Goal: Complete application form: Complete application form

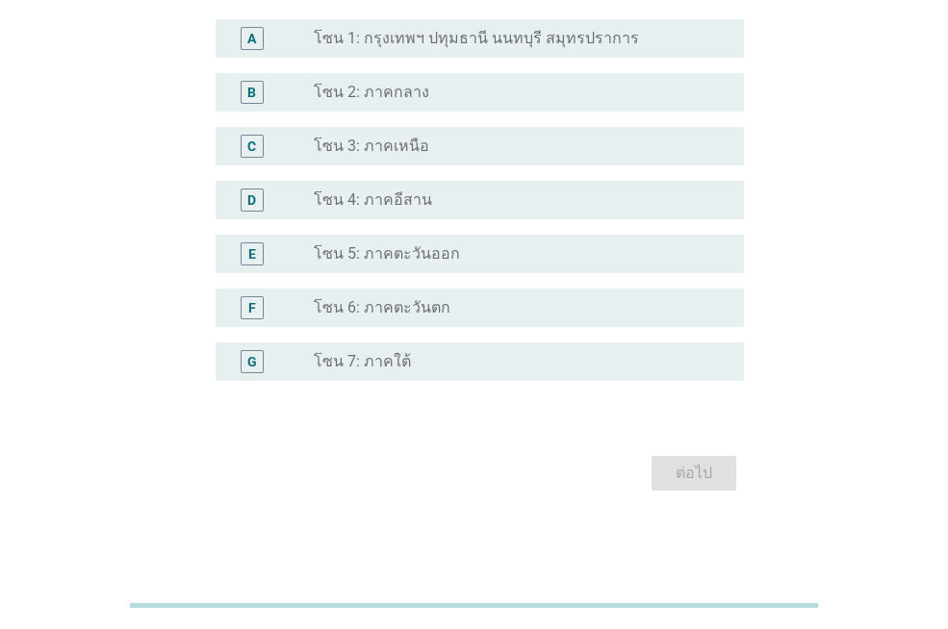
scroll to position [191, 0]
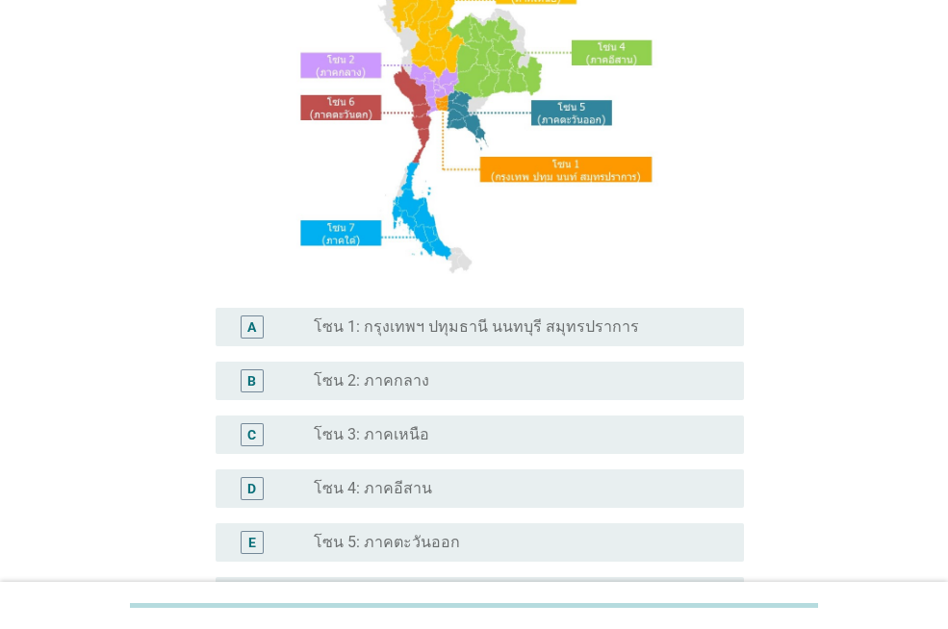
click at [577, 330] on label "โซน 1: กรุงเทพฯ ปทุมธานี นนทบุรี สมุทรปราการ" at bounding box center [476, 327] width 325 height 19
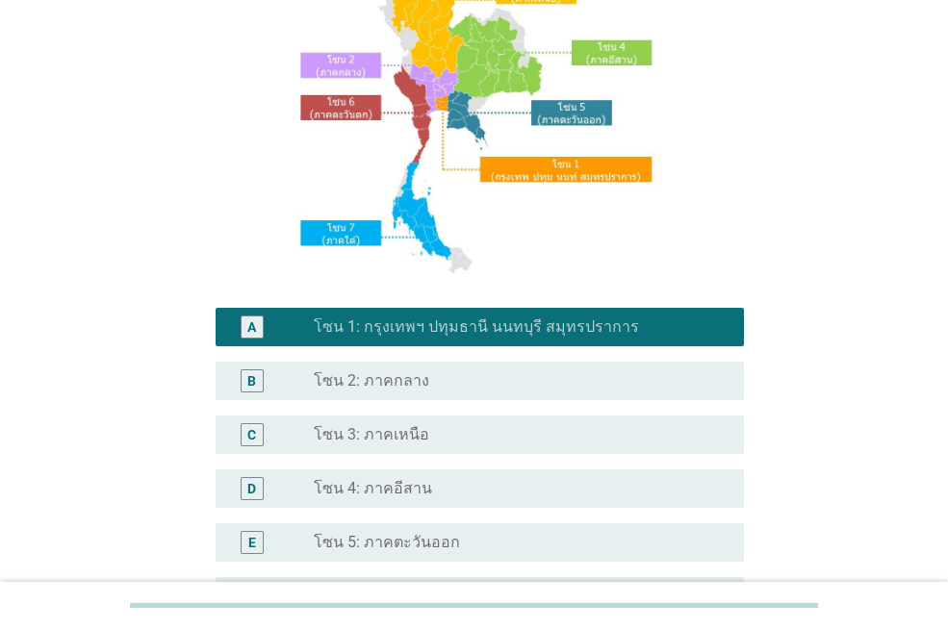
scroll to position [480, 0]
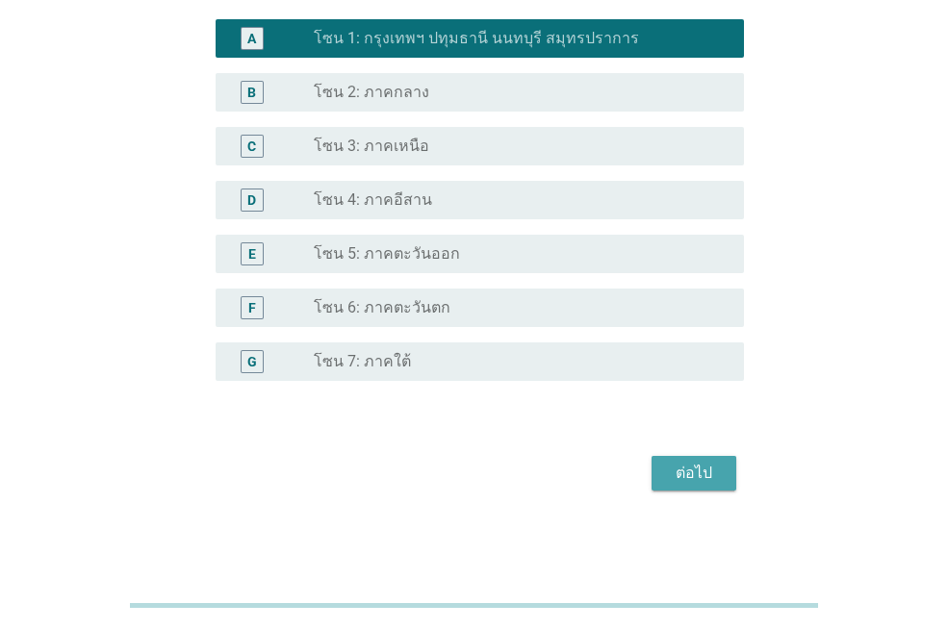
click at [697, 470] on div "ต่อไป" at bounding box center [694, 473] width 54 height 23
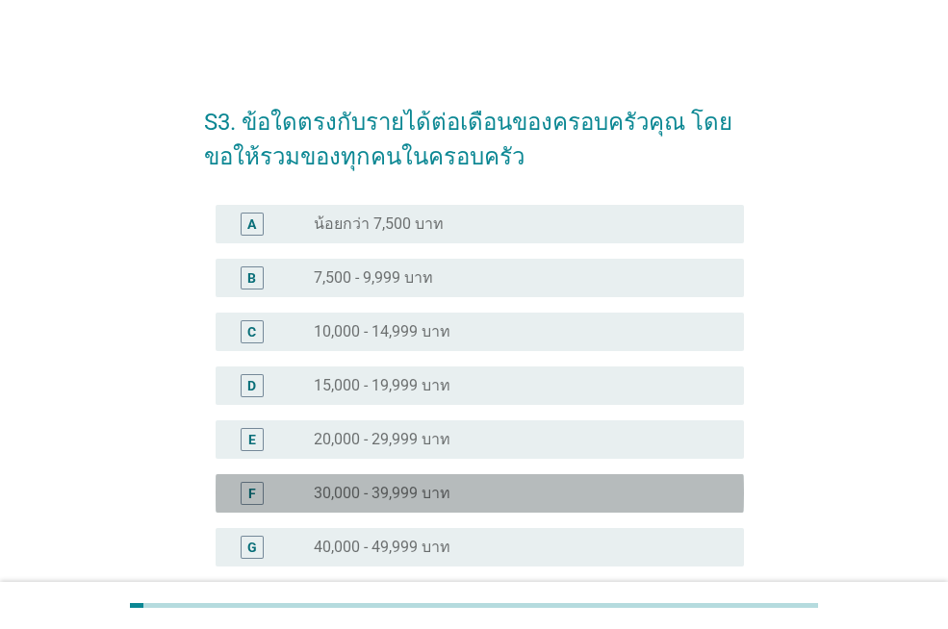
click at [481, 487] on div "radio_button_unchecked 30,000 - 39,999 บาท" at bounding box center [513, 493] width 399 height 19
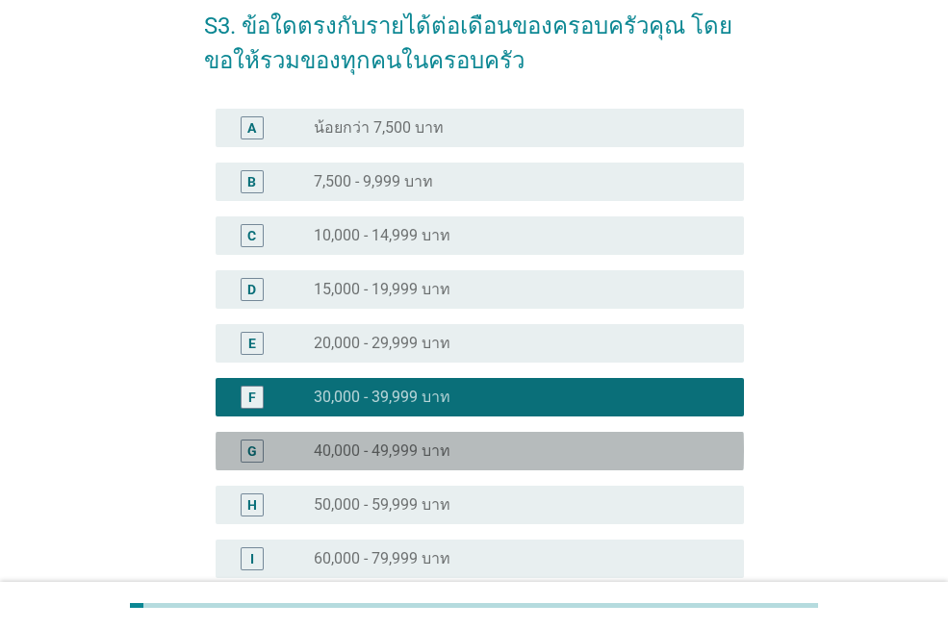
click at [510, 462] on div "radio_button_unchecked 40,000 - 49,999 บาท" at bounding box center [521, 451] width 415 height 23
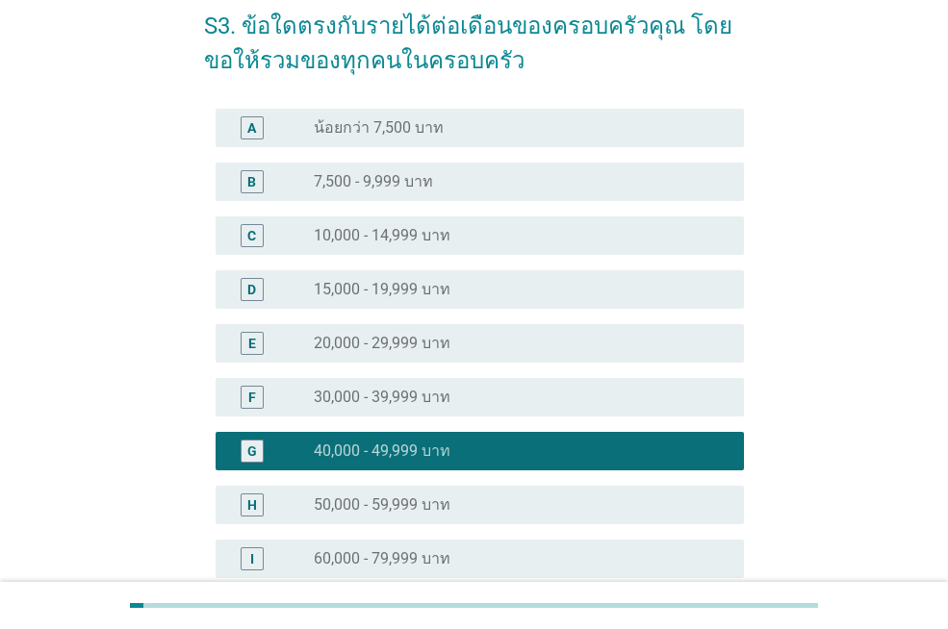
scroll to position [508, 0]
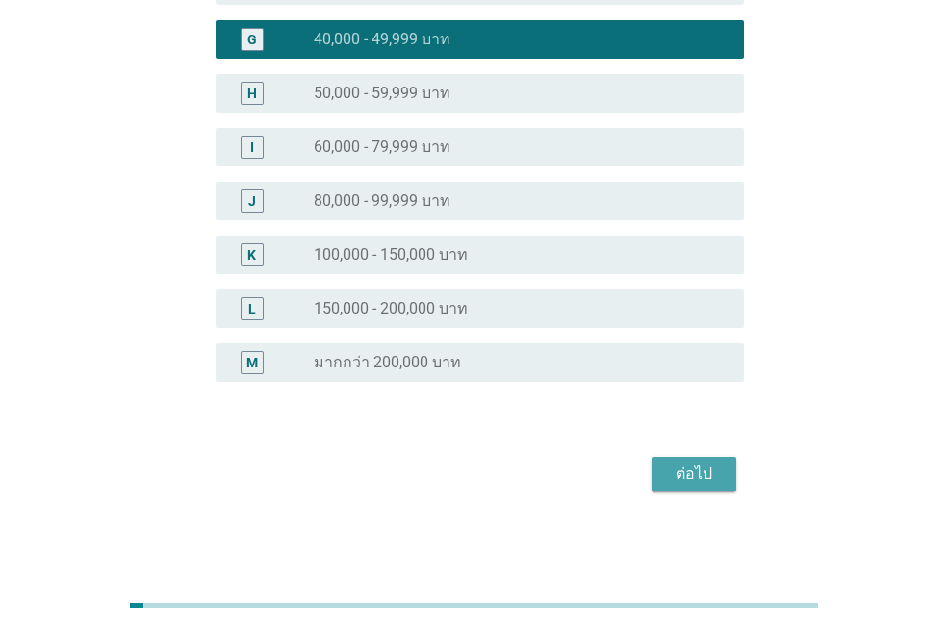
click at [663, 478] on button "ต่อไป" at bounding box center [693, 474] width 85 height 35
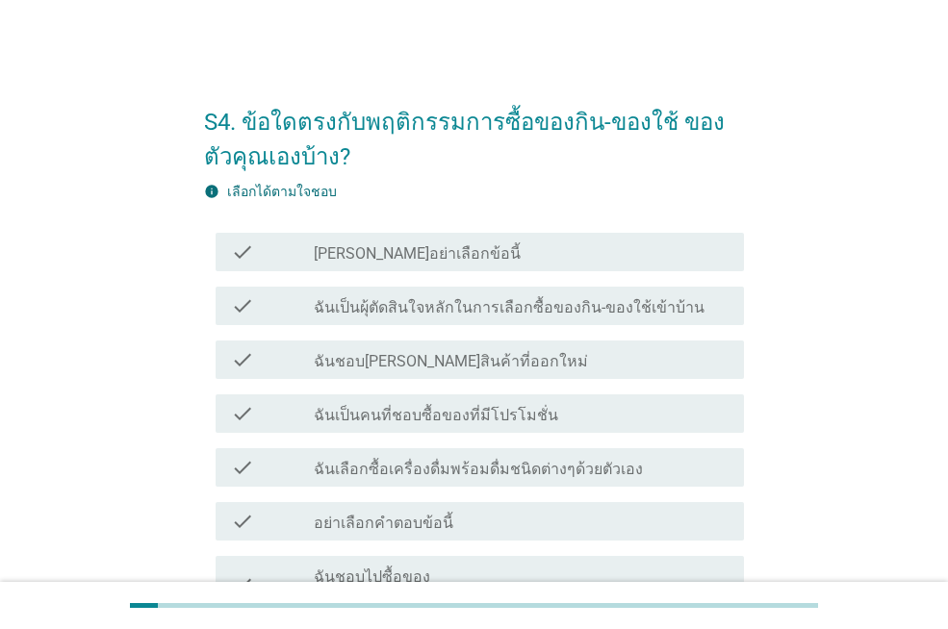
scroll to position [192, 0]
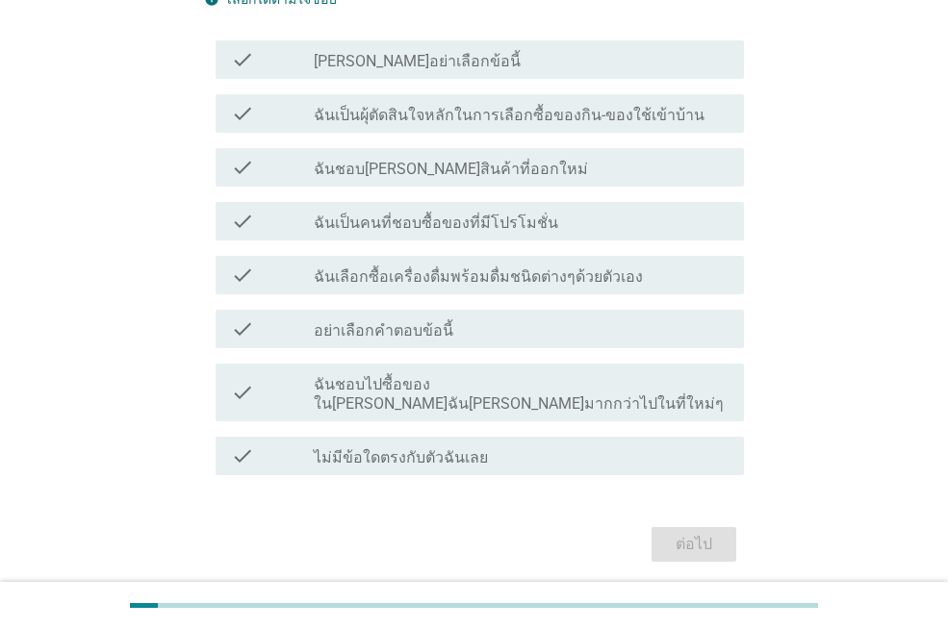
click at [530, 114] on label "ฉันเป็นผุ้ตัดสินใจหลักในการเลือกซื้อของกิน-ของใช้เข้าบ้าน" at bounding box center [509, 115] width 391 height 19
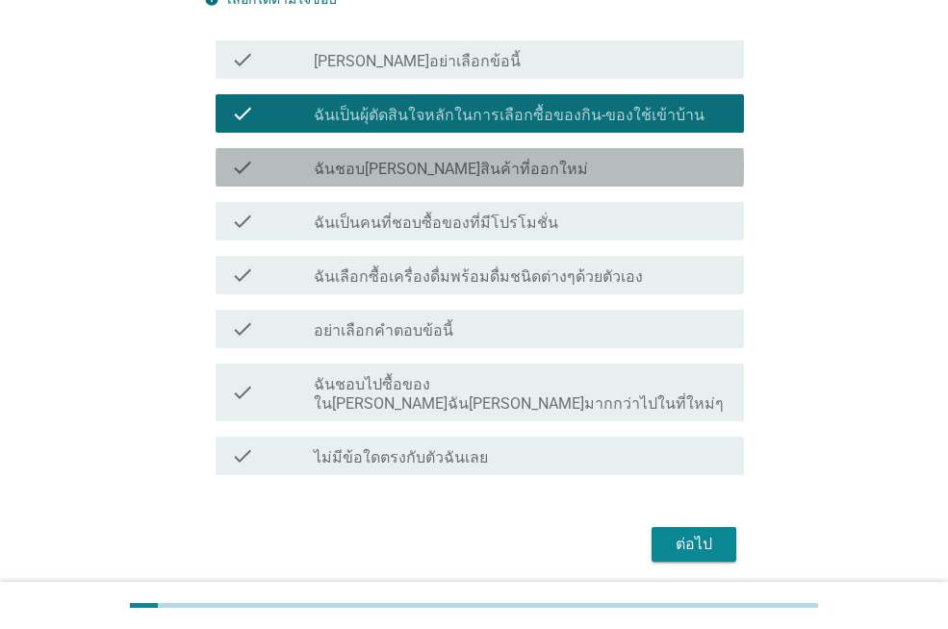
click at [523, 165] on div "check_box_outline_blank ฉันชอบ[PERSON_NAME]สินค้าที่ออกใหม่" at bounding box center [521, 167] width 415 height 23
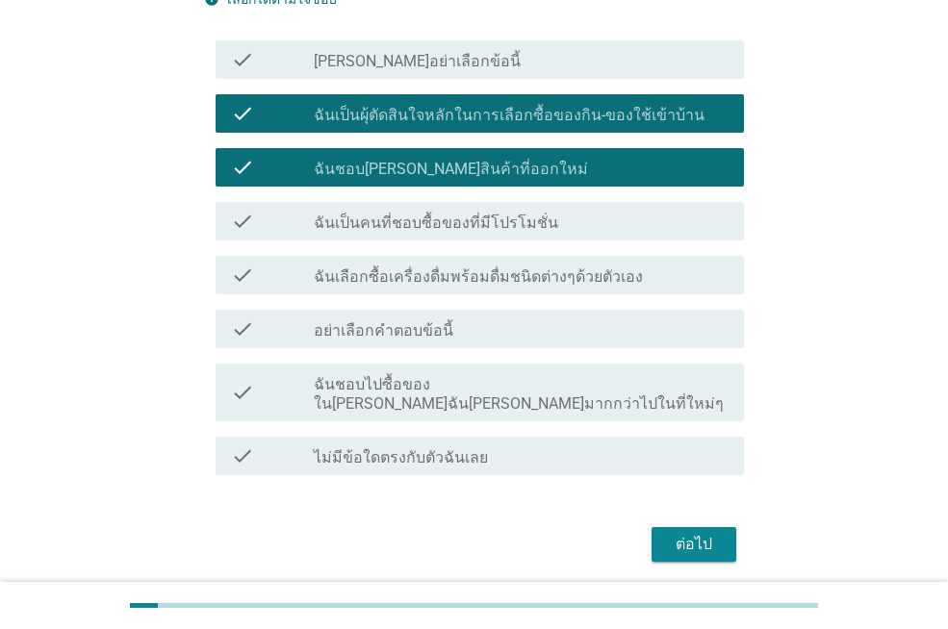
click at [523, 218] on label "ฉันเป็นคนที่ชอบซื้อของที่มีโปรโมชั่น" at bounding box center [436, 223] width 244 height 19
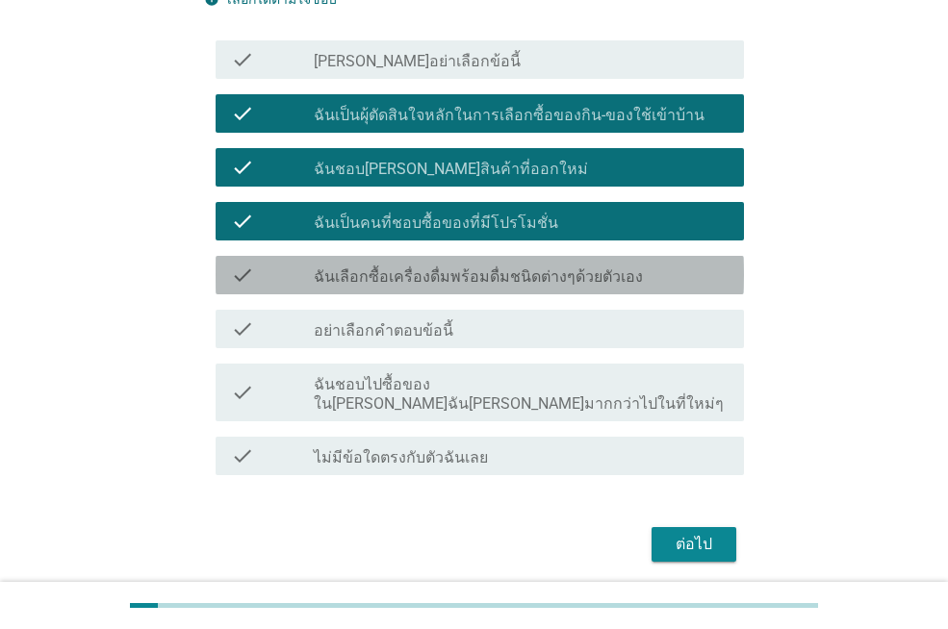
click at [537, 271] on label "ฉันเลือกซื้อเครื่องดื่มพร้อมดื่มชนิดต่างๆด้วยตัวเอง" at bounding box center [478, 276] width 329 height 19
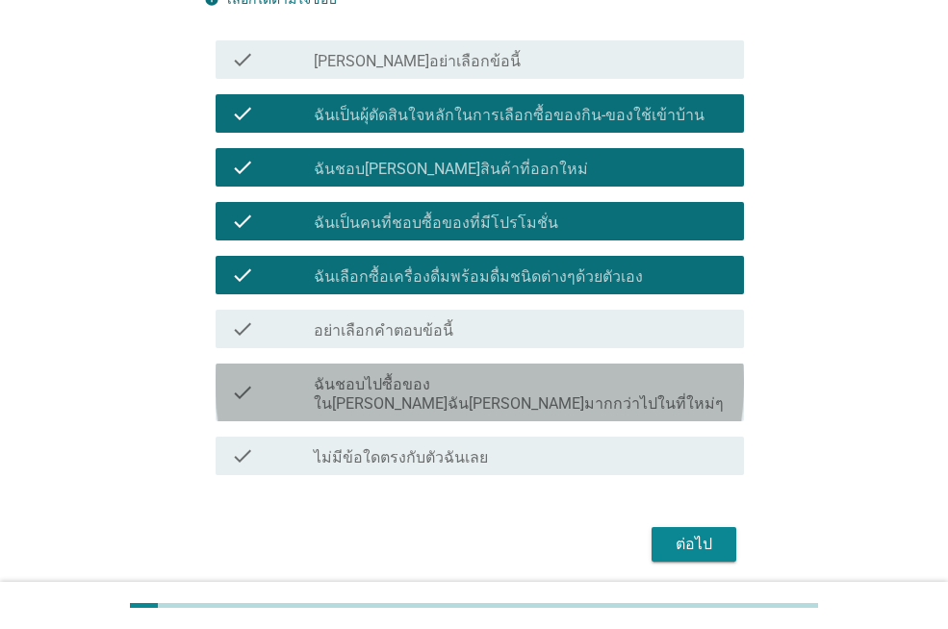
click at [516, 387] on label "ฉันชอบไปซื้อของใน[PERSON_NAME]ฉัน[PERSON_NAME]มากกว่าไปในที่ใหม่ๆ" at bounding box center [521, 394] width 415 height 38
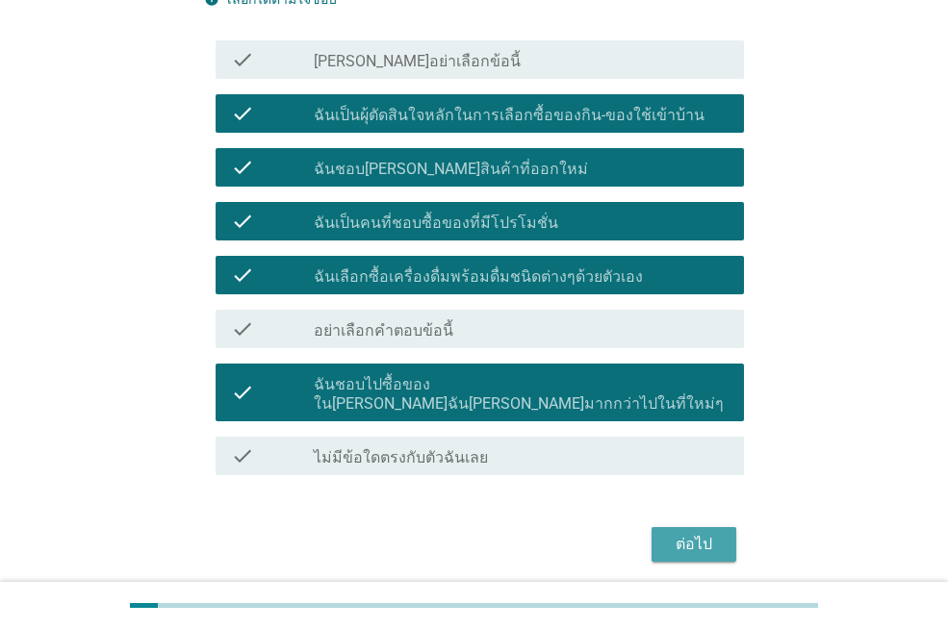
click at [701, 527] on button "ต่อไป" at bounding box center [693, 544] width 85 height 35
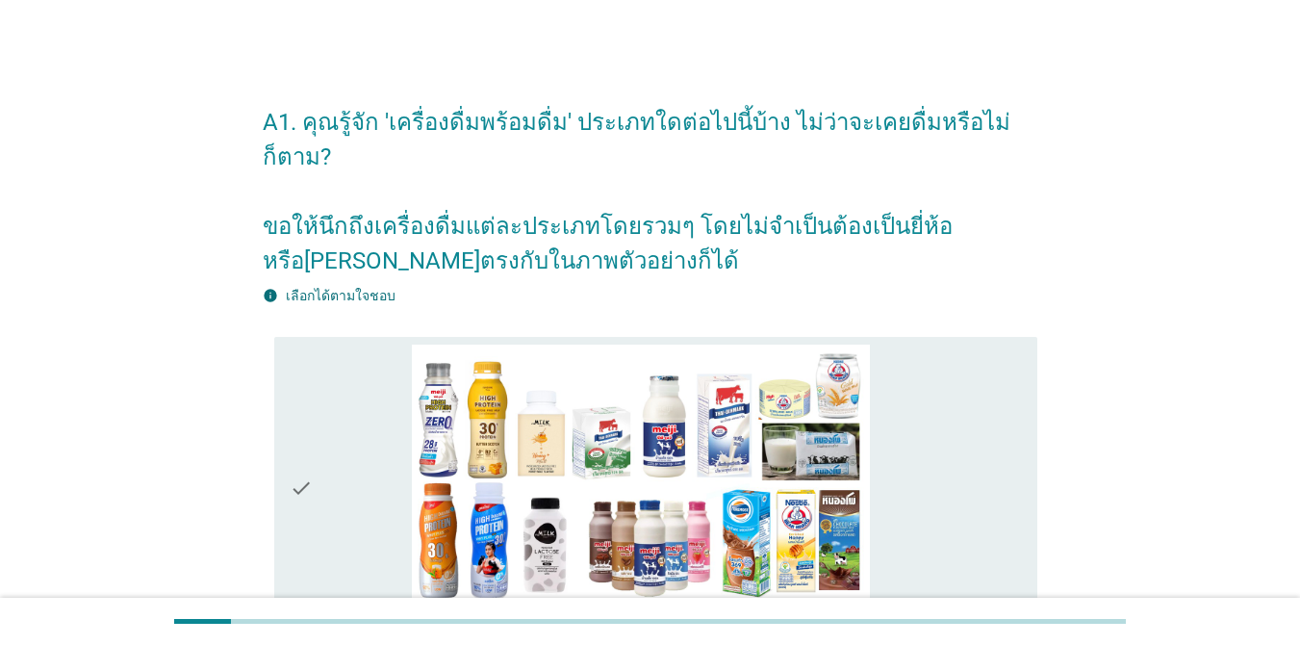
scroll to position [96, 0]
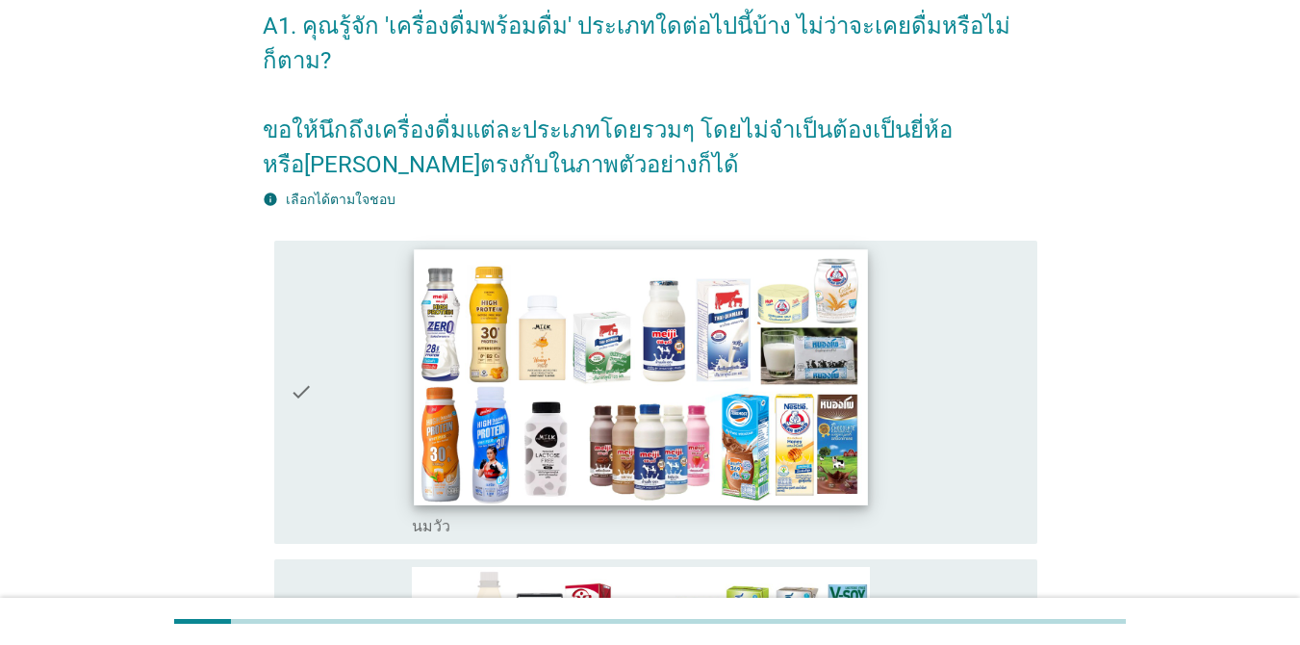
click at [712, 295] on img at bounding box center [641, 376] width 454 height 255
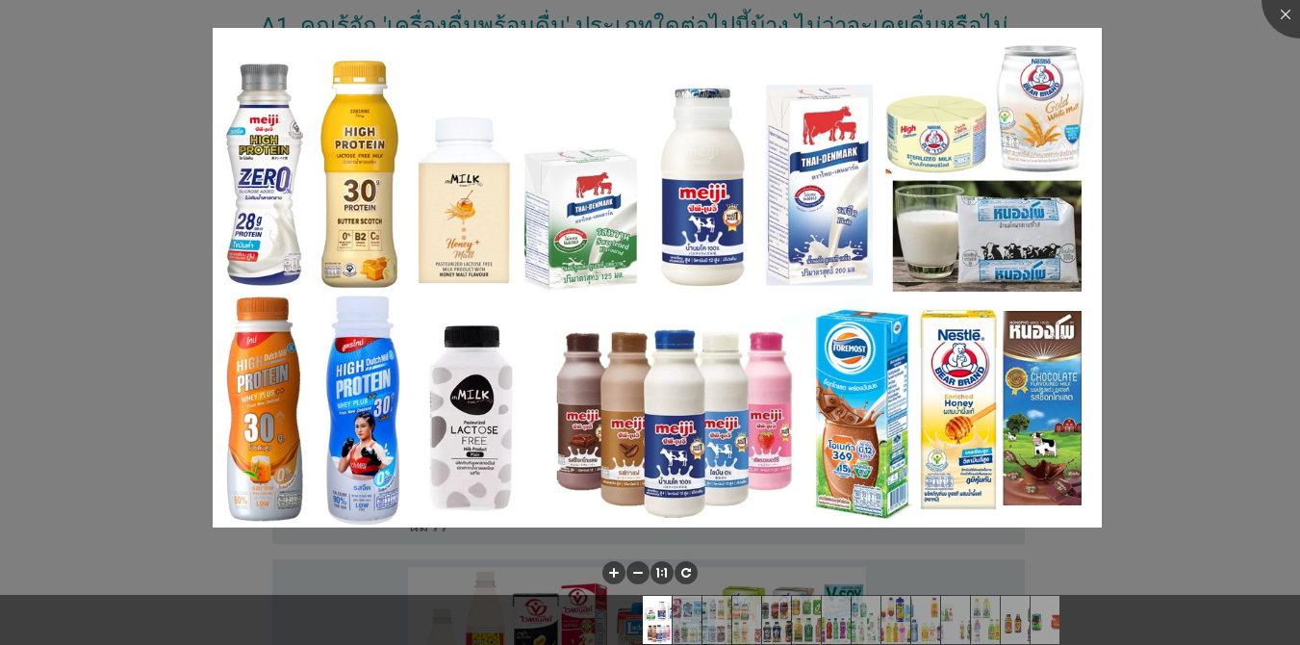
scroll to position [481, 0]
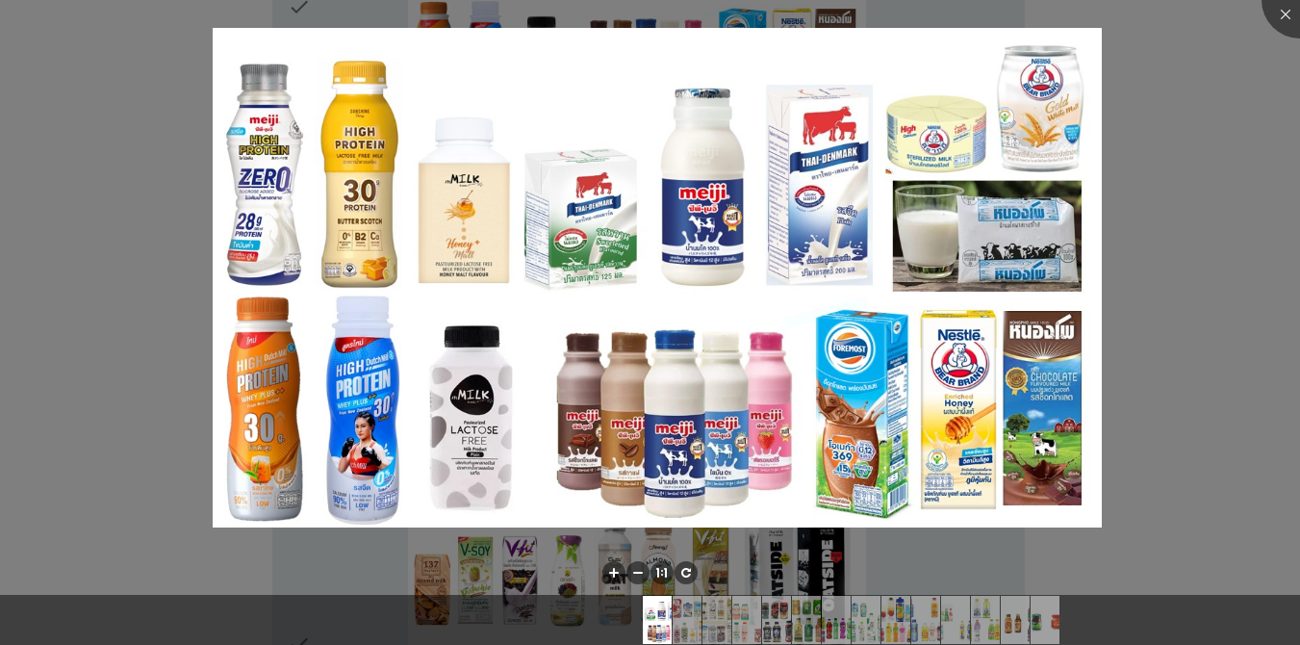
click at [947, 255] on div at bounding box center [650, 322] width 1300 height 645
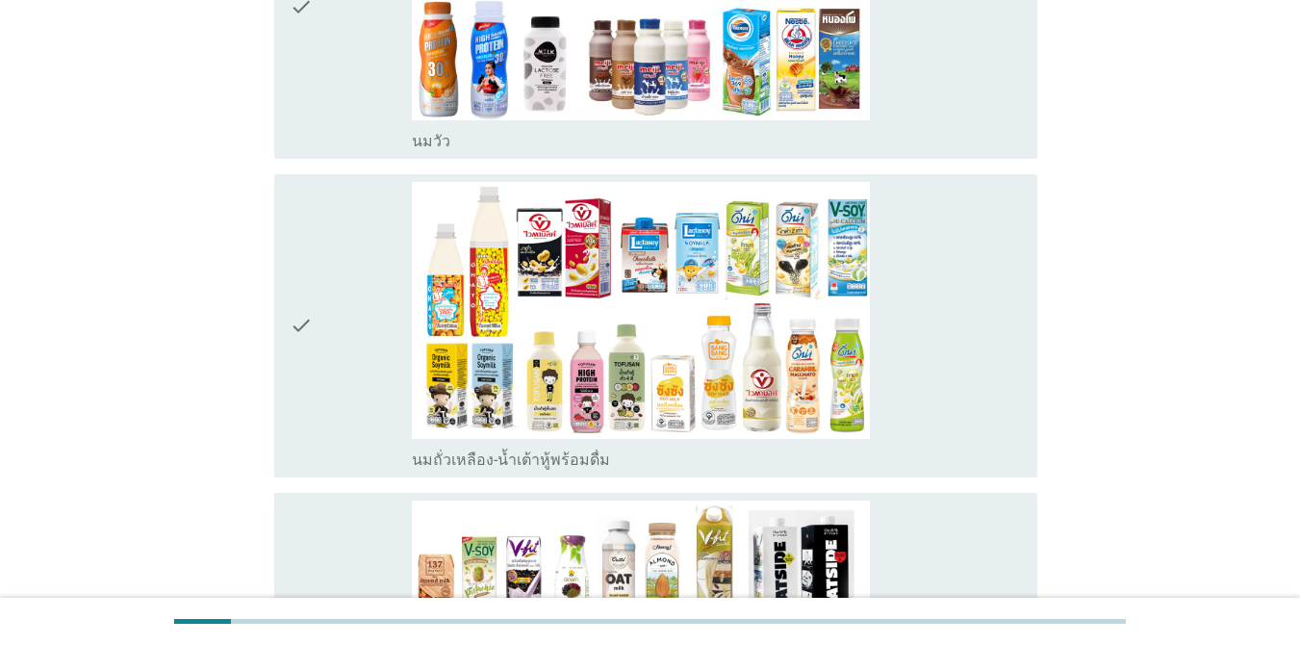
scroll to position [96, 0]
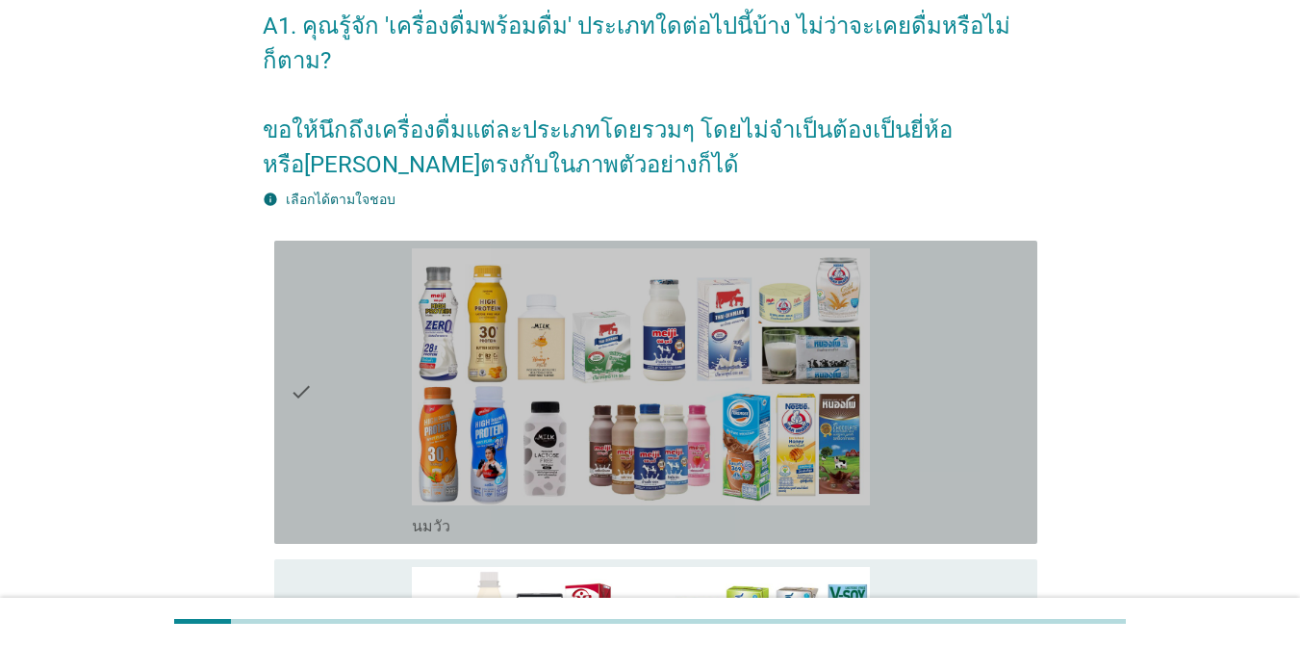
click at [298, 349] on icon "check" at bounding box center [301, 392] width 23 height 288
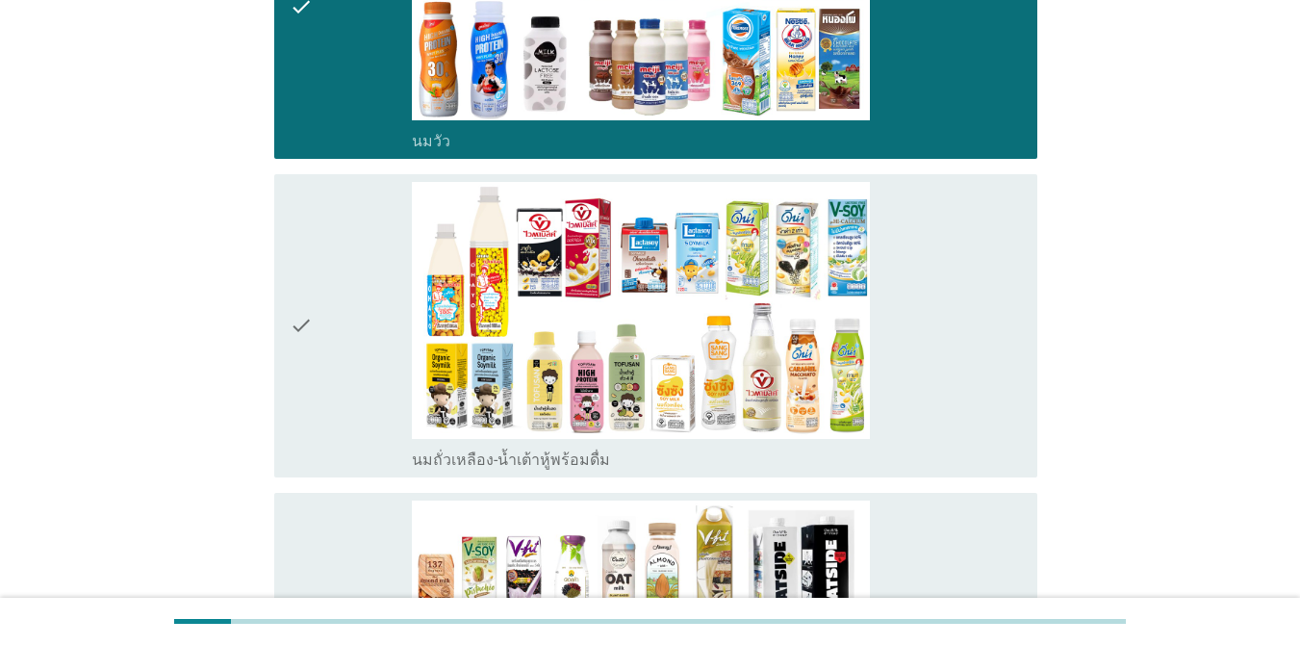
click at [298, 352] on icon "check" at bounding box center [301, 326] width 23 height 288
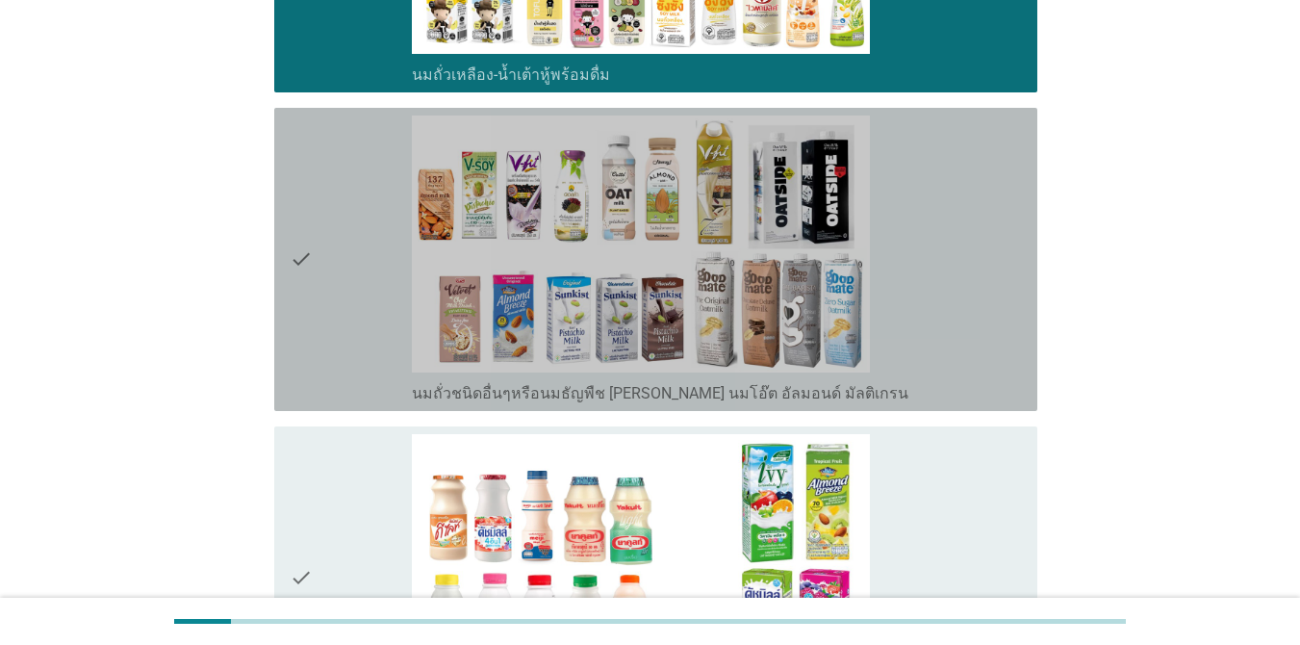
click at [298, 310] on icon "check" at bounding box center [301, 259] width 23 height 288
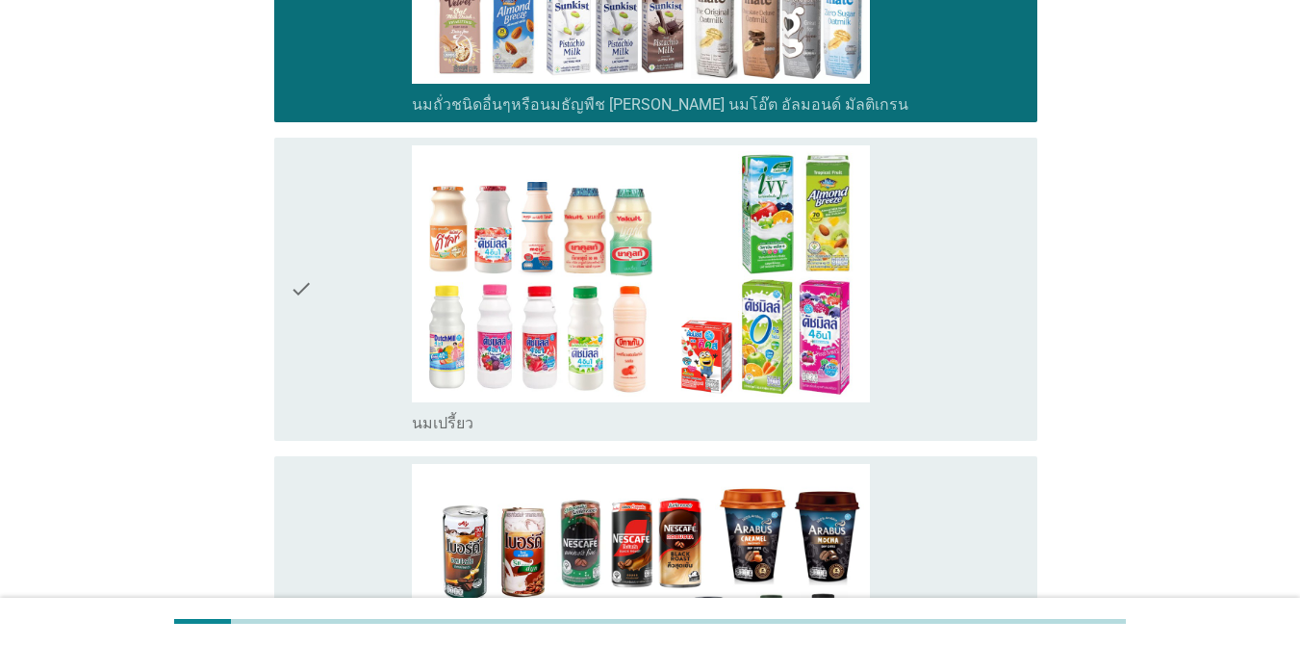
click at [304, 319] on icon "check" at bounding box center [301, 289] width 23 height 288
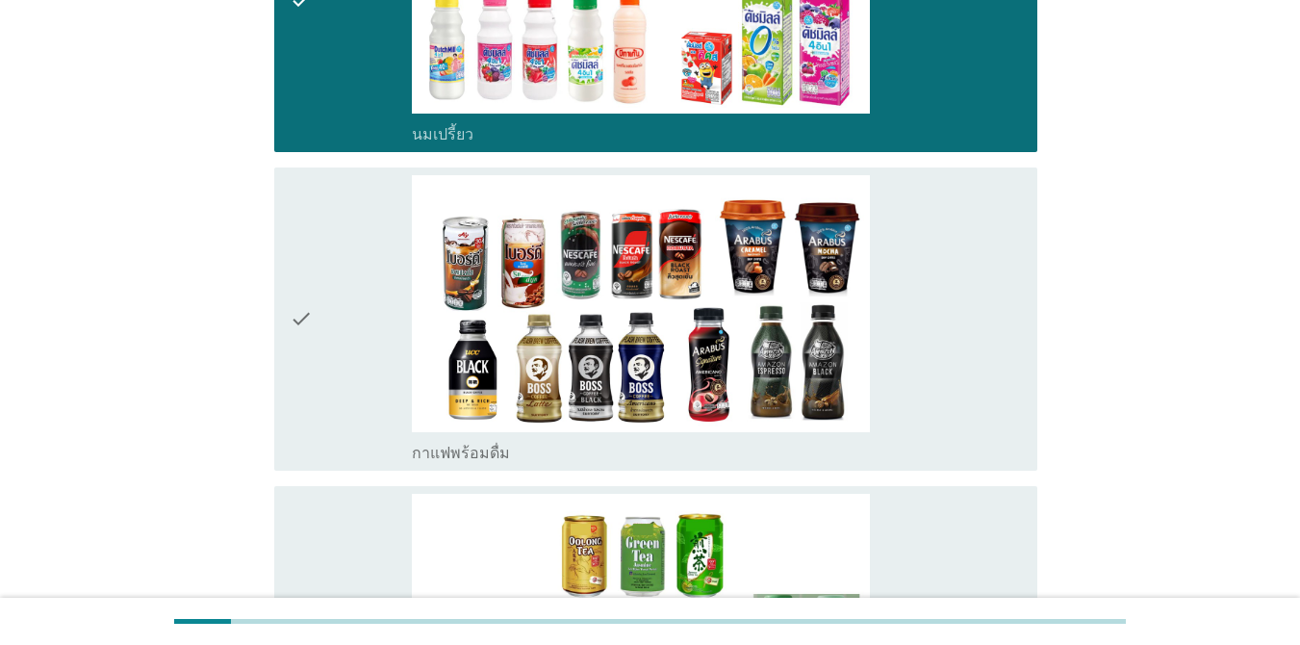
click at [310, 332] on icon "check" at bounding box center [301, 319] width 23 height 288
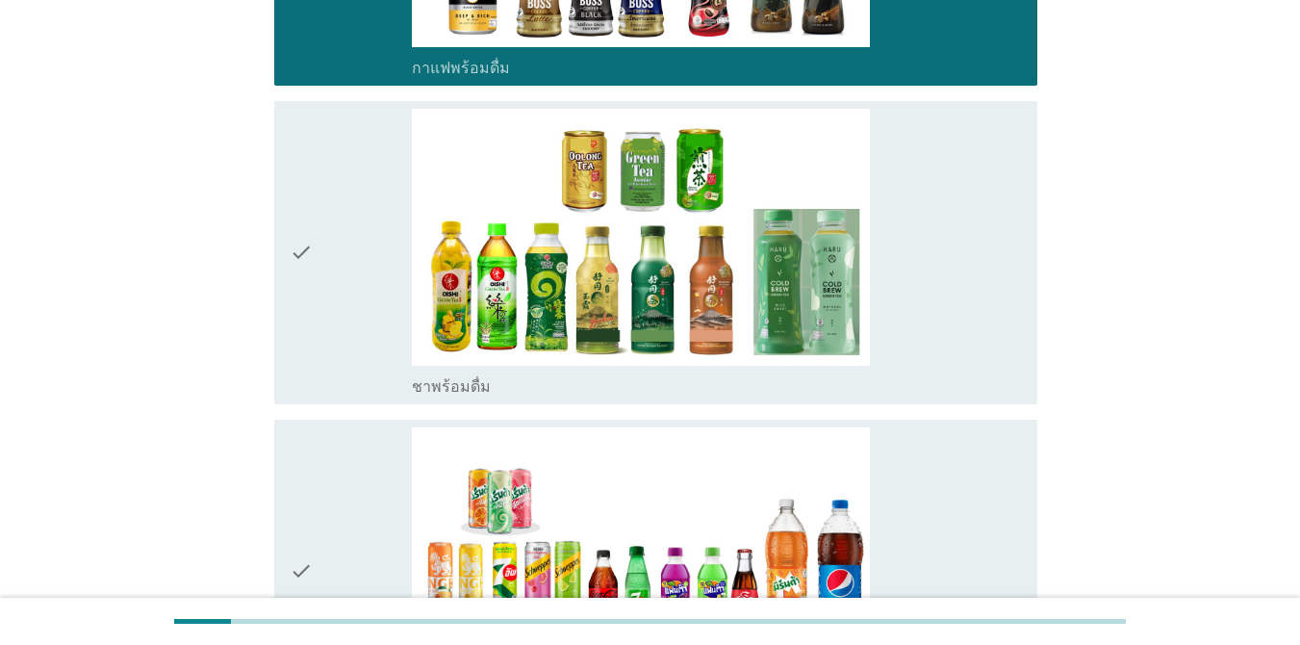
click at [307, 318] on icon "check" at bounding box center [301, 253] width 23 height 288
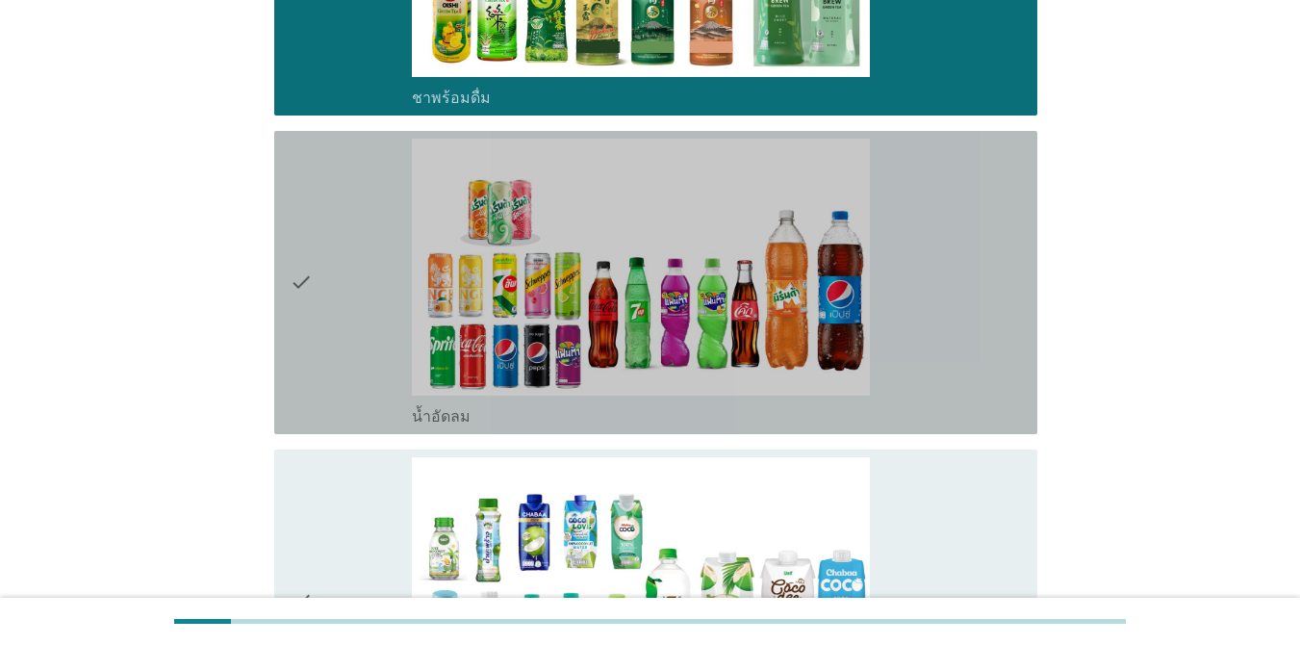
click at [316, 329] on div "check" at bounding box center [351, 283] width 122 height 288
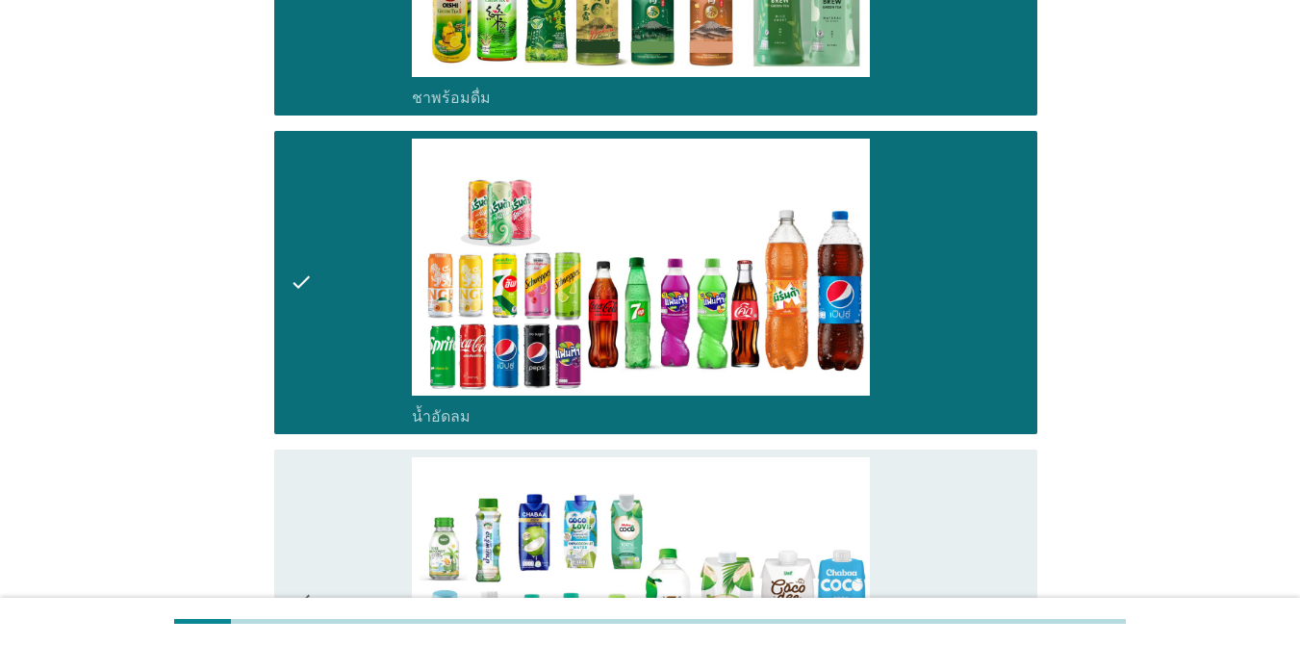
scroll to position [2502, 0]
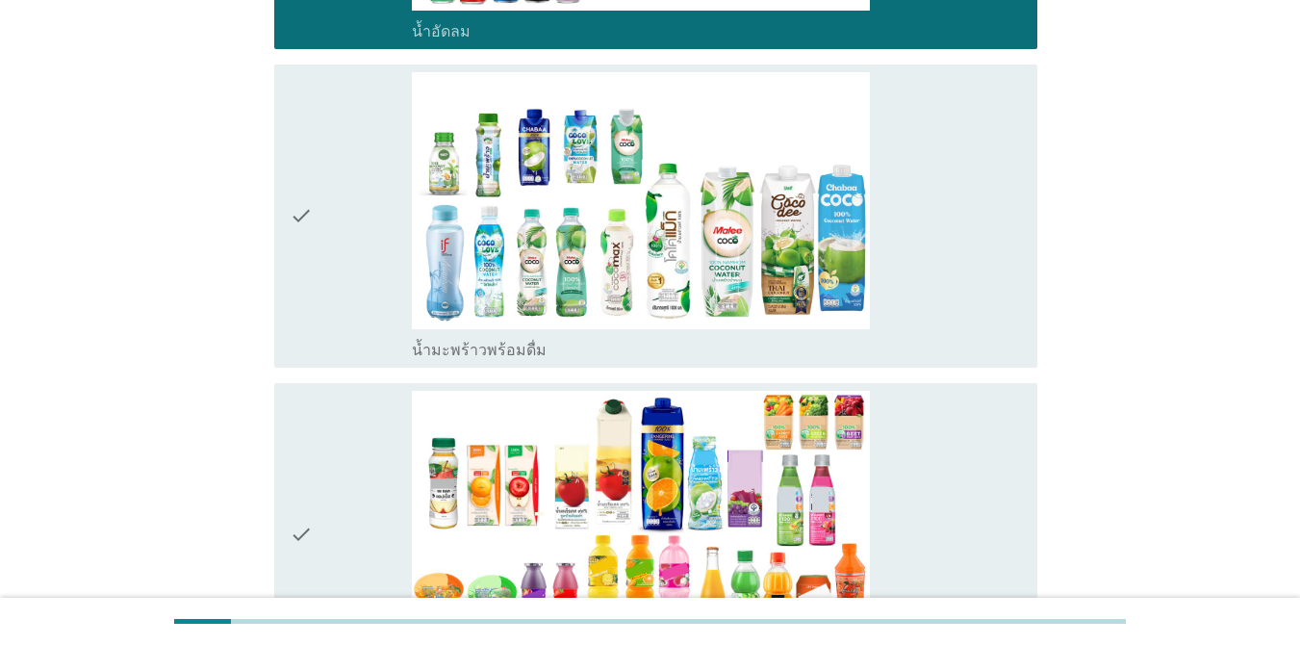
click at [325, 253] on div "check" at bounding box center [351, 216] width 122 height 288
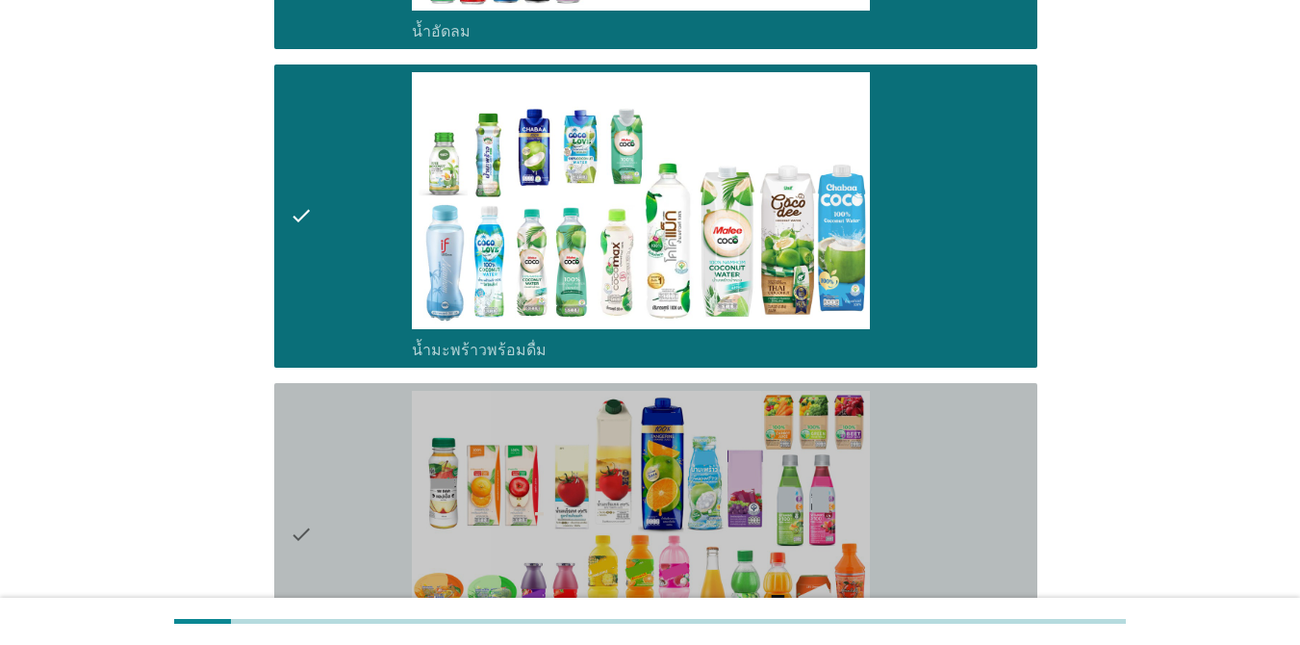
click at [346, 397] on div "check" at bounding box center [351, 535] width 122 height 288
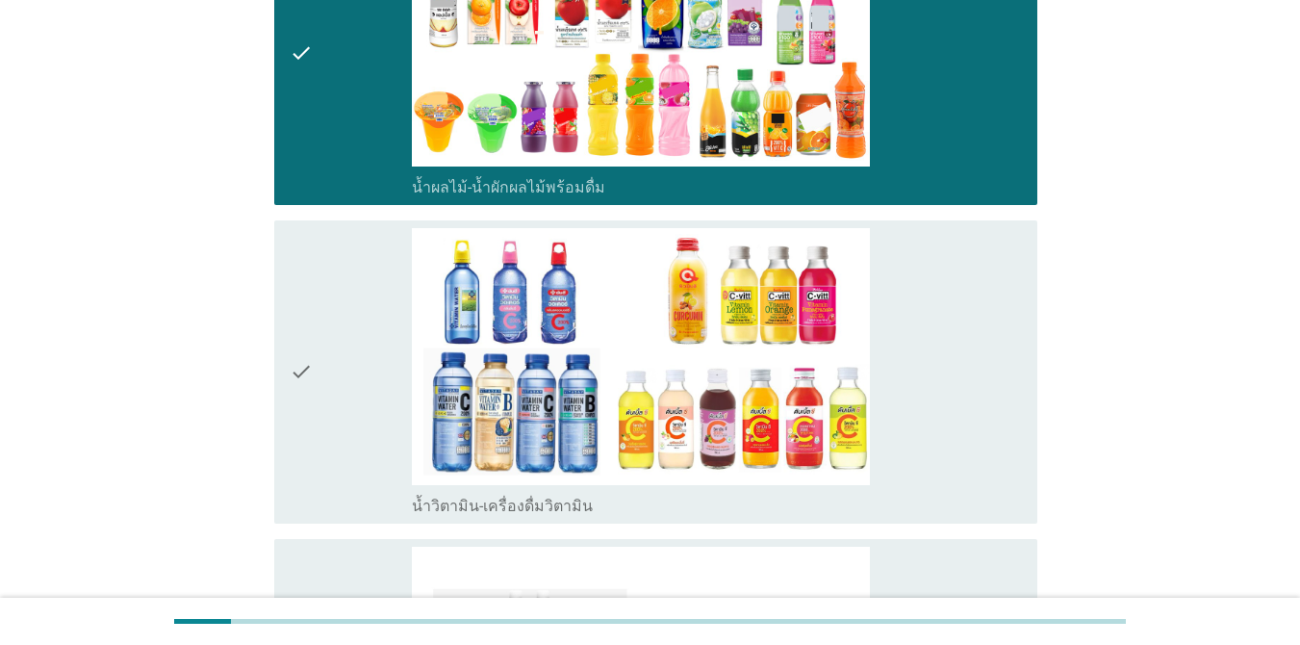
click at [347, 397] on div "check" at bounding box center [351, 372] width 122 height 288
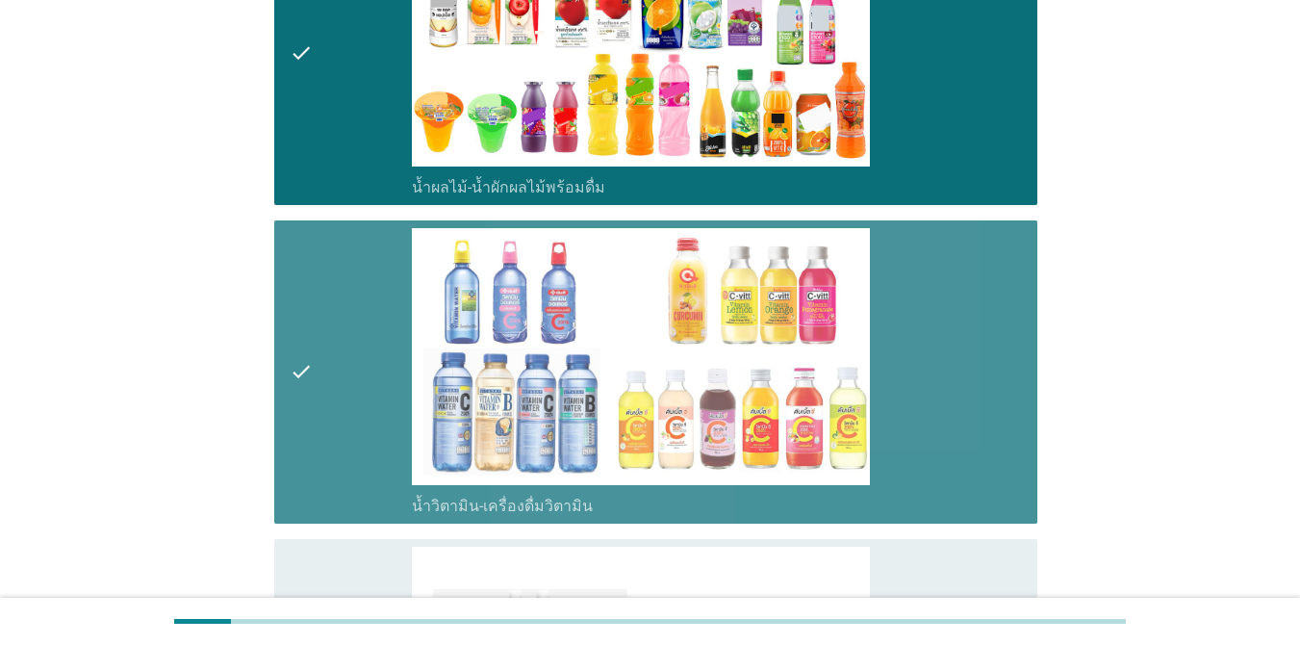
scroll to position [3464, 0]
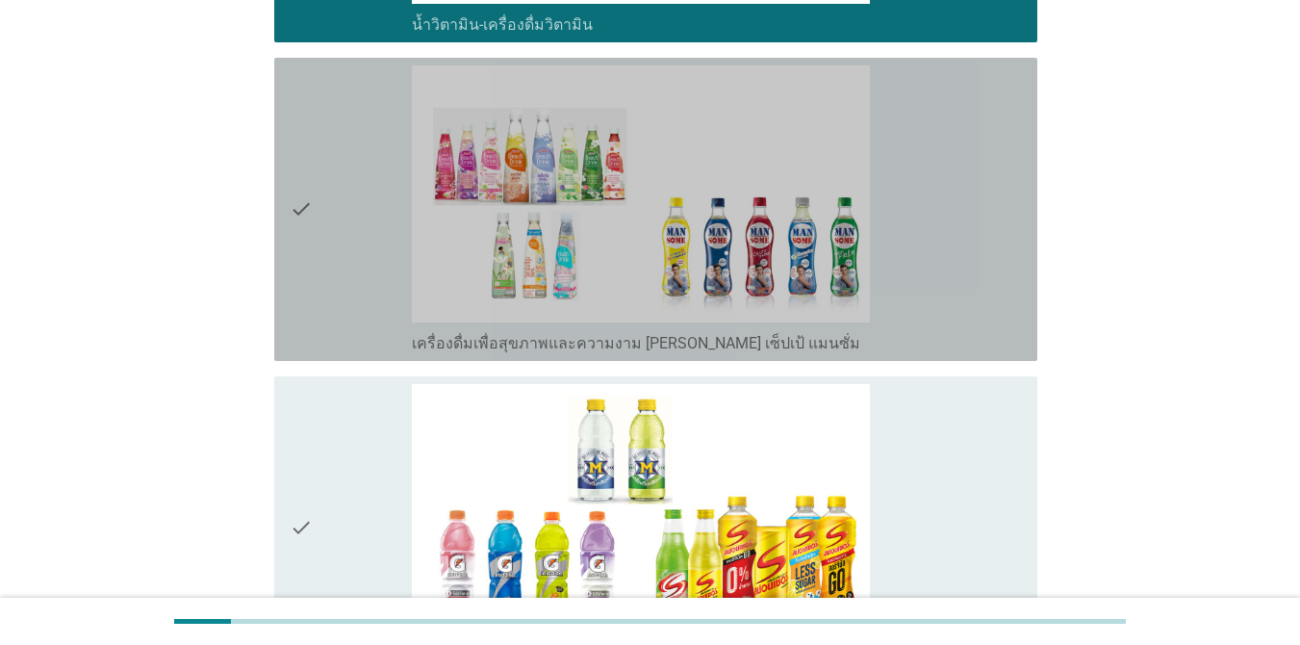
click at [325, 237] on div "check" at bounding box center [351, 209] width 122 height 288
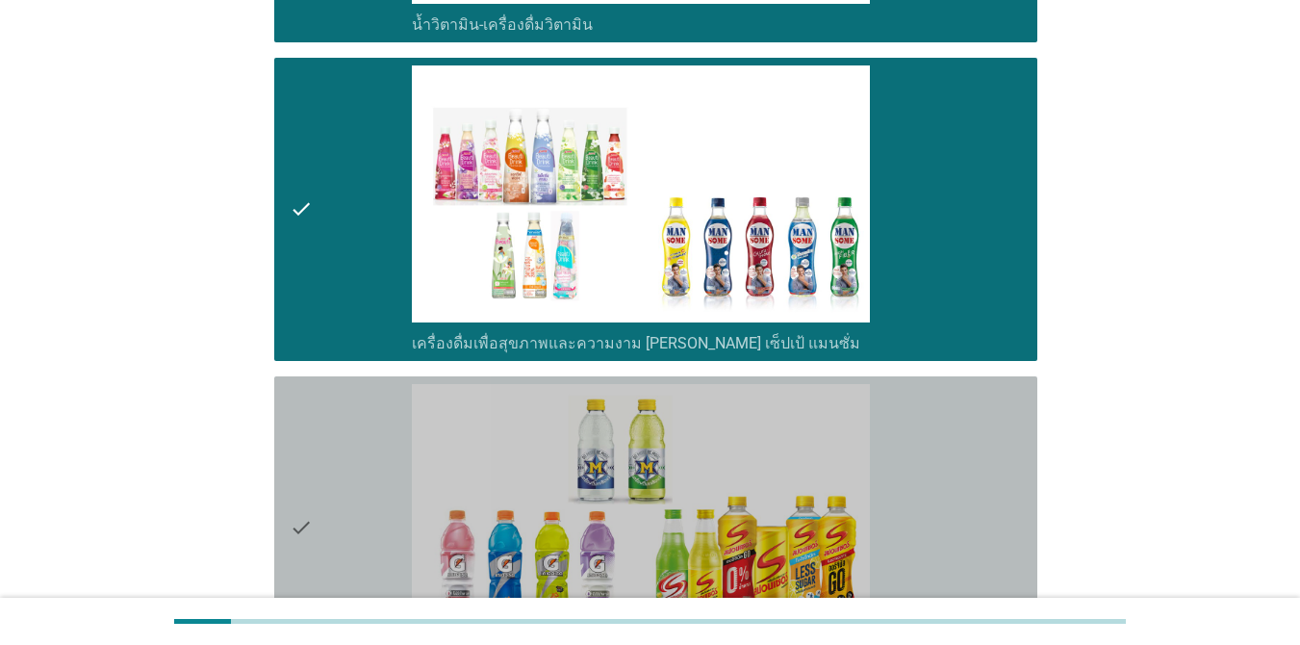
click at [366, 410] on div "check" at bounding box center [351, 528] width 122 height 288
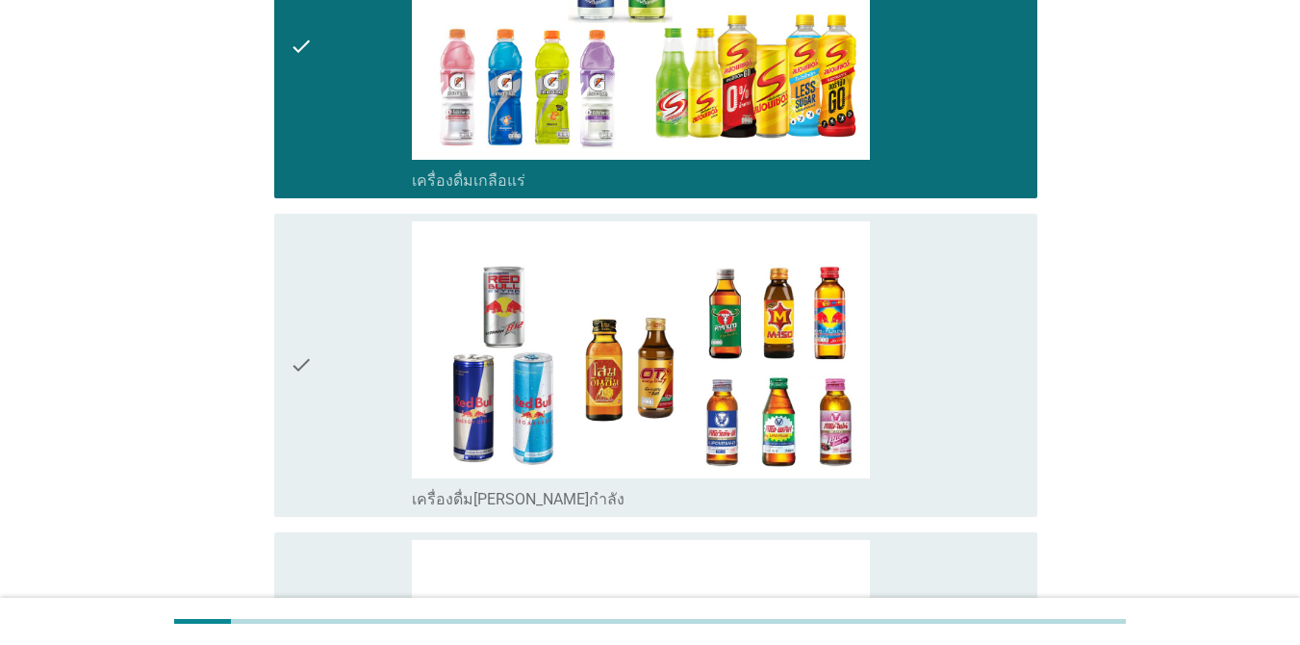
click at [346, 349] on div "check" at bounding box center [351, 365] width 122 height 288
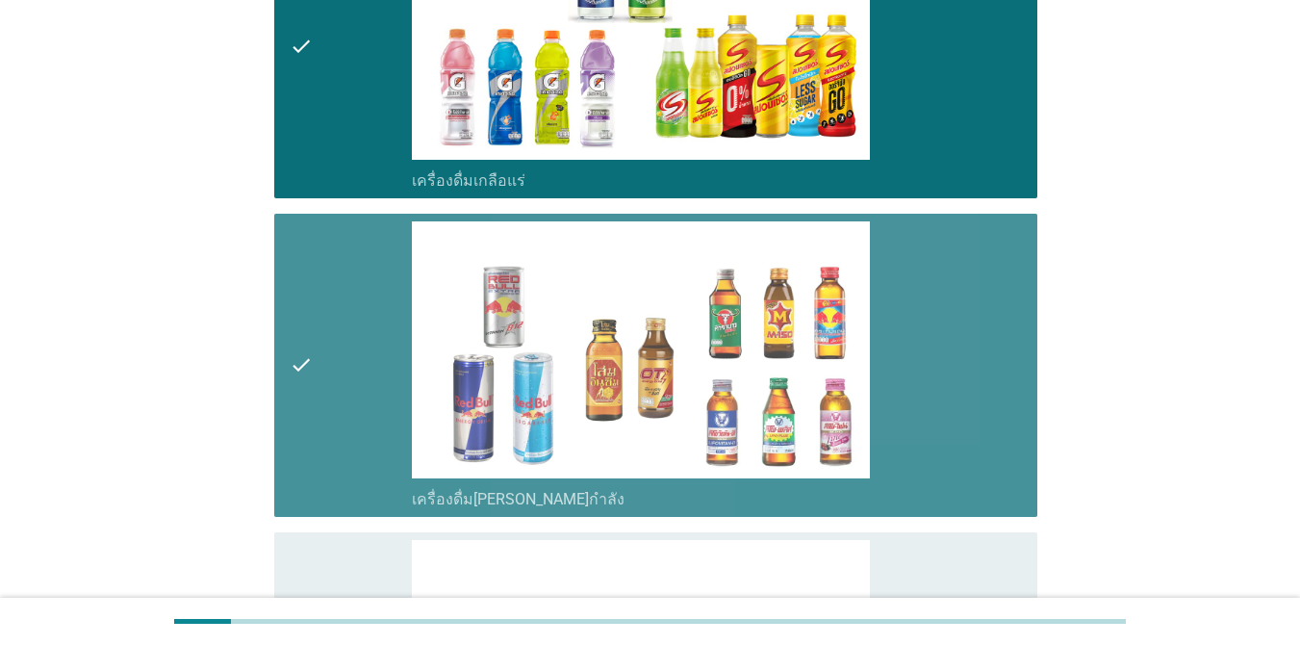
scroll to position [4379, 0]
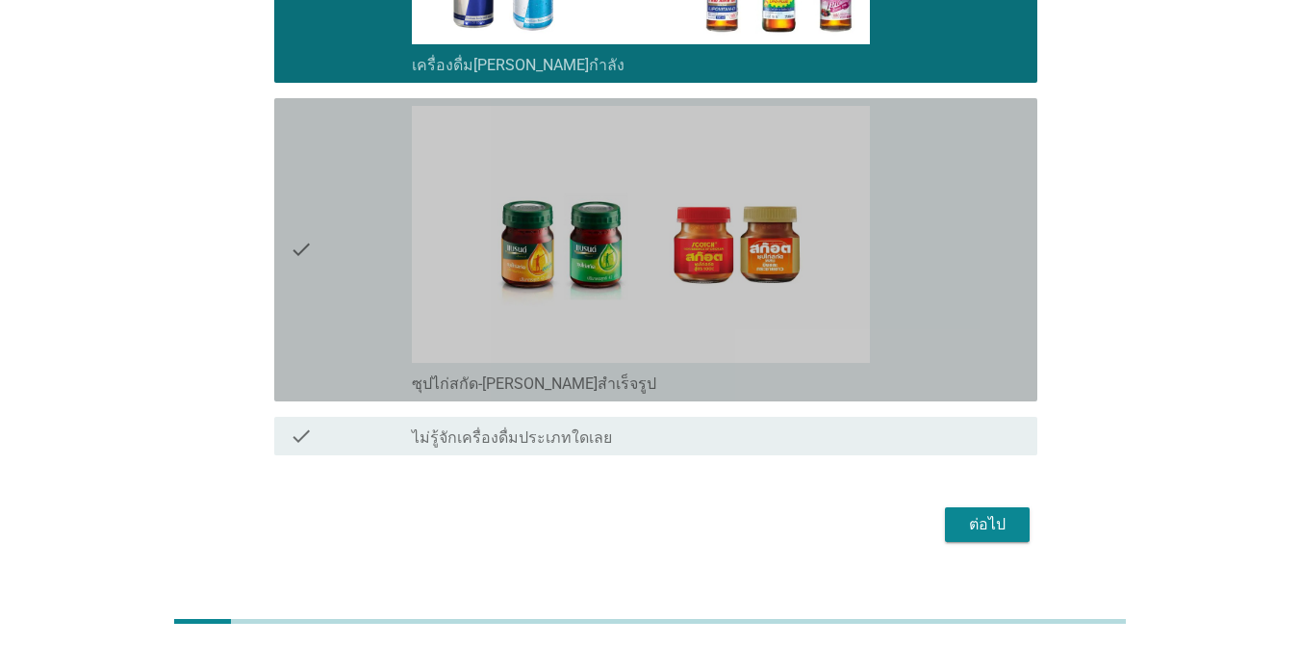
click at [302, 205] on icon "check" at bounding box center [301, 250] width 23 height 288
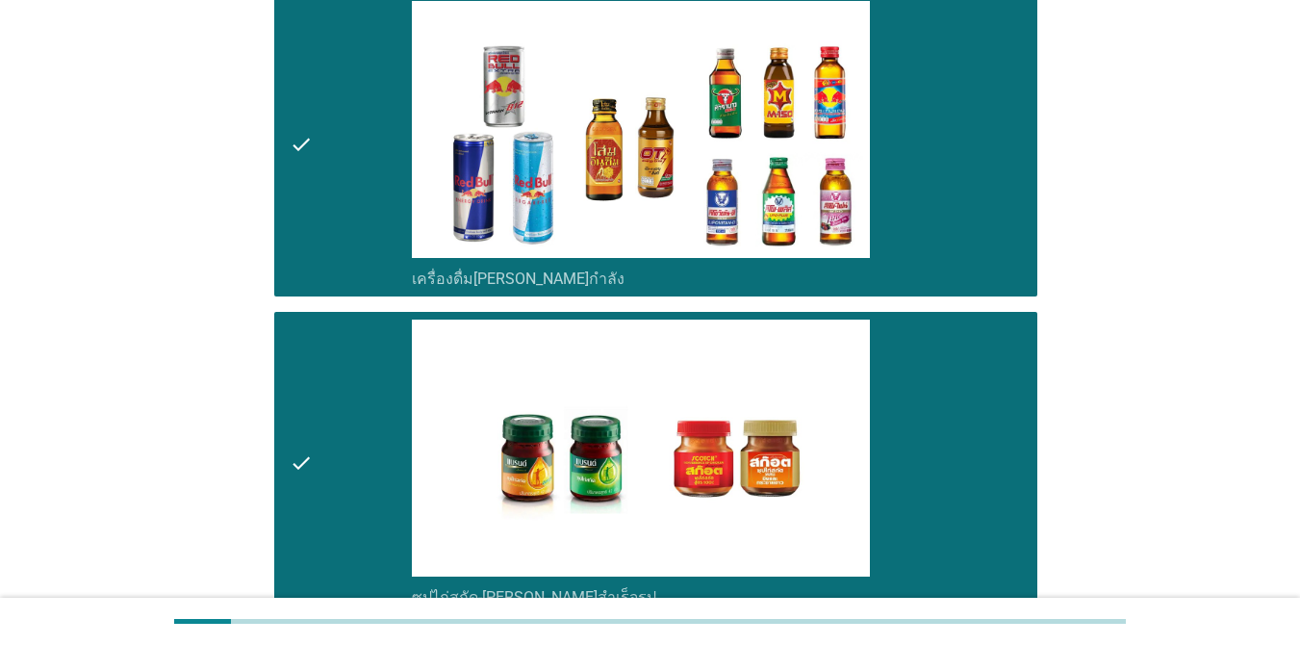
scroll to position [4347, 0]
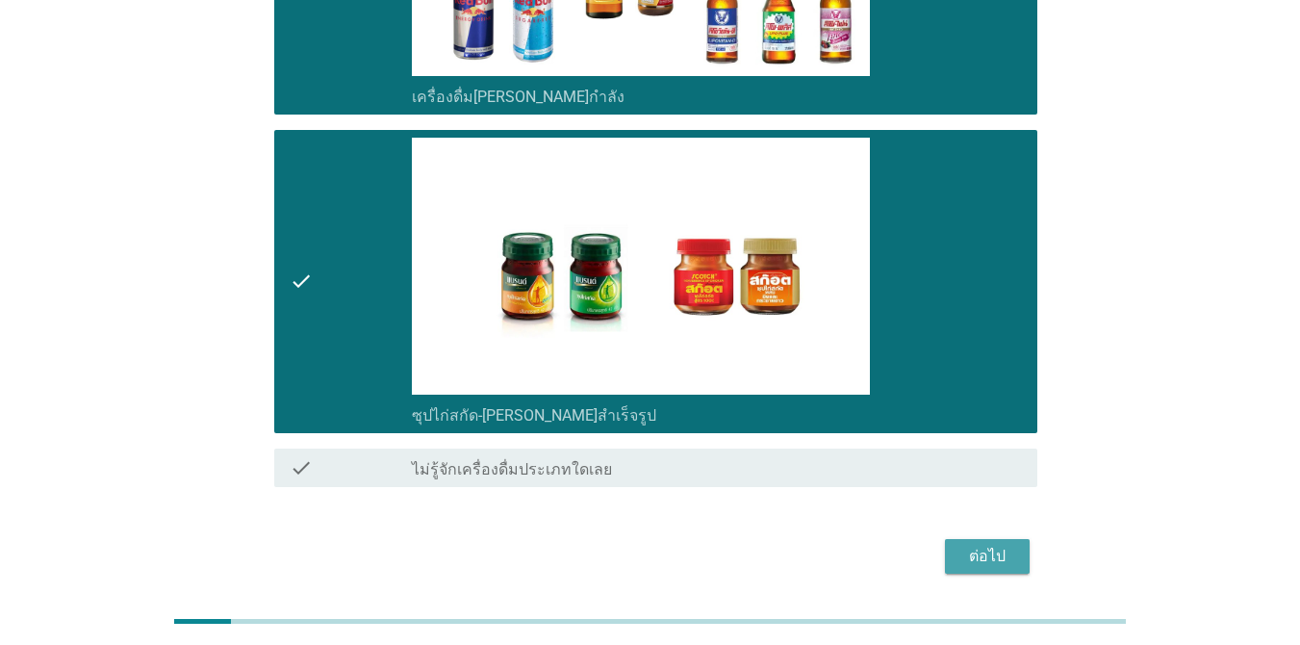
click at [947, 539] on button "ต่อไป" at bounding box center [987, 556] width 85 height 35
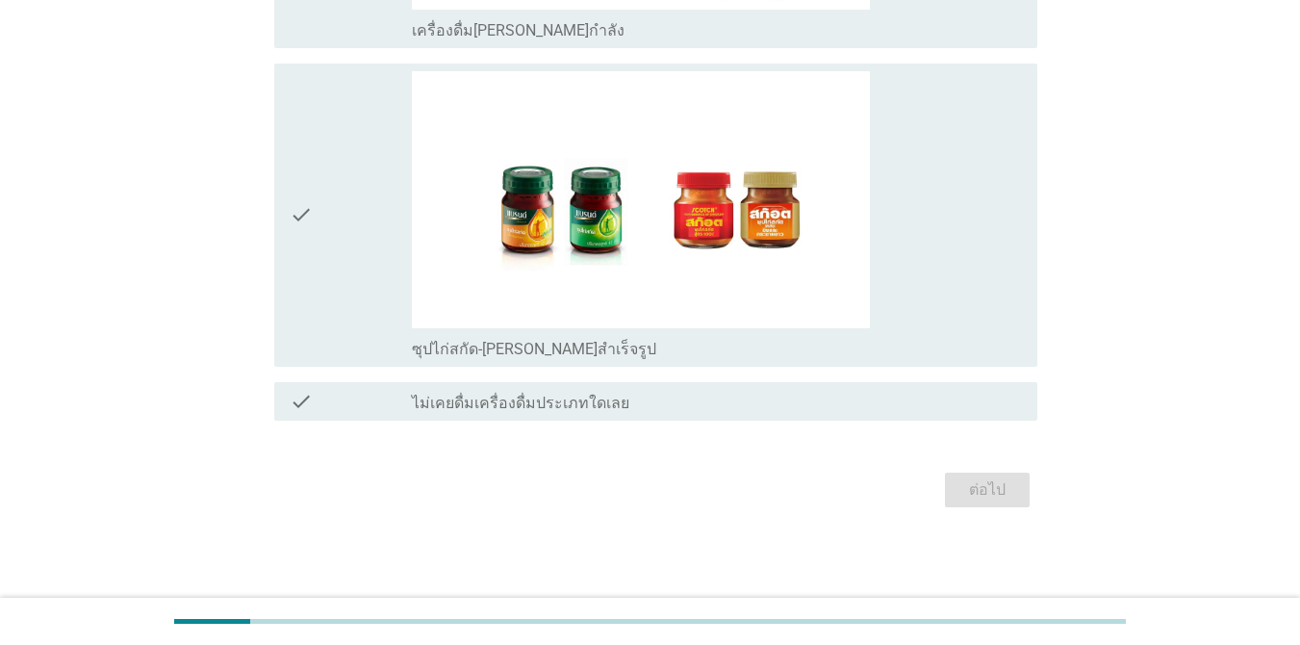
scroll to position [0, 0]
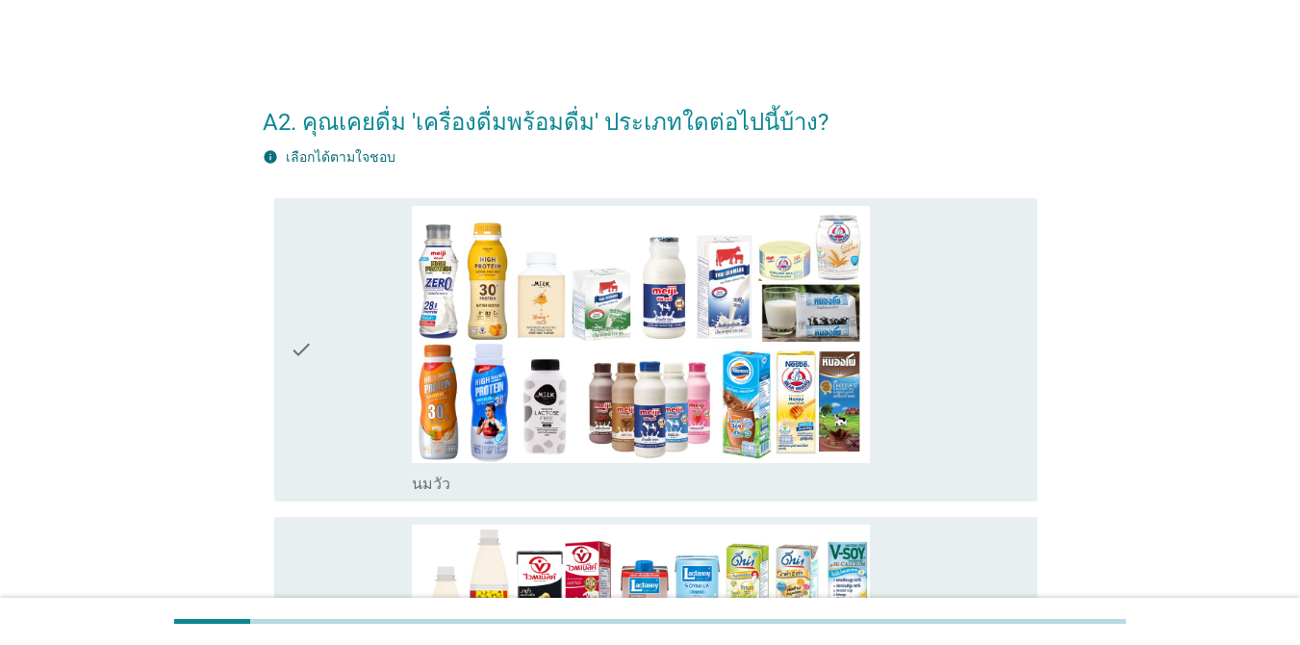
click at [300, 344] on icon "check" at bounding box center [301, 350] width 23 height 288
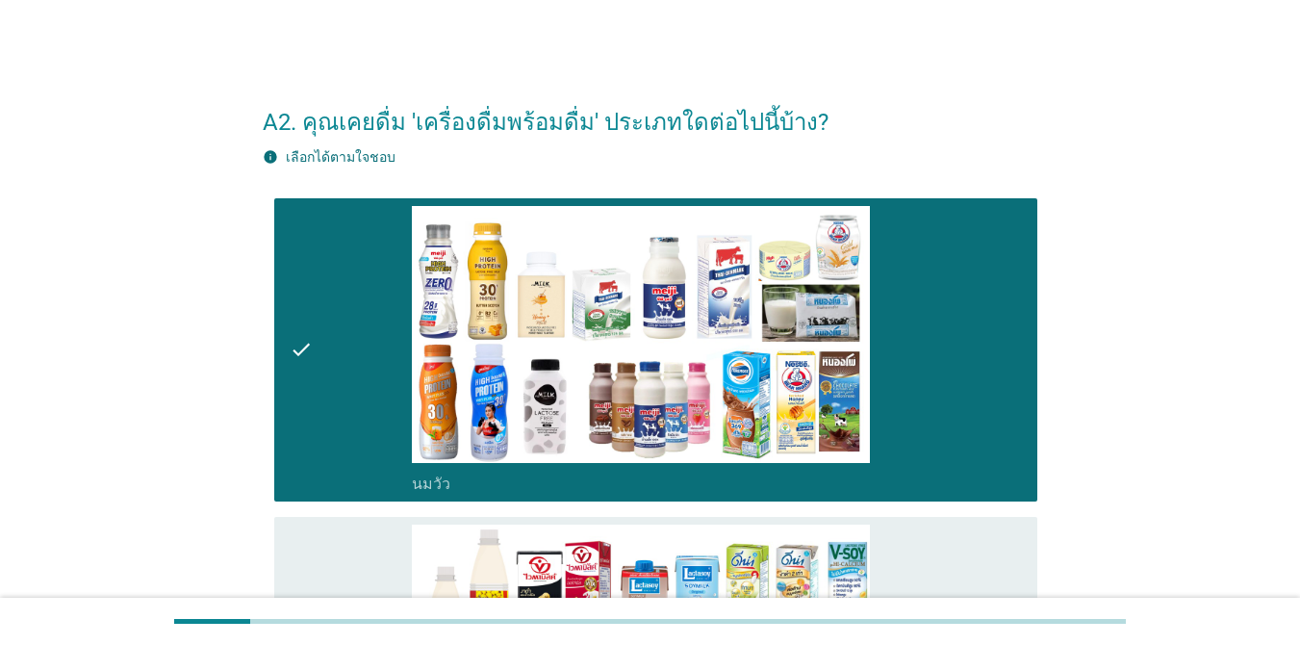
scroll to position [192, 0]
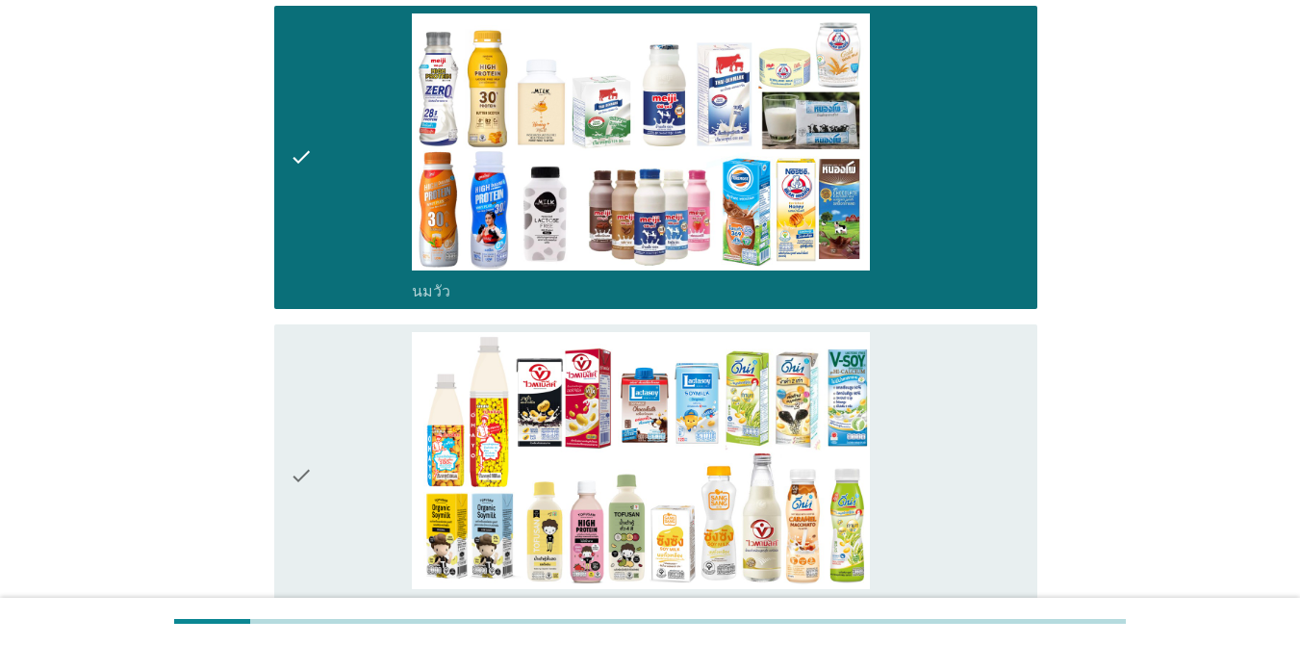
click at [292, 392] on icon "check" at bounding box center [301, 476] width 23 height 288
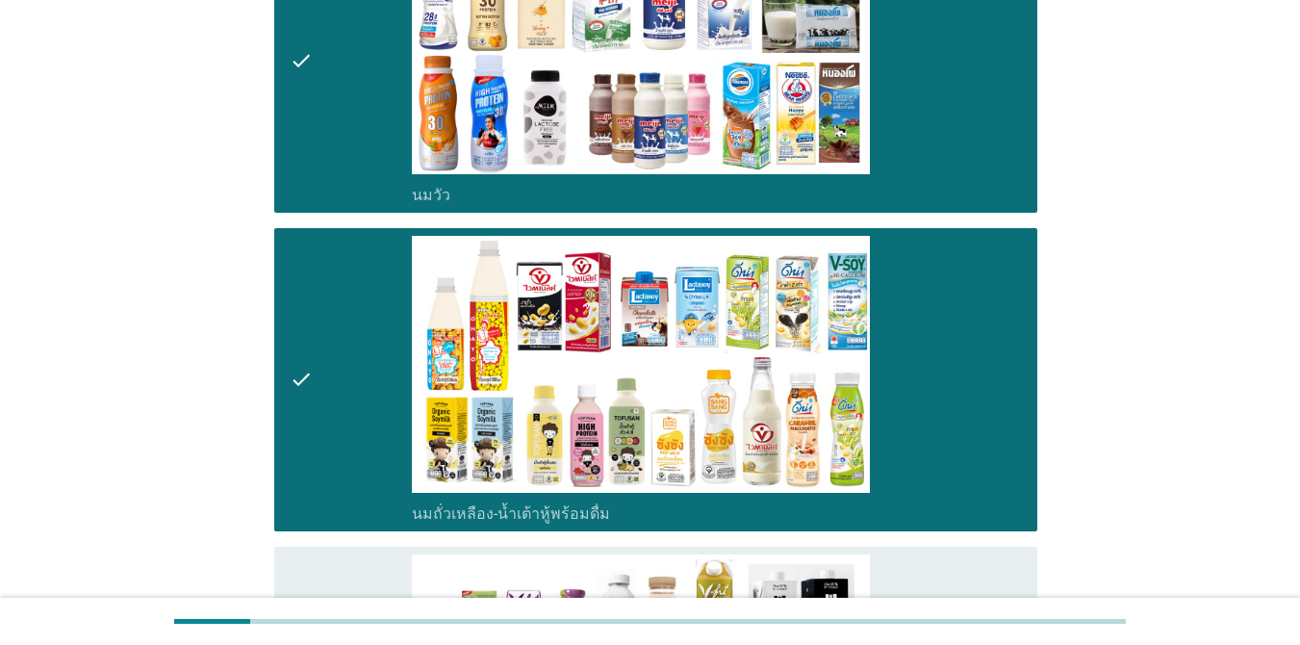
scroll to position [577, 0]
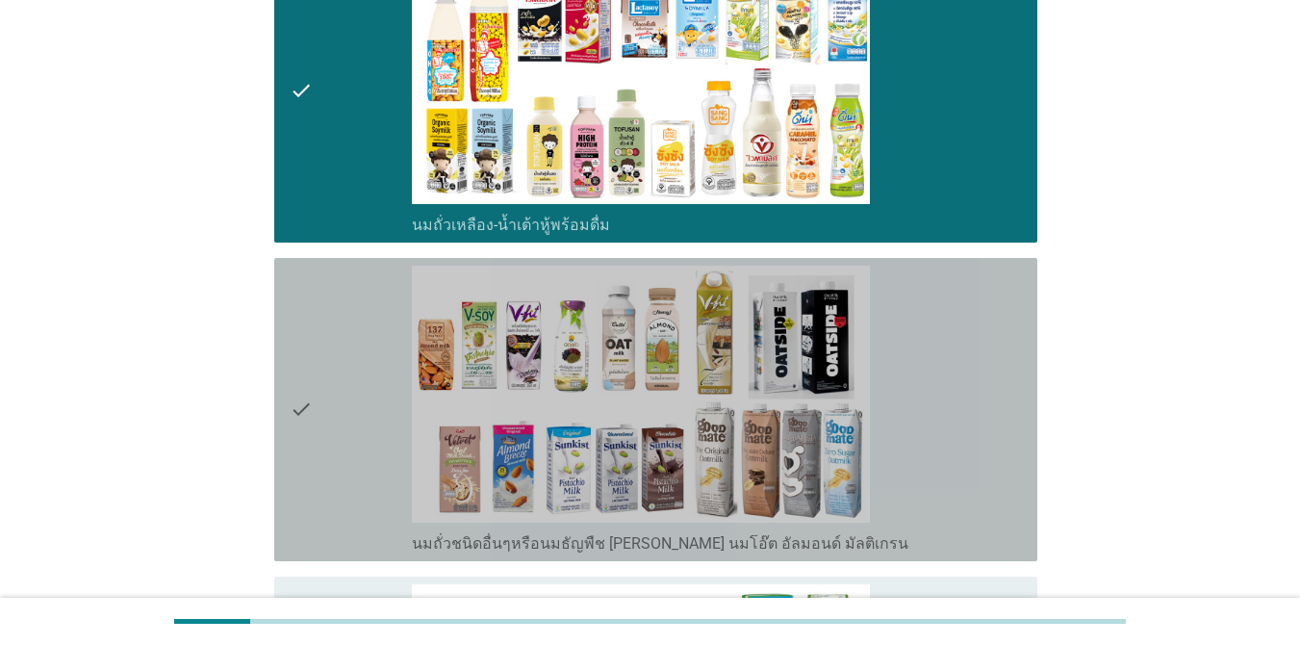
click at [298, 362] on icon "check" at bounding box center [301, 410] width 23 height 288
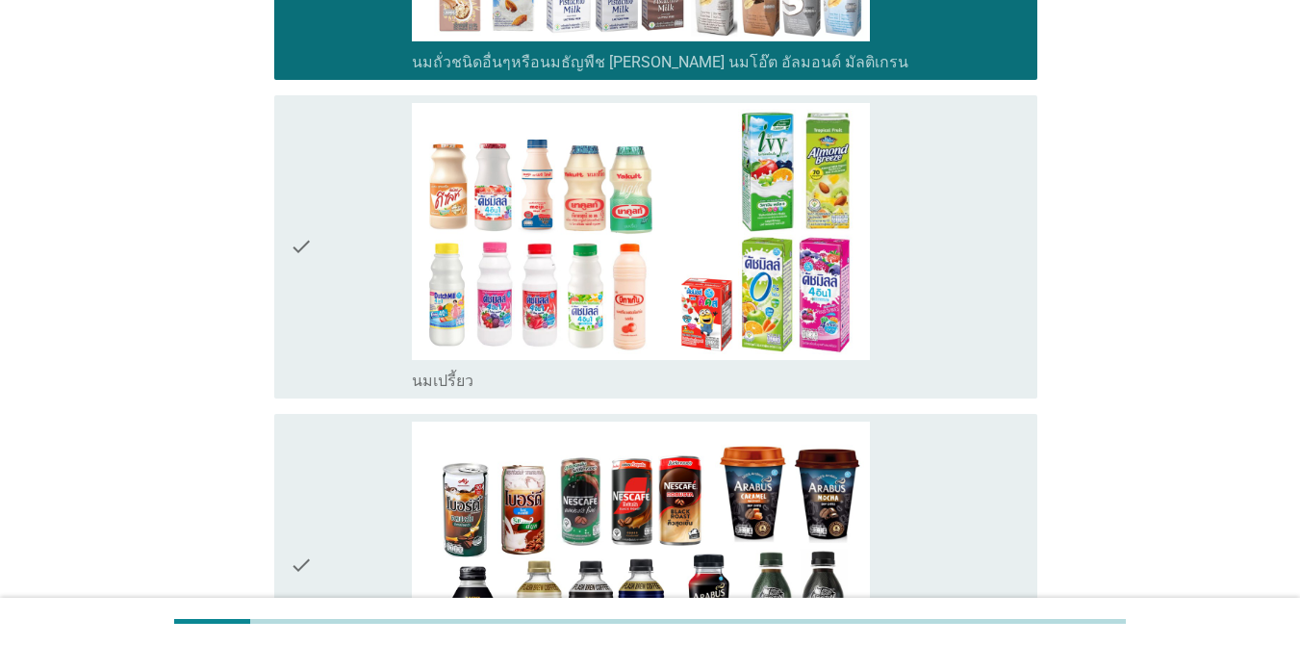
click at [292, 287] on icon "check" at bounding box center [301, 247] width 23 height 288
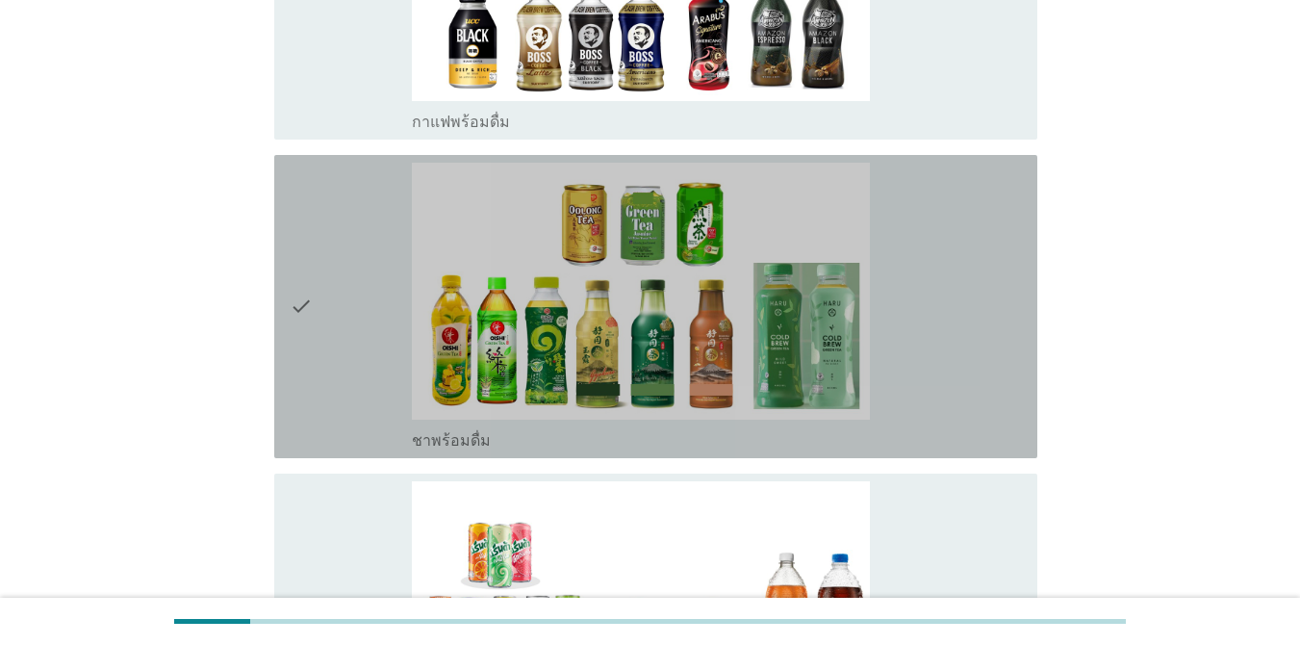
click at [312, 307] on icon "check" at bounding box center [301, 307] width 23 height 288
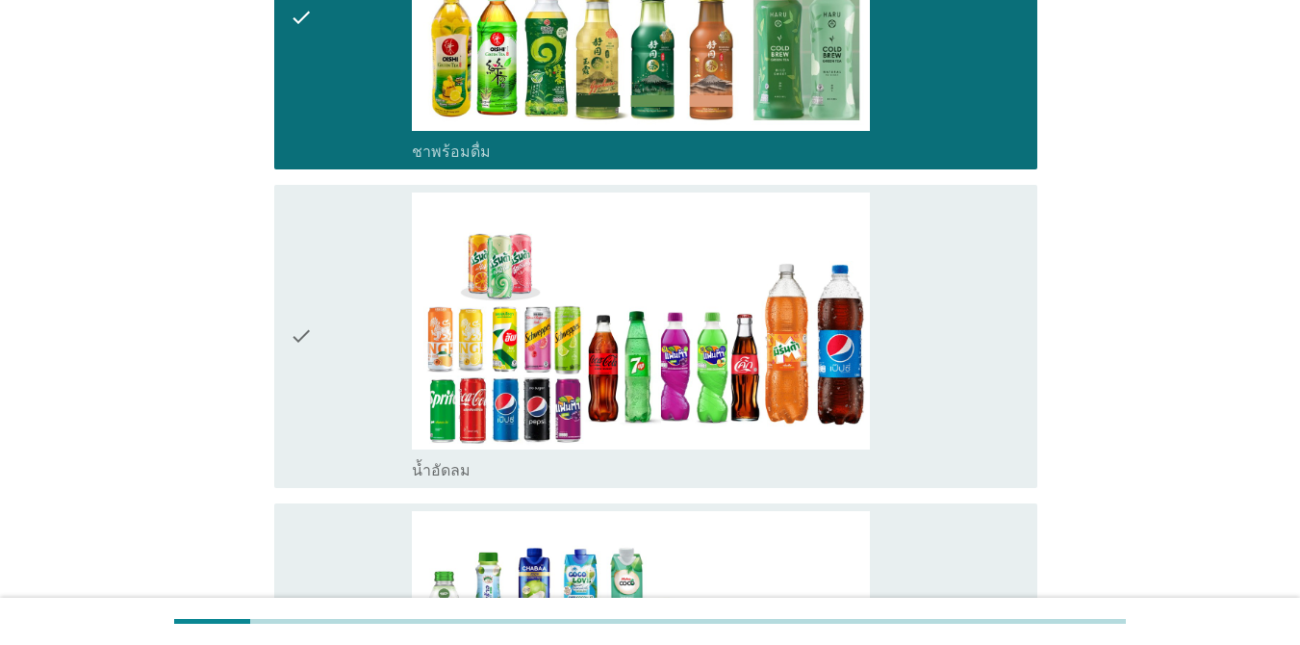
click at [318, 315] on div "check" at bounding box center [351, 336] width 122 height 288
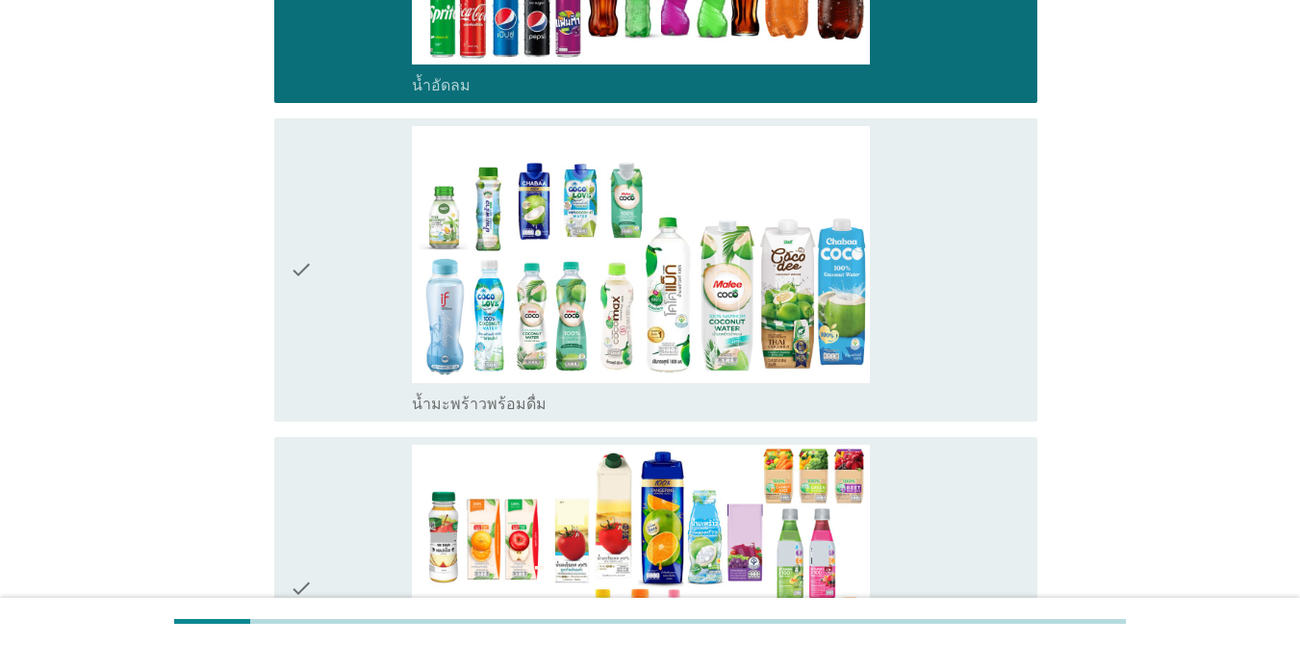
click at [321, 305] on div "check" at bounding box center [351, 270] width 122 height 288
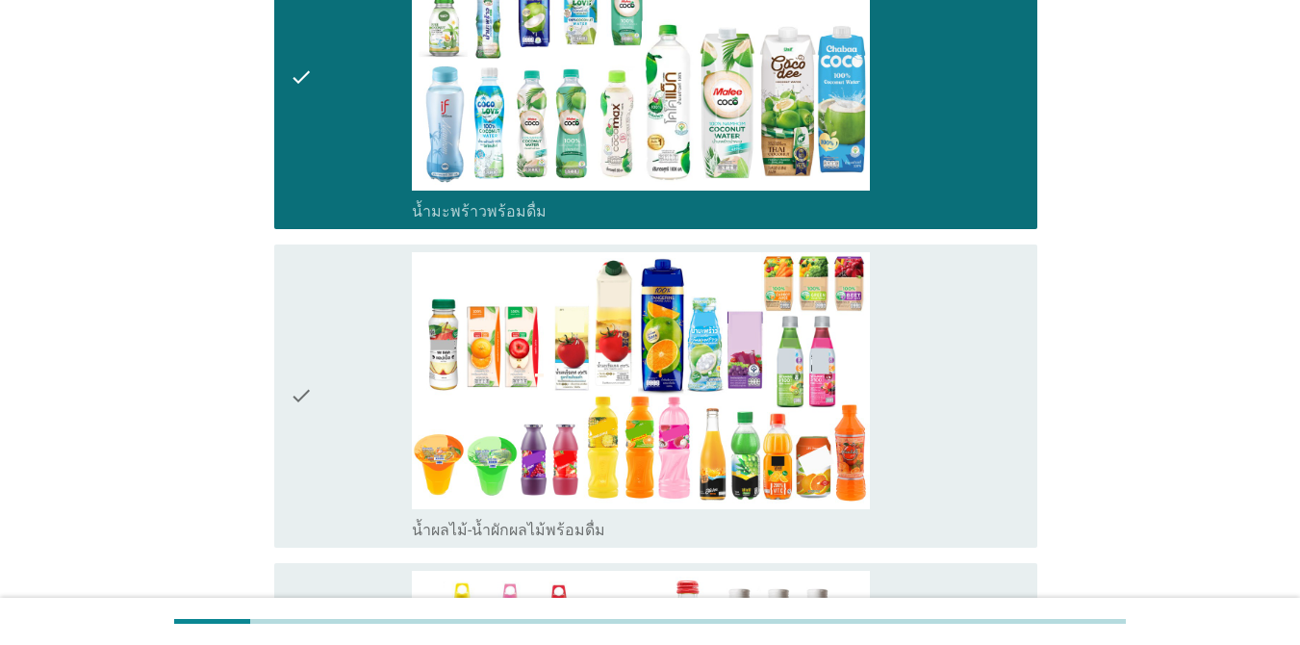
click at [328, 311] on div "check" at bounding box center [351, 396] width 122 height 288
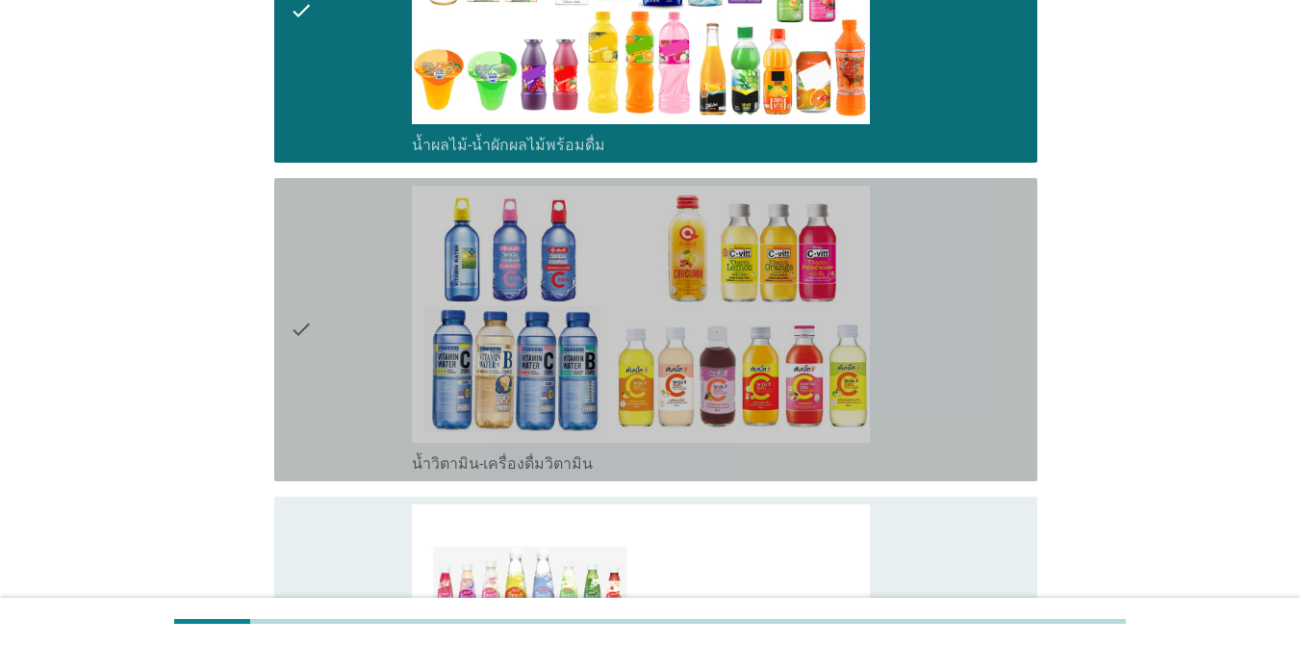
click at [349, 332] on div "check" at bounding box center [351, 330] width 122 height 288
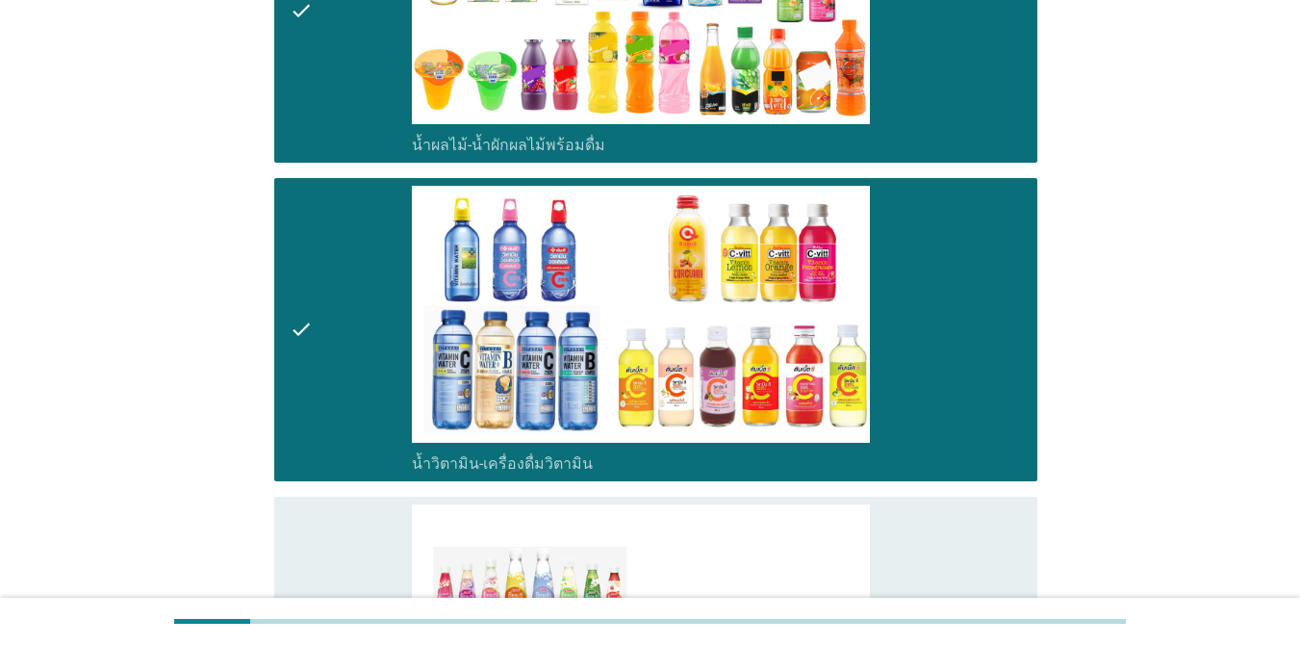
scroll to position [3175, 0]
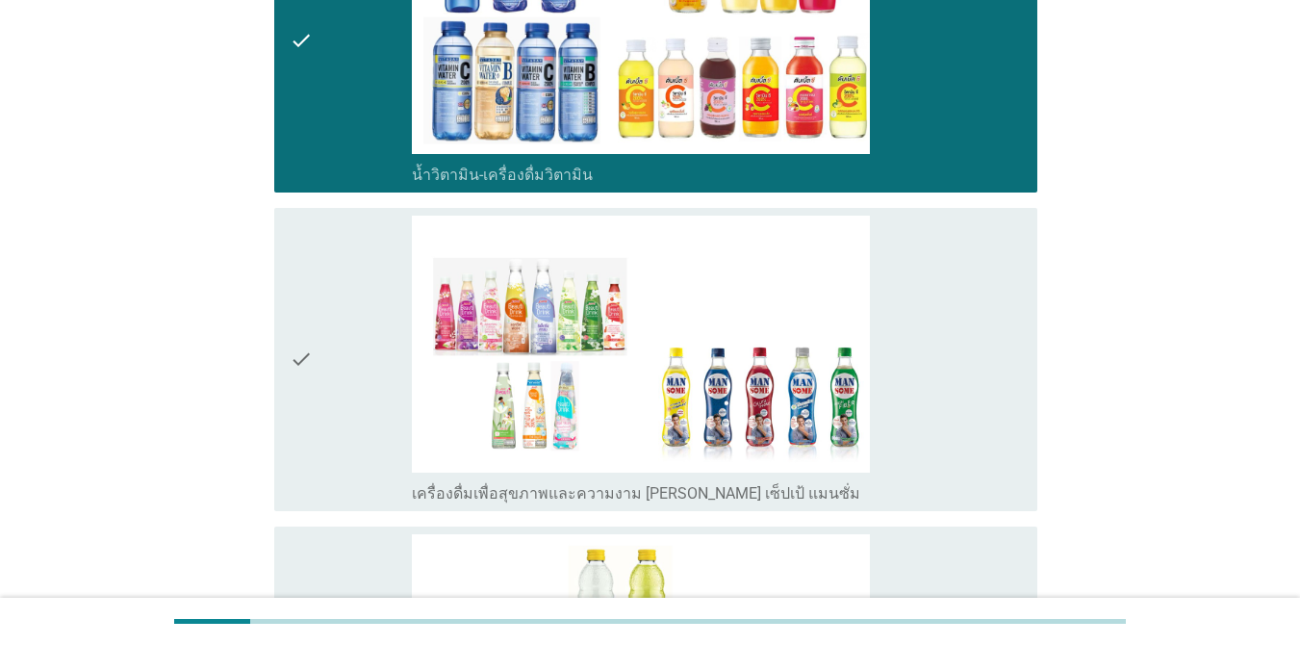
click at [321, 340] on div "check" at bounding box center [351, 360] width 122 height 288
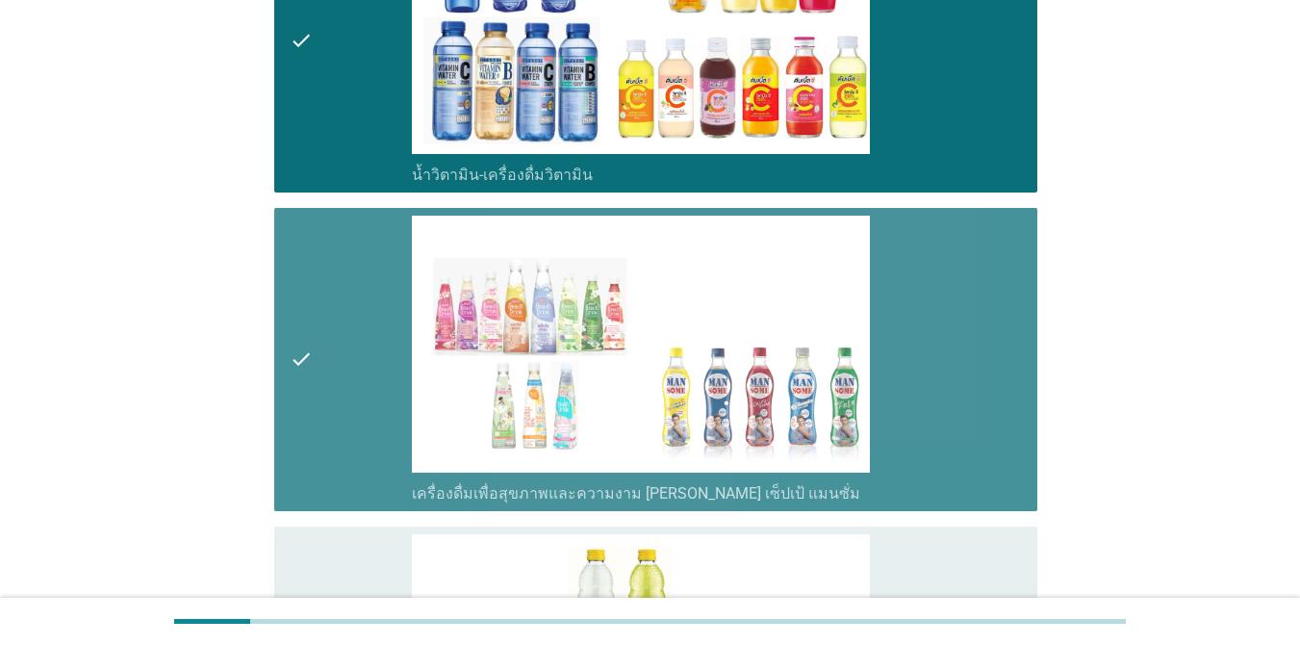
click at [302, 330] on icon "check" at bounding box center [301, 360] width 23 height 288
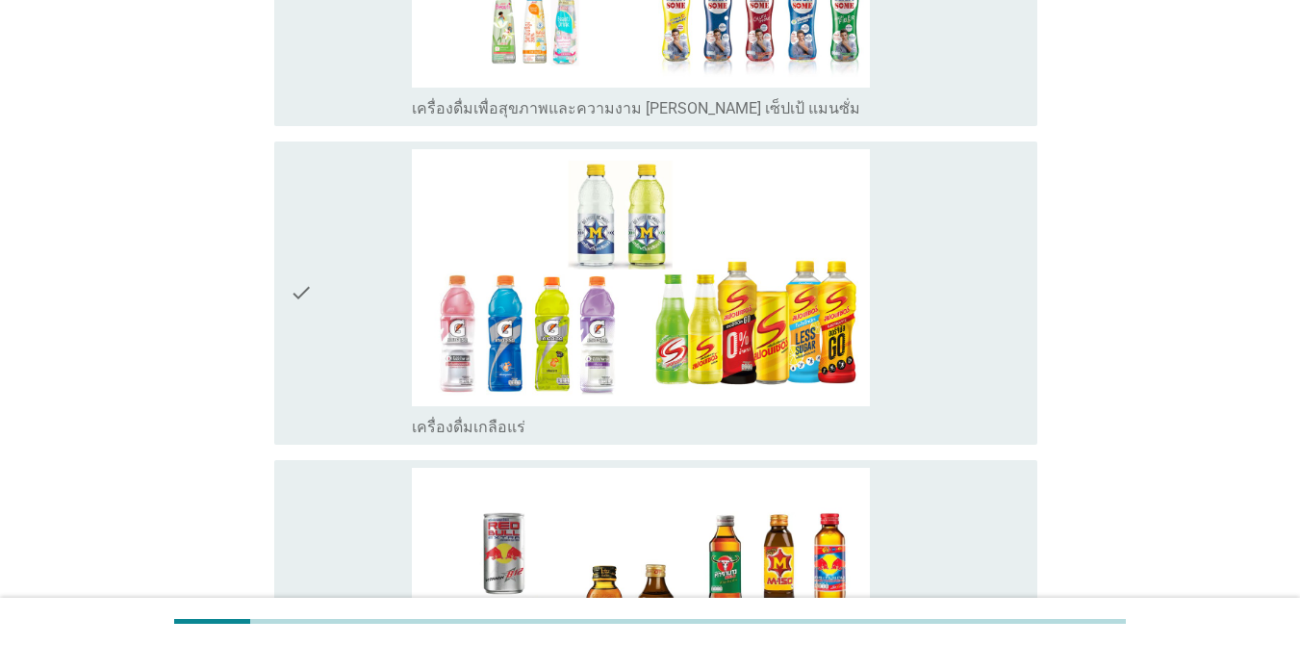
click at [316, 319] on div "check" at bounding box center [351, 293] width 122 height 288
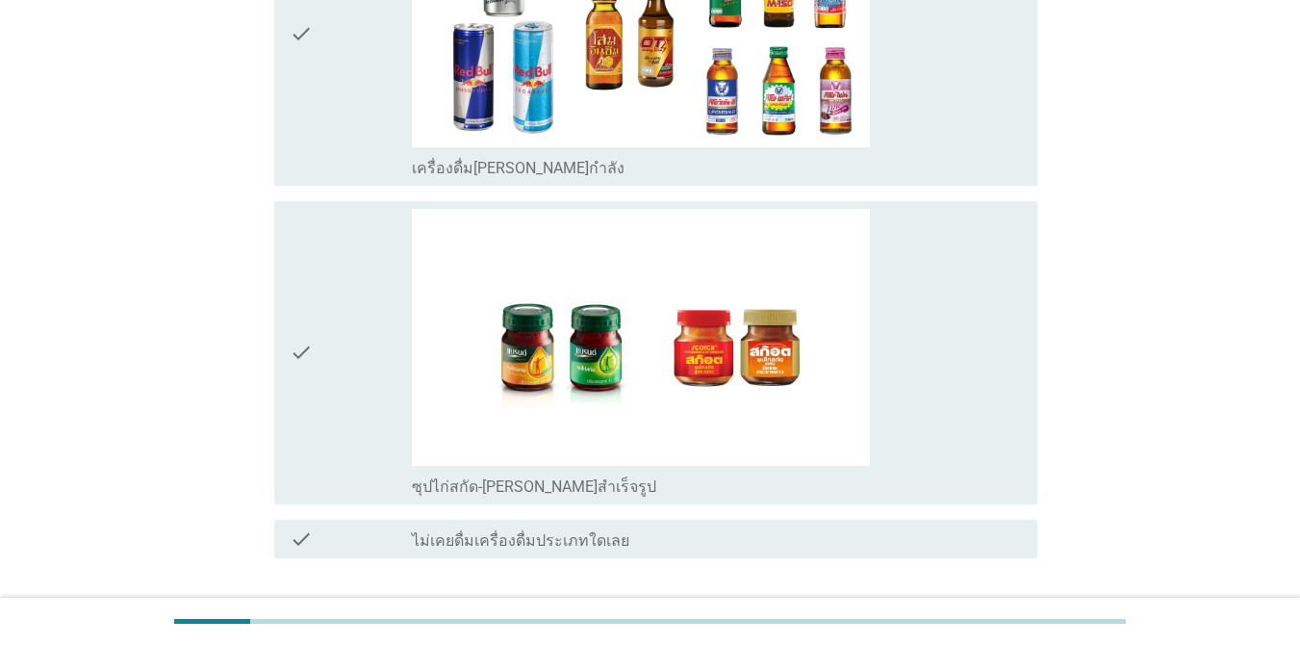
scroll to position [4275, 0]
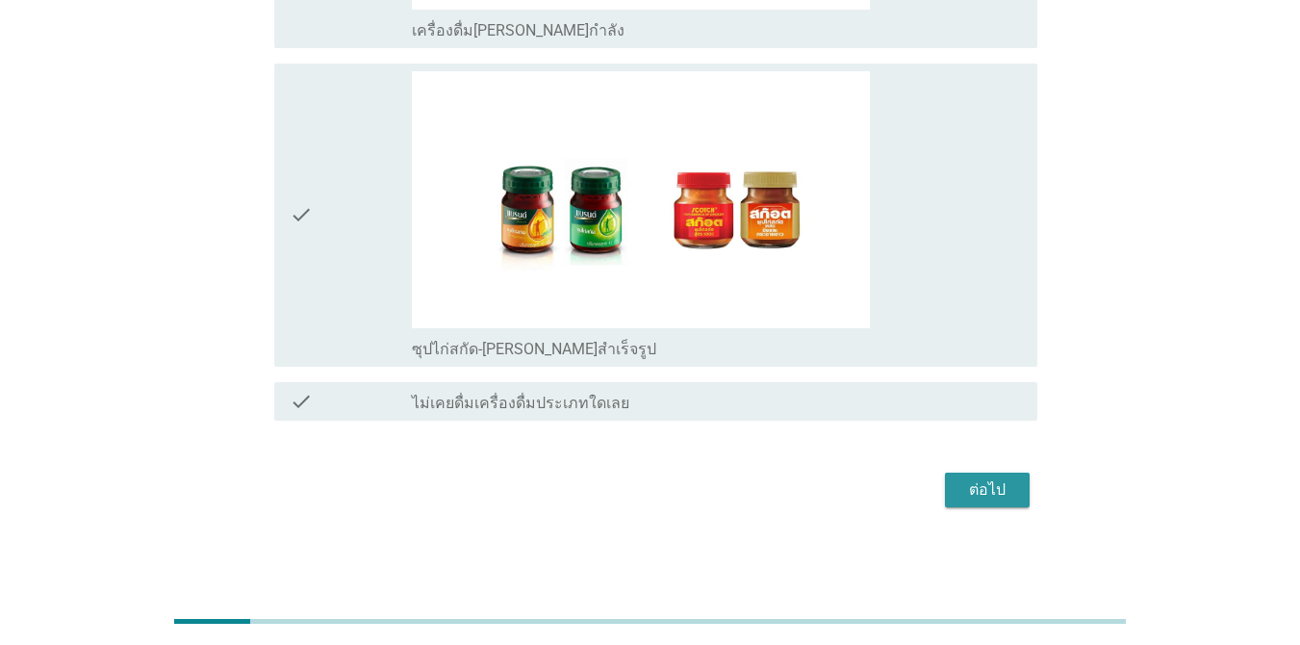
click at [947, 489] on div "ต่อไป" at bounding box center [987, 489] width 54 height 23
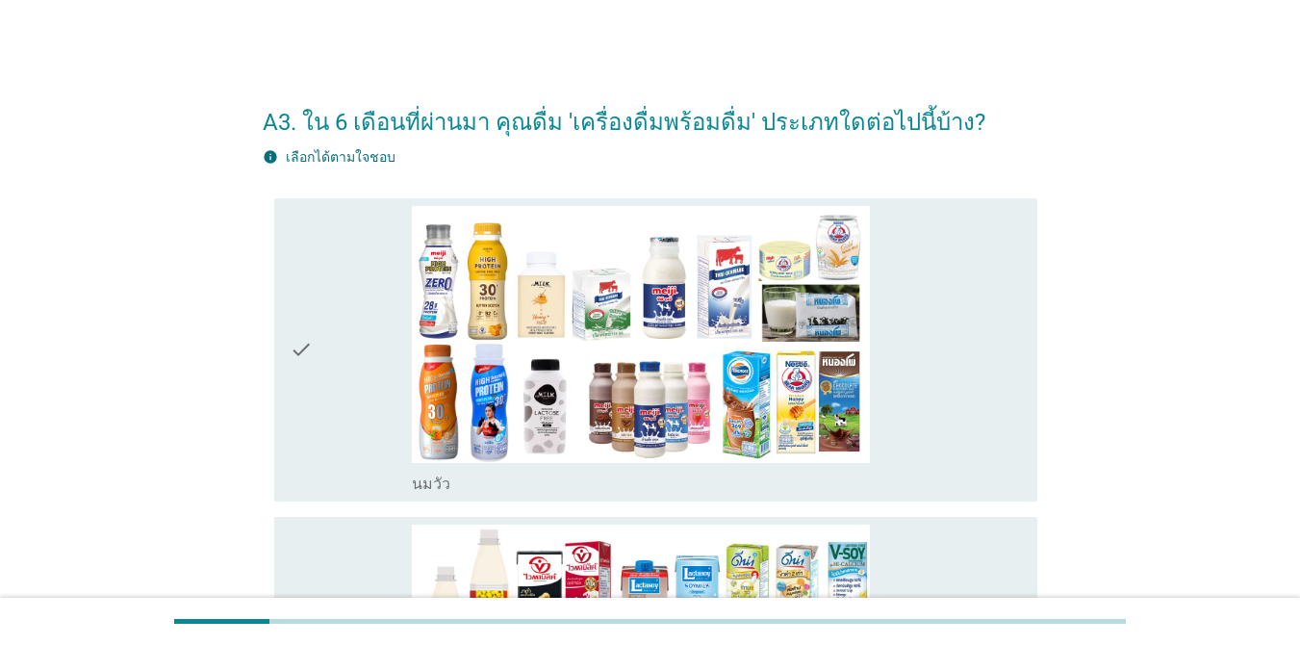
scroll to position [96, 0]
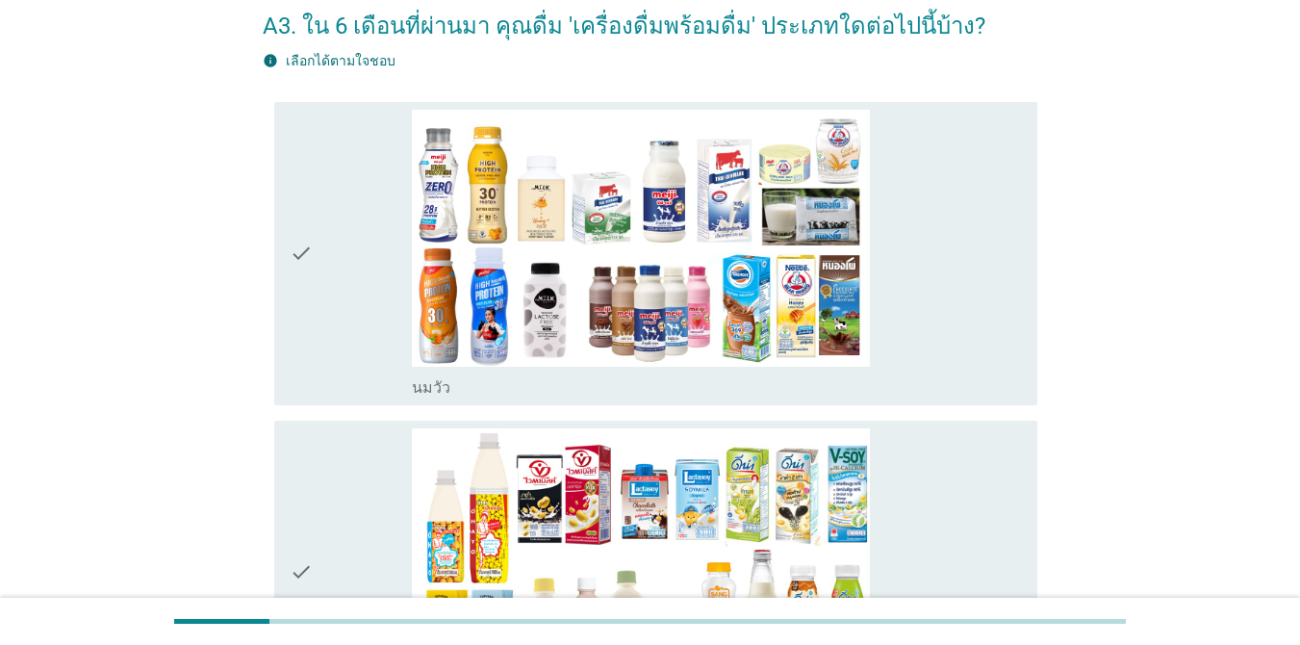
click at [295, 305] on icon "check" at bounding box center [301, 254] width 23 height 288
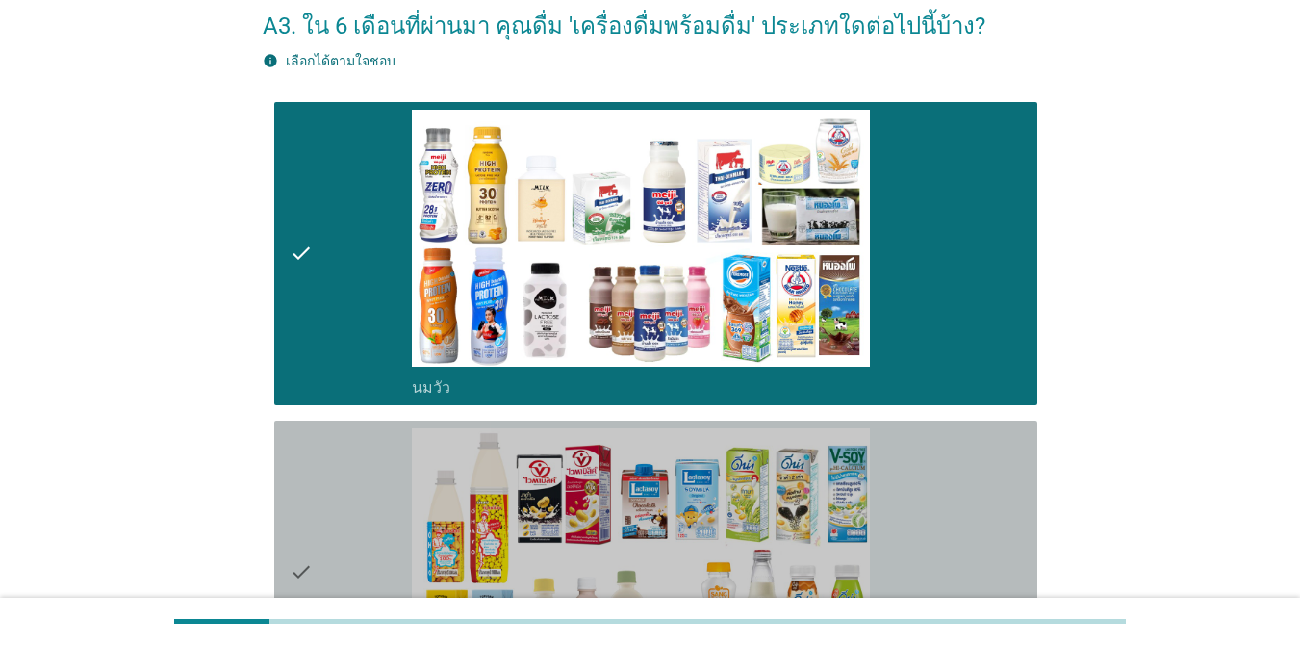
click at [321, 470] on div "check" at bounding box center [351, 572] width 122 height 288
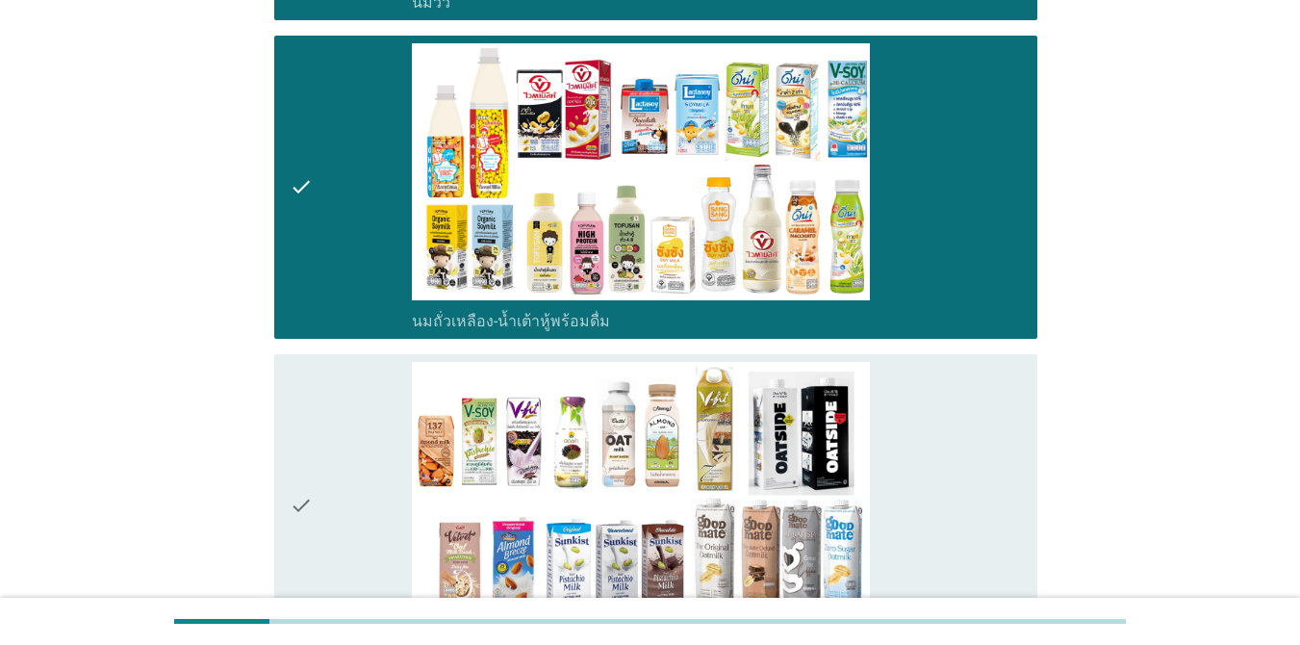
scroll to position [674, 0]
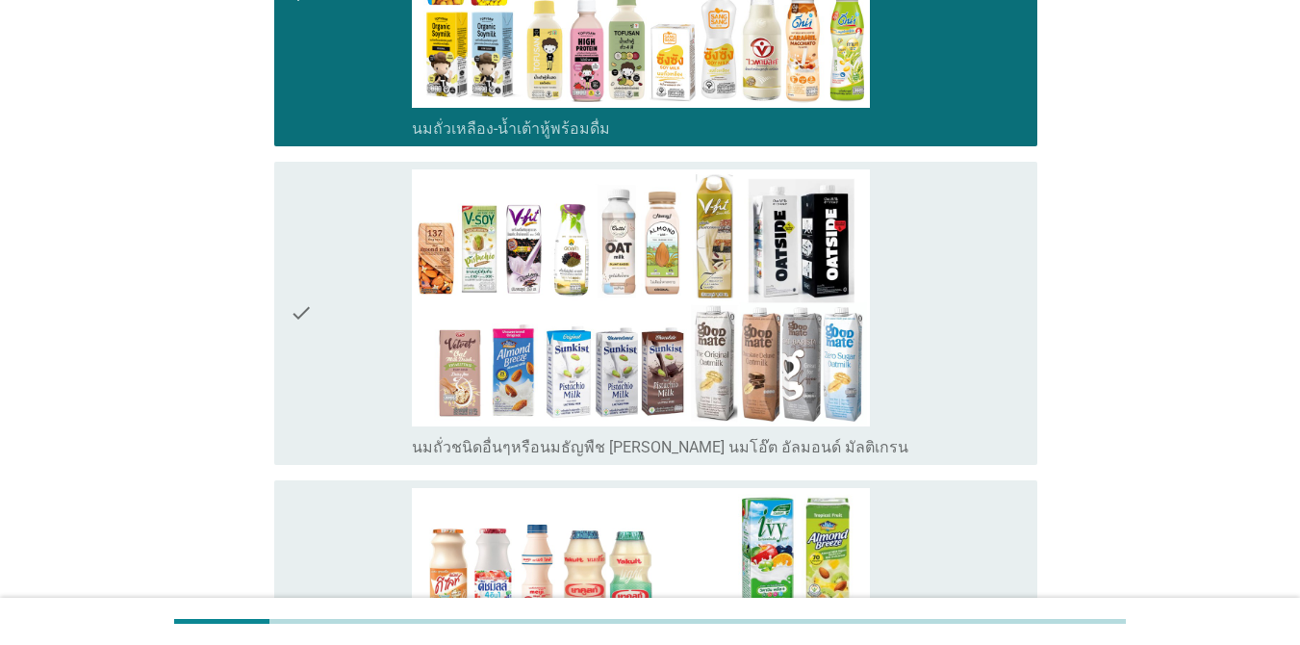
click at [336, 358] on div "check" at bounding box center [351, 313] width 122 height 288
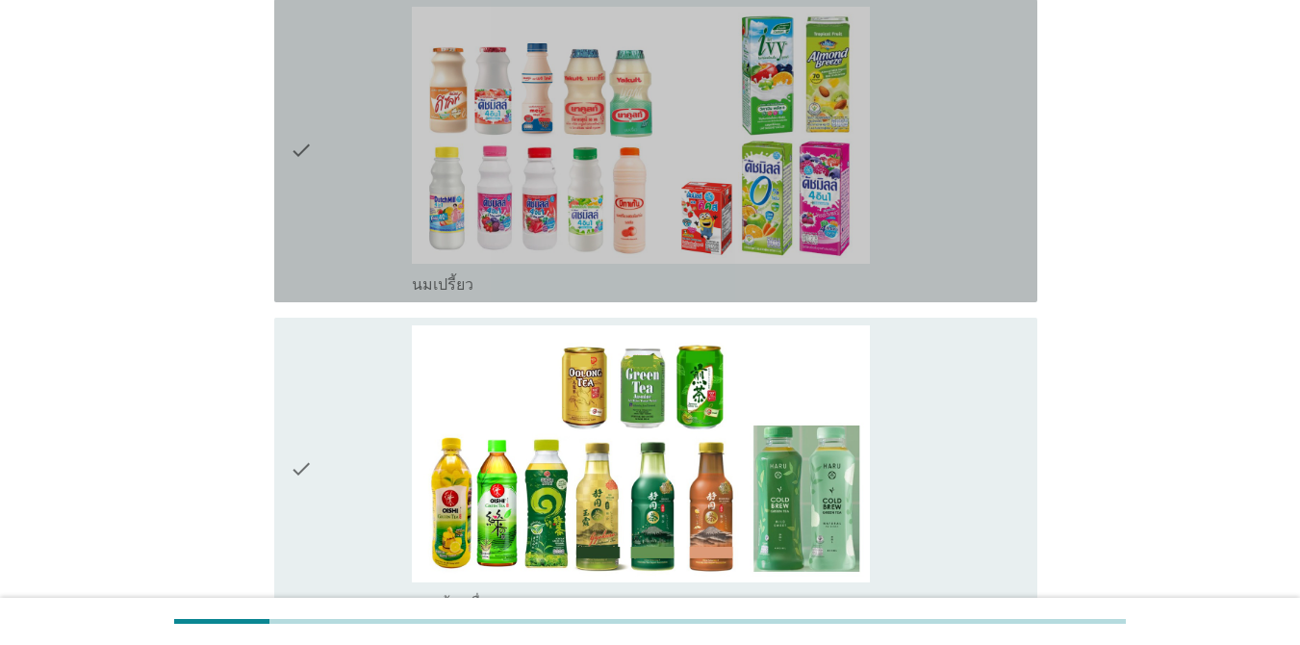
click at [329, 216] on div "check" at bounding box center [351, 151] width 122 height 288
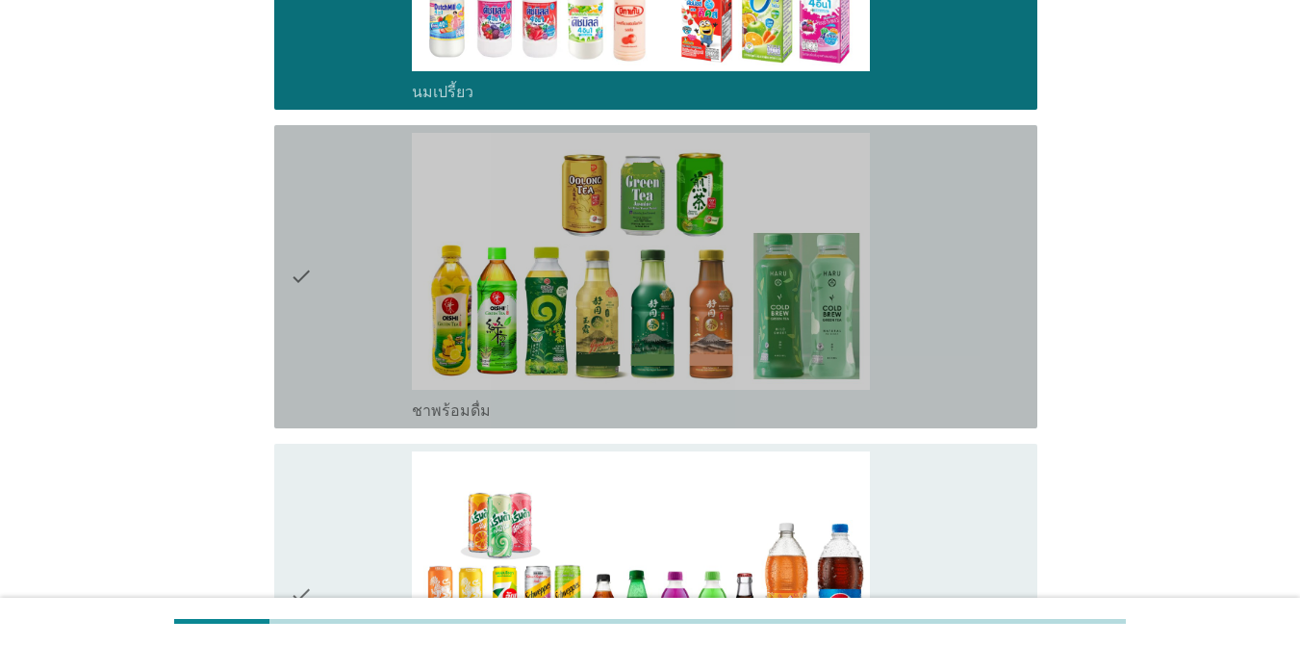
click at [318, 252] on div "check" at bounding box center [351, 277] width 122 height 288
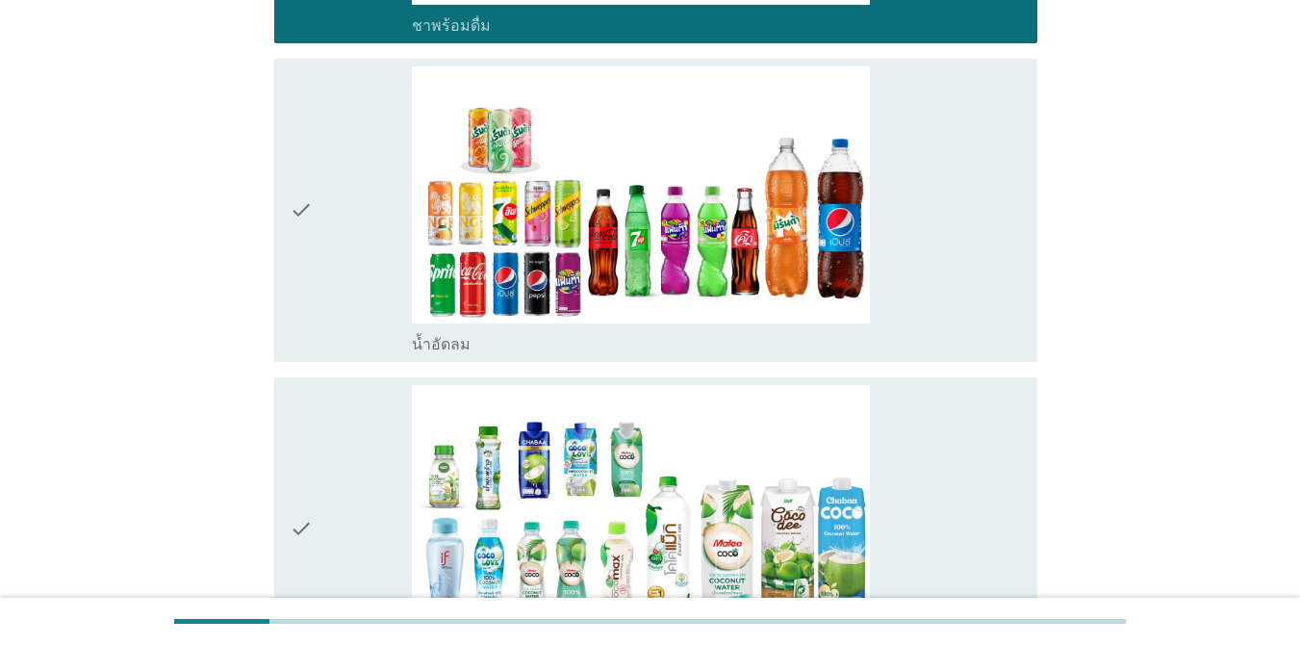
click at [294, 269] on icon "check" at bounding box center [301, 210] width 23 height 288
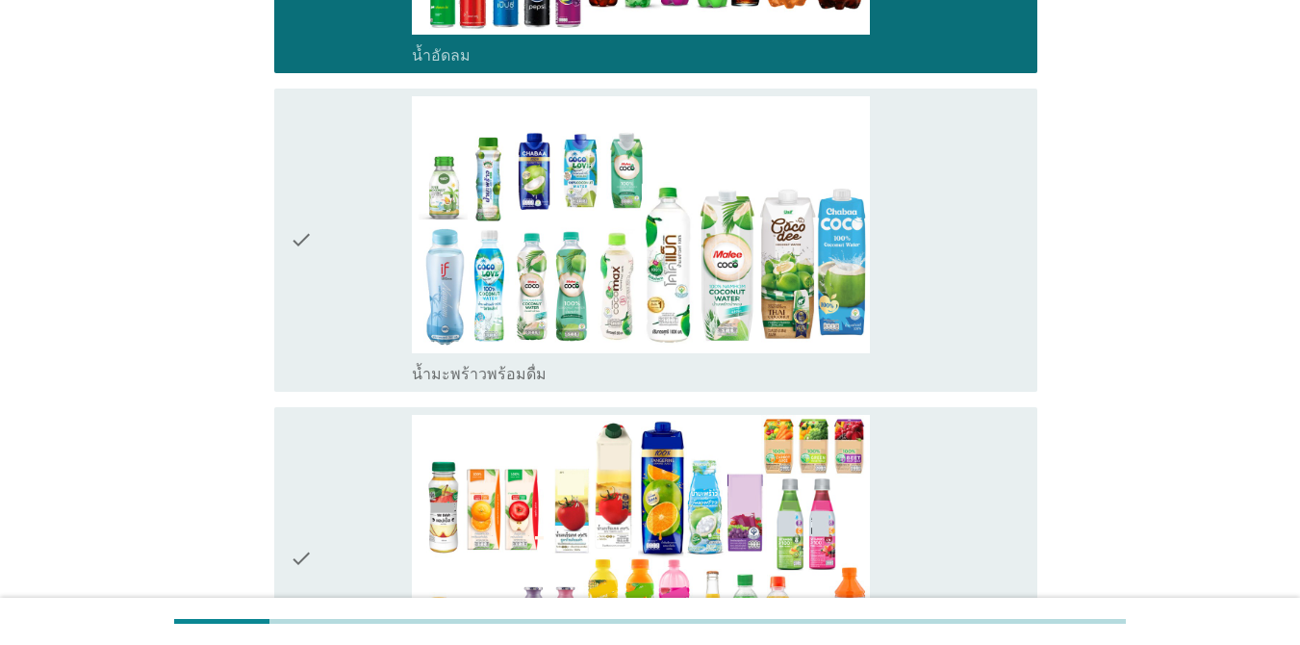
scroll to position [2309, 0]
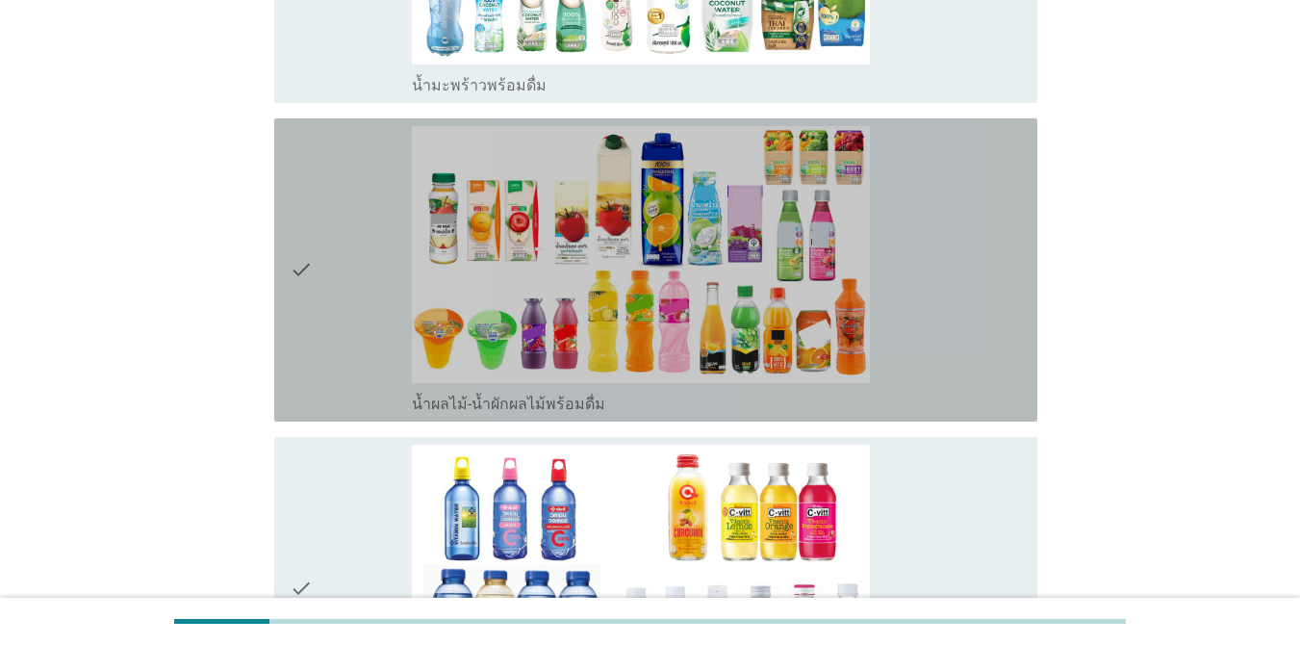
click at [304, 271] on icon "check" at bounding box center [301, 270] width 23 height 288
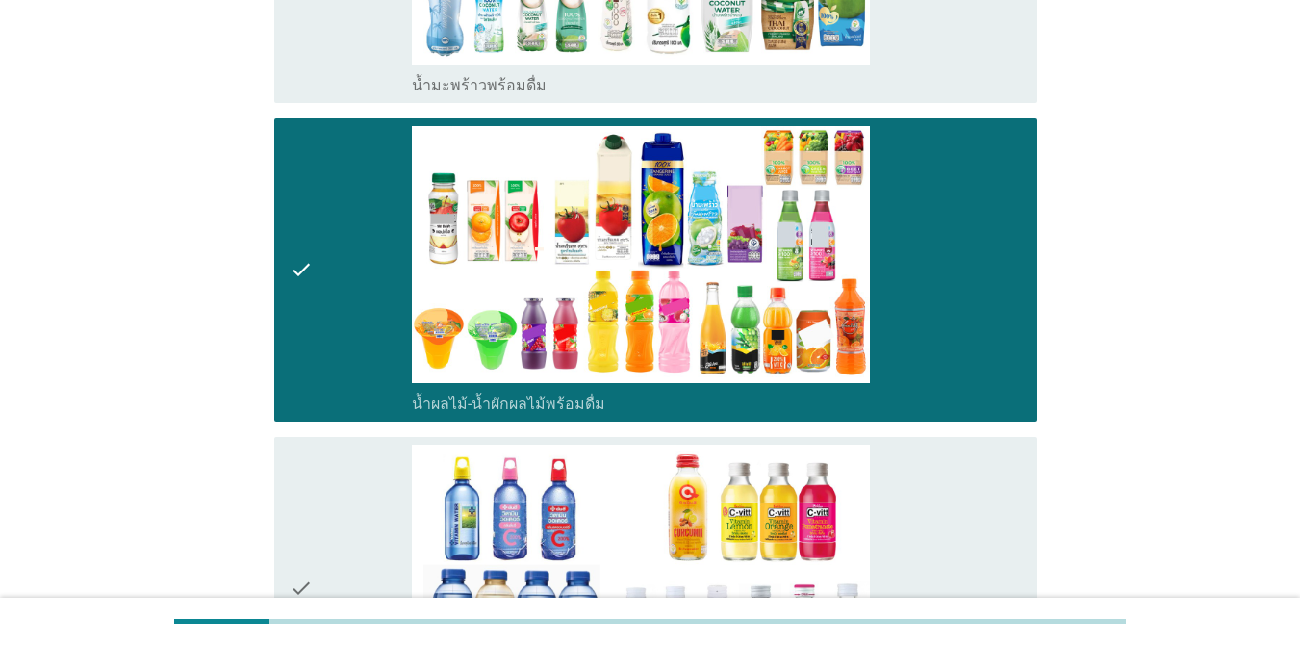
scroll to position [2598, 0]
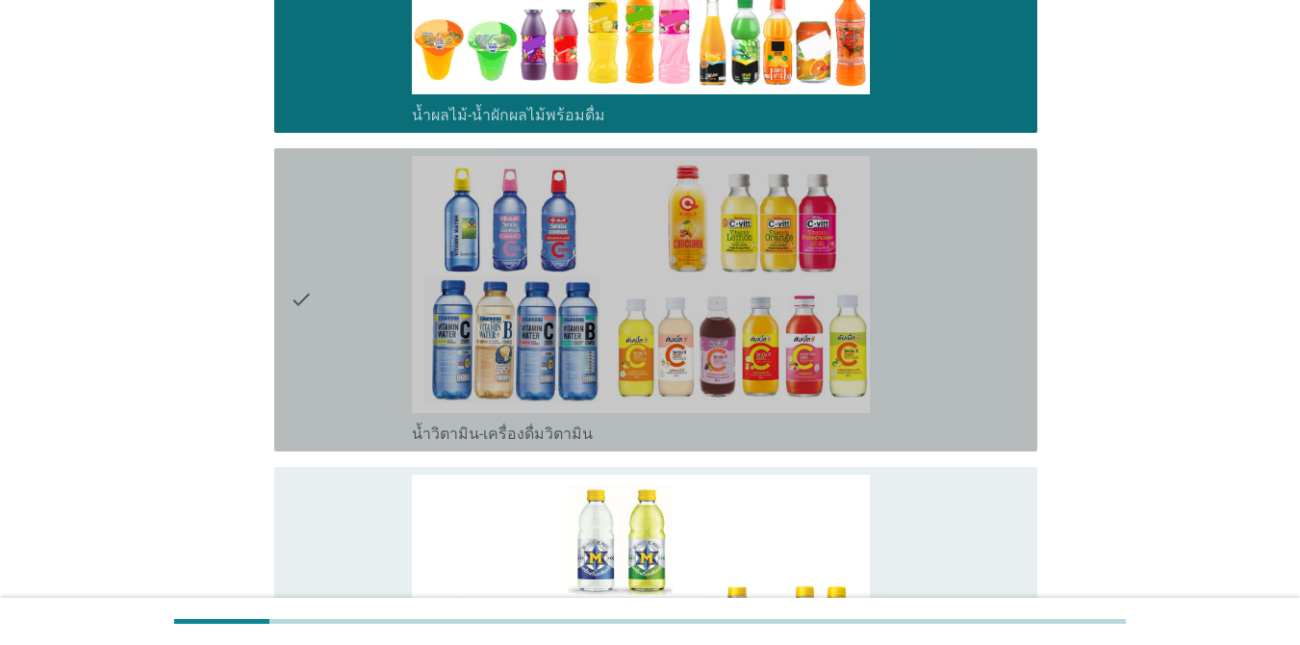
click at [304, 271] on icon "check" at bounding box center [301, 300] width 23 height 288
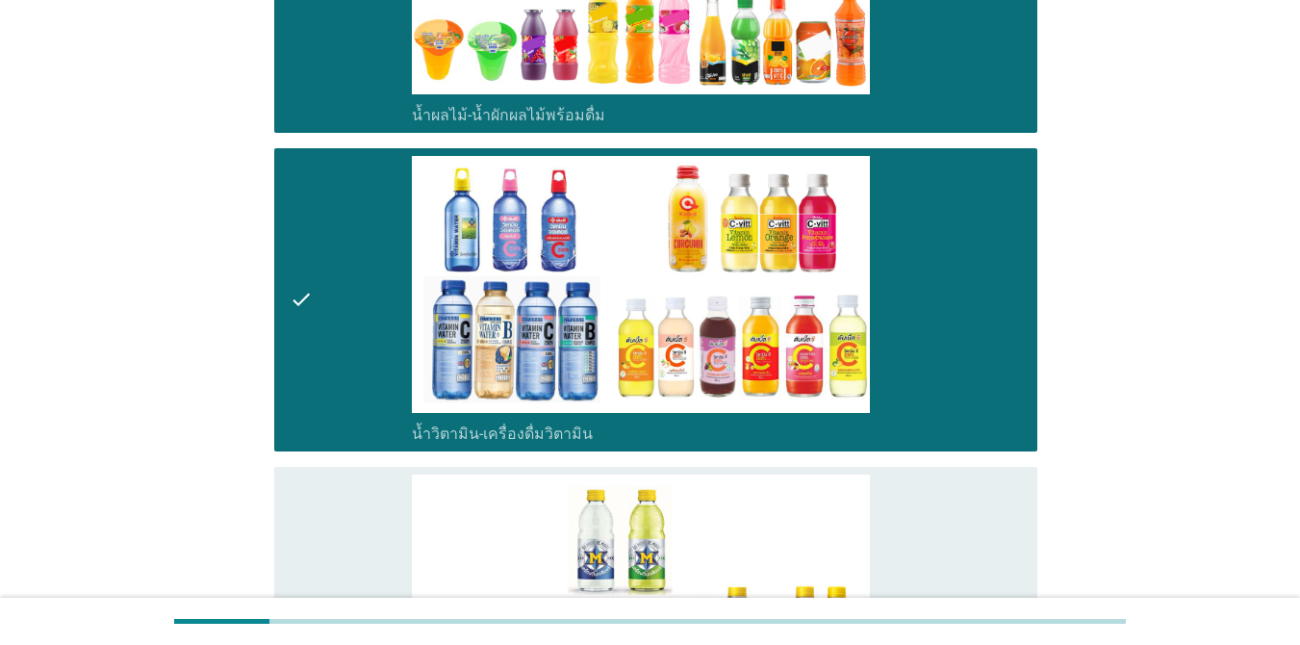
scroll to position [3001, 0]
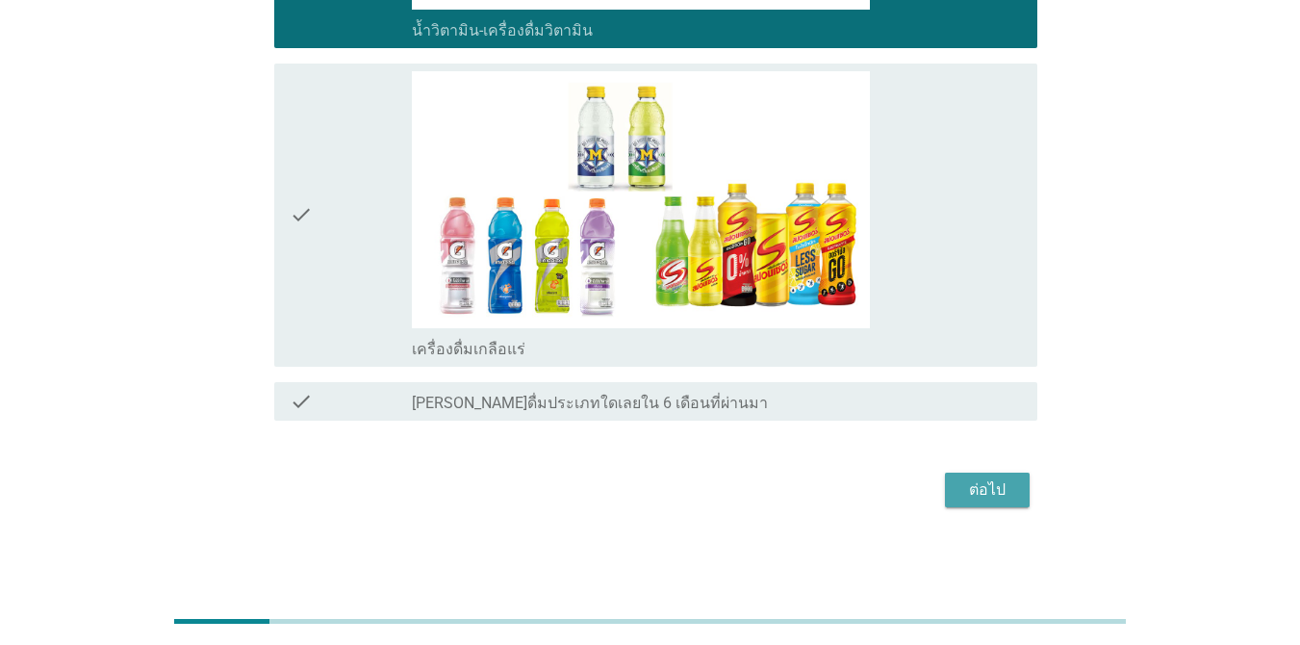
click at [947, 481] on div "ต่อไป" at bounding box center [987, 489] width 54 height 23
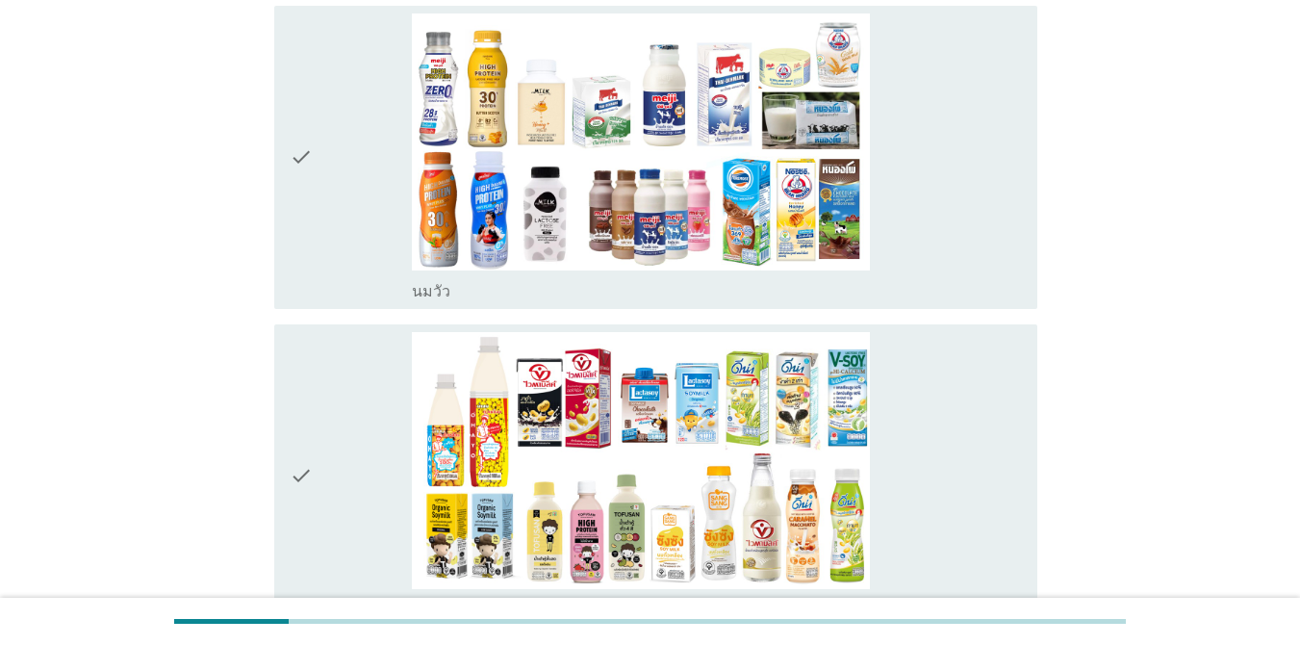
scroll to position [0, 0]
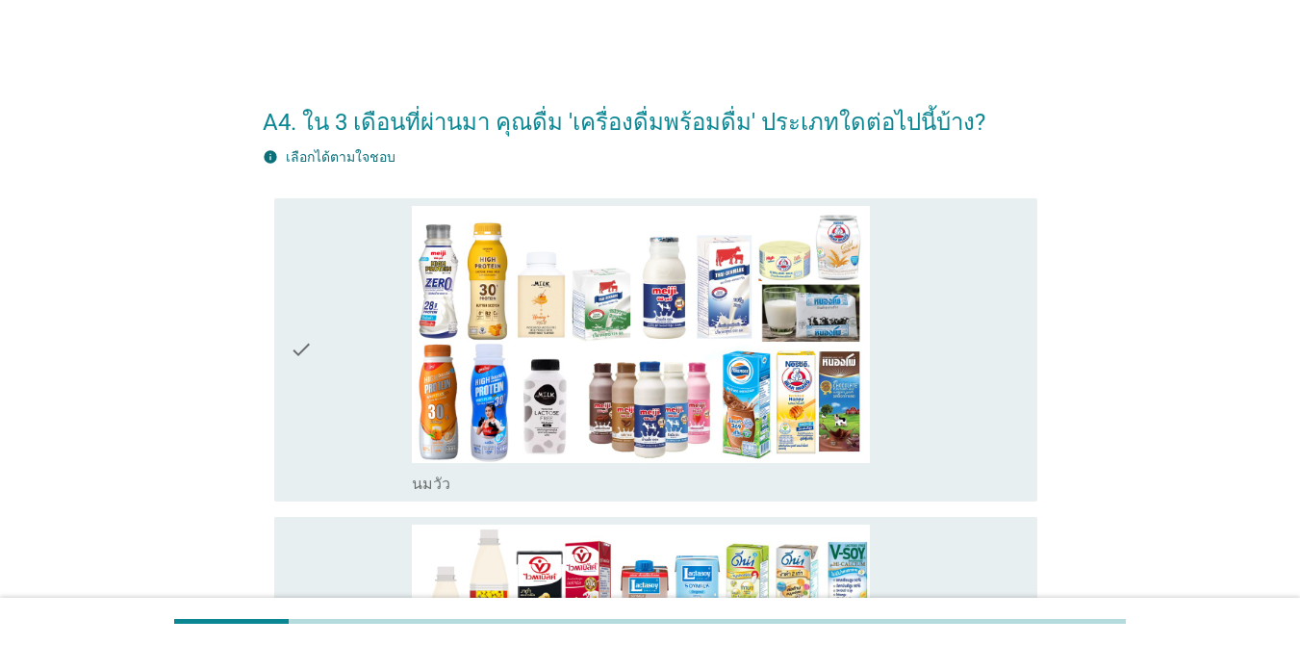
click at [306, 303] on icon "check" at bounding box center [301, 350] width 23 height 288
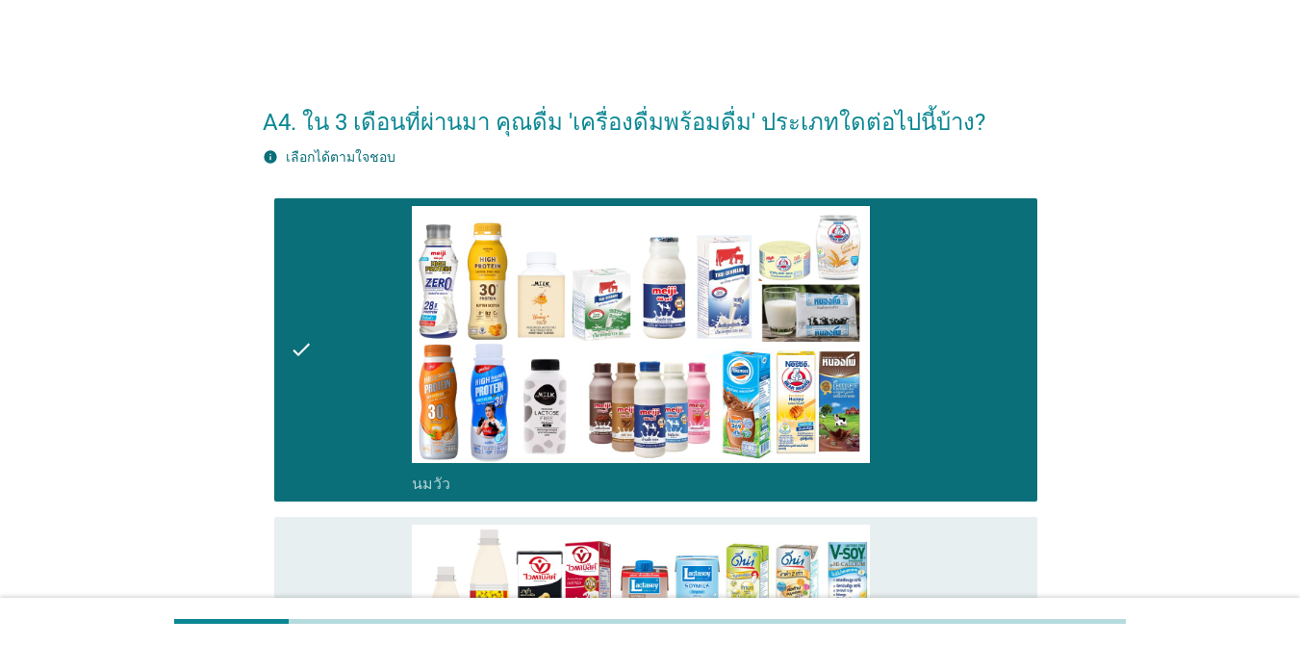
scroll to position [385, 0]
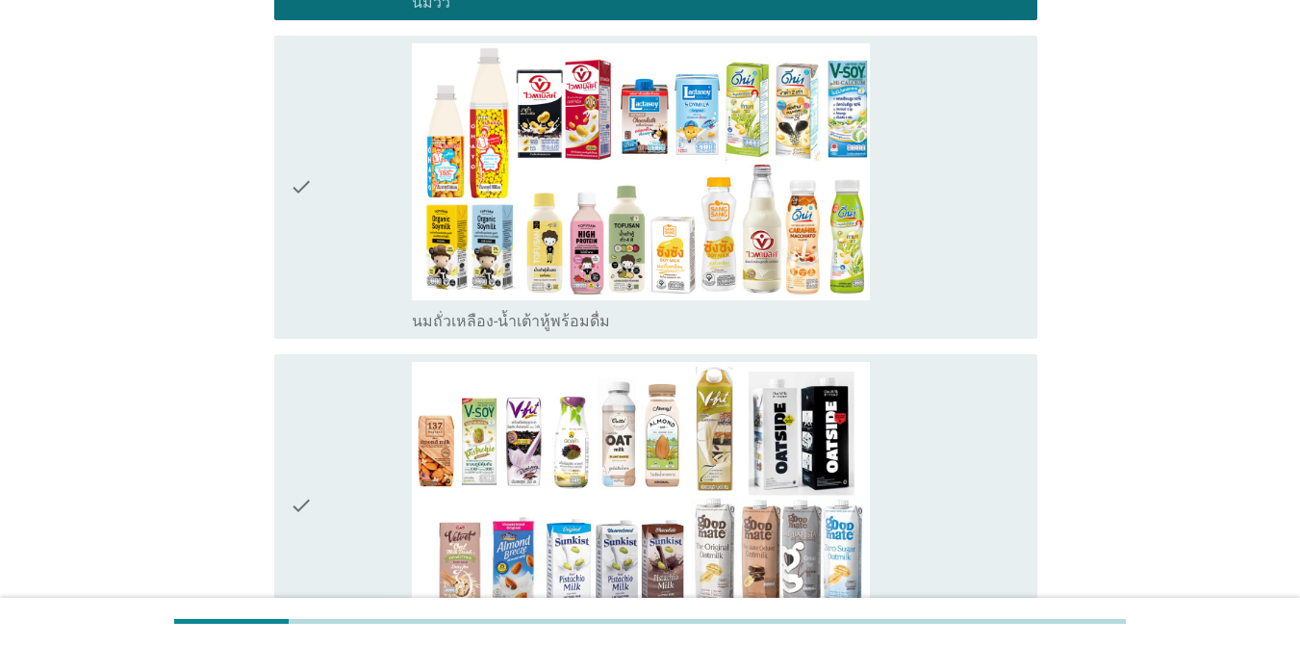
click at [321, 237] on div "check" at bounding box center [351, 187] width 122 height 288
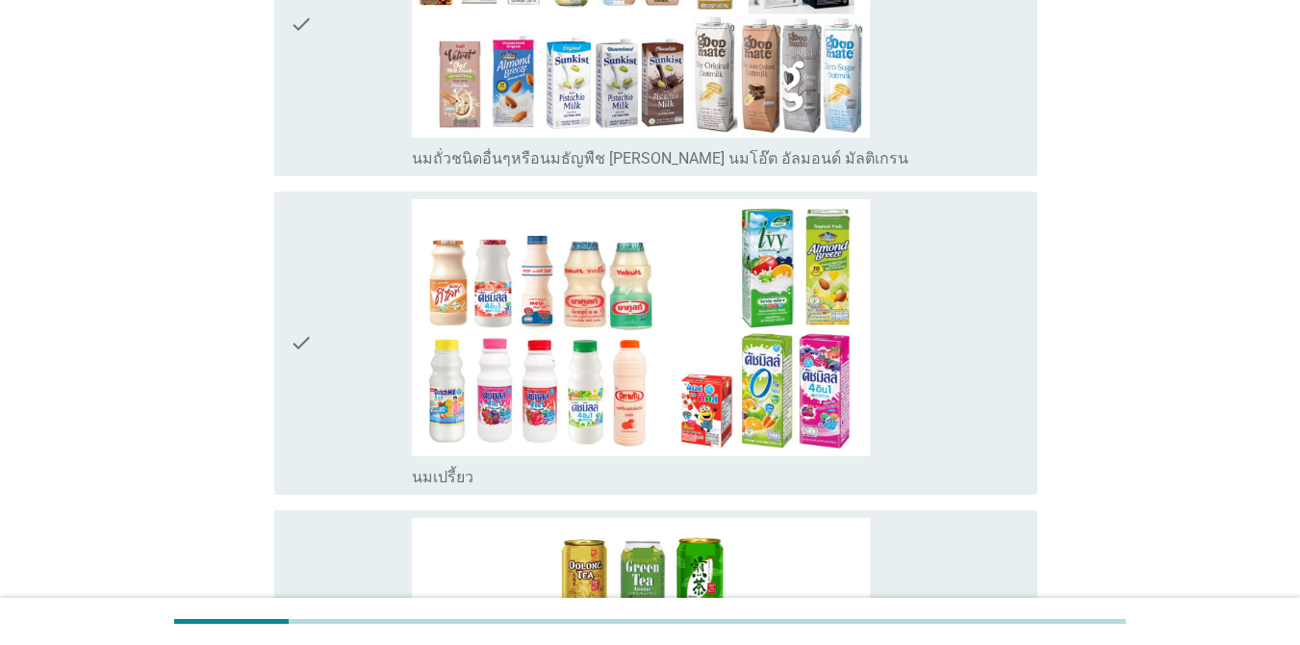
scroll to position [1155, 0]
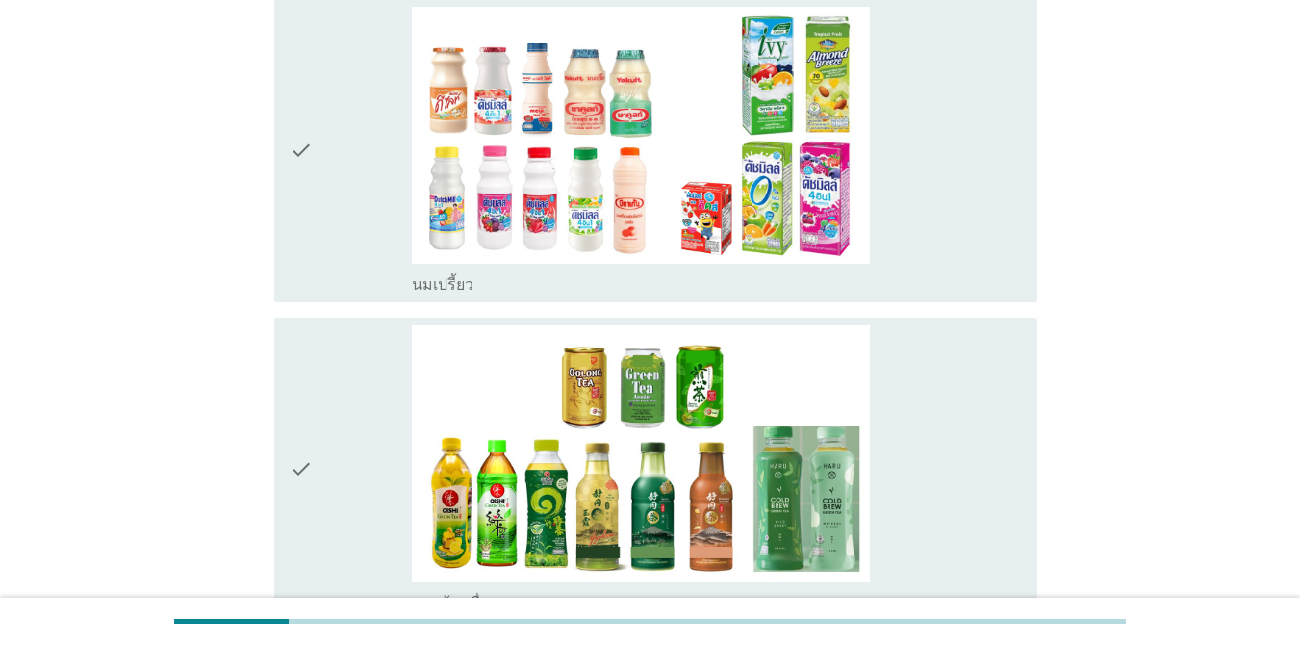
click at [324, 232] on div "check" at bounding box center [351, 151] width 122 height 288
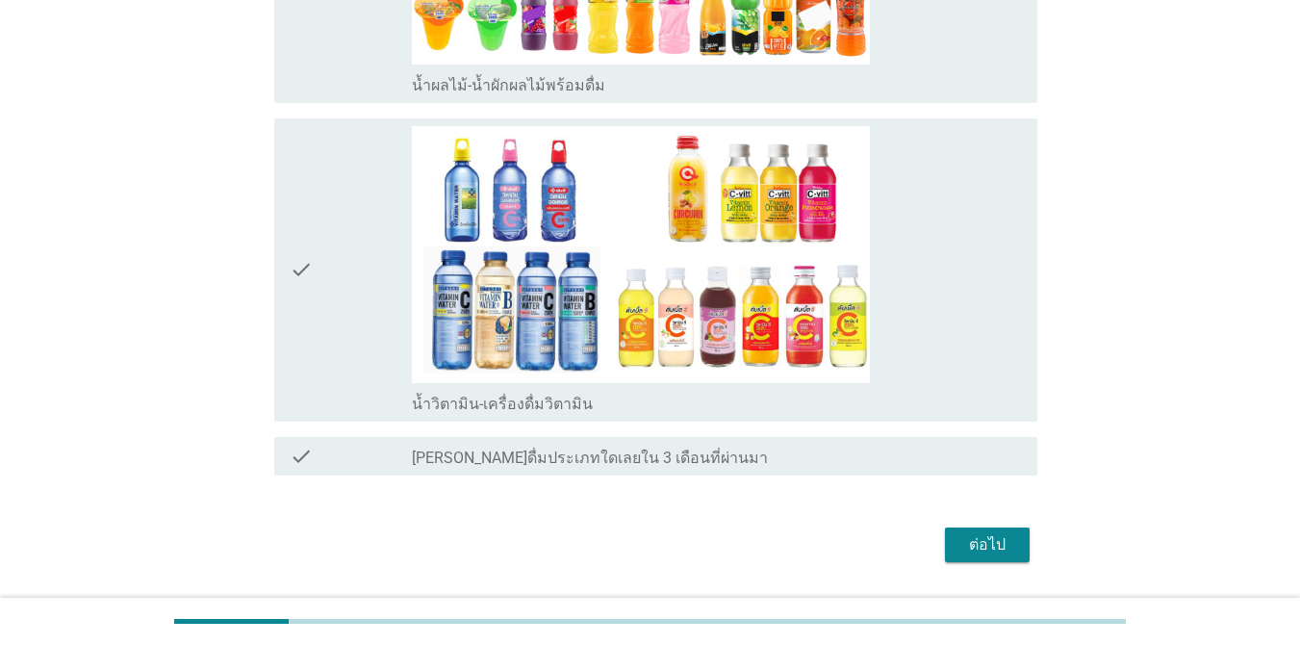
scroll to position [2364, 0]
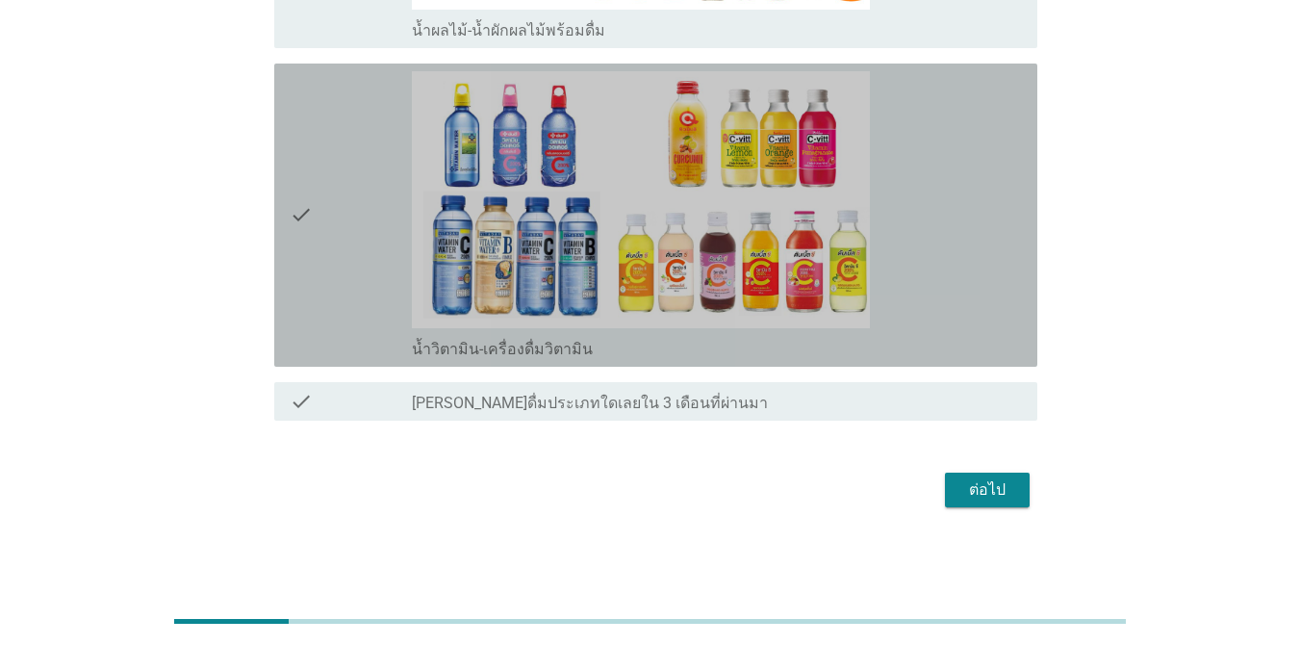
click at [308, 178] on icon "check" at bounding box center [301, 215] width 23 height 288
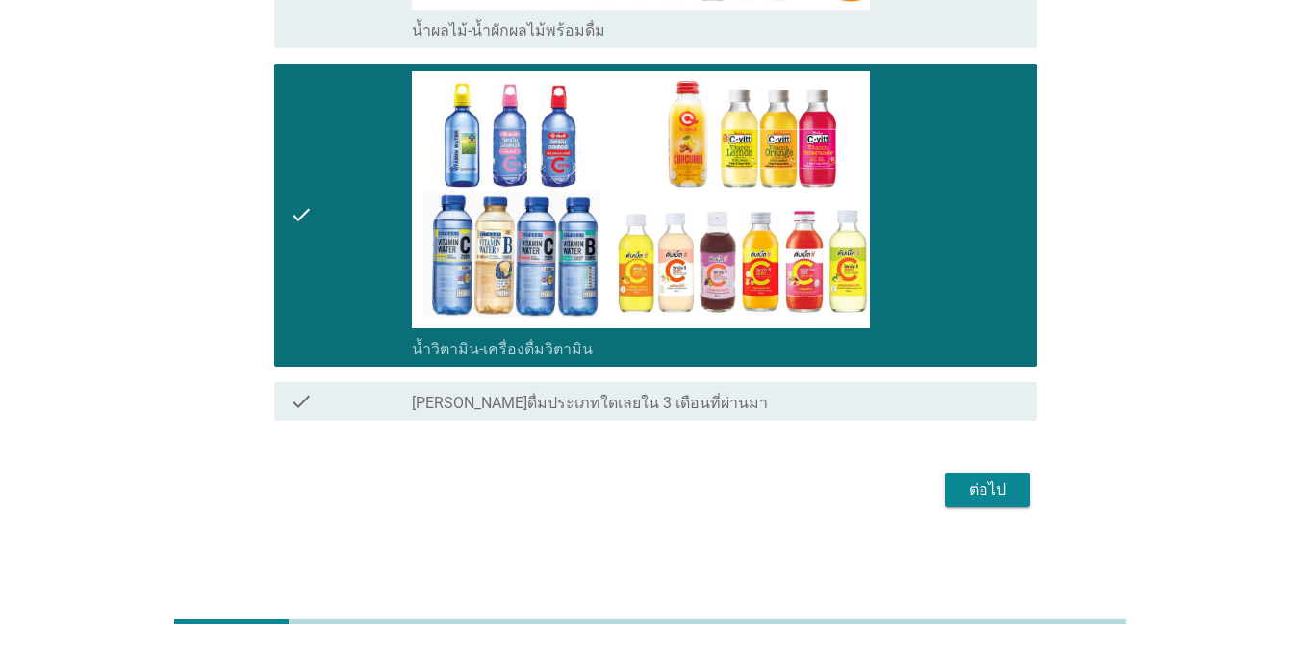
click at [947, 482] on div "ต่อไป" at bounding box center [987, 489] width 54 height 23
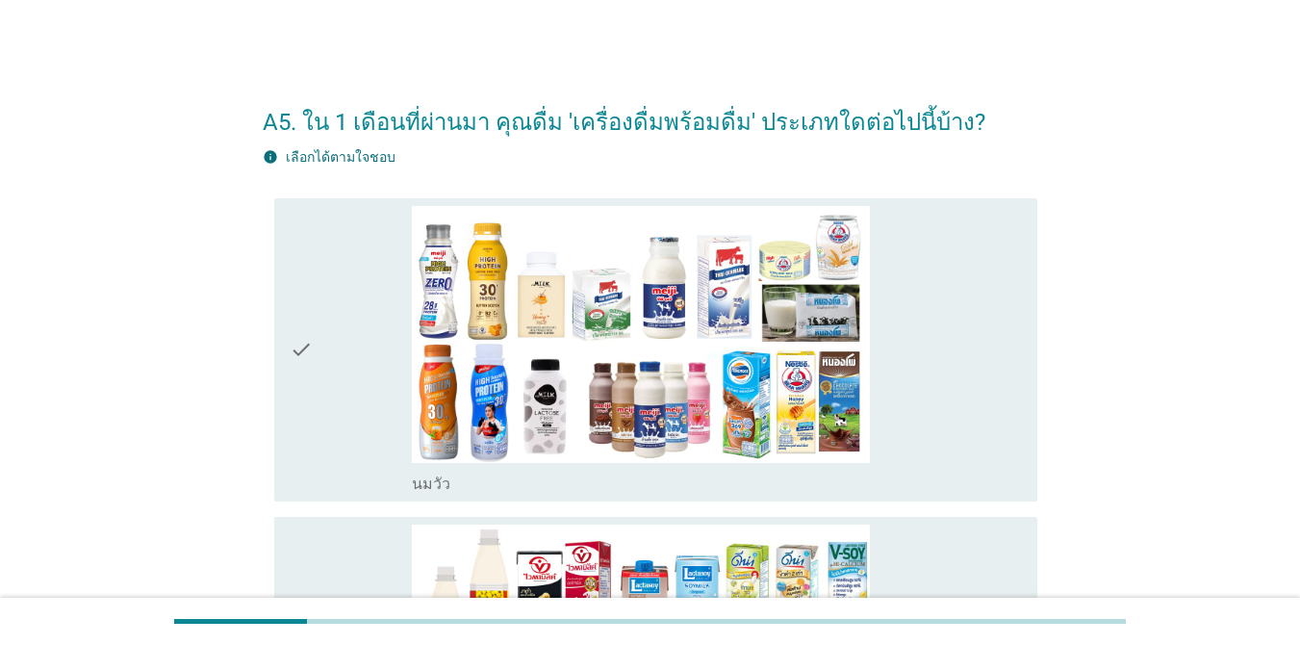
scroll to position [289, 0]
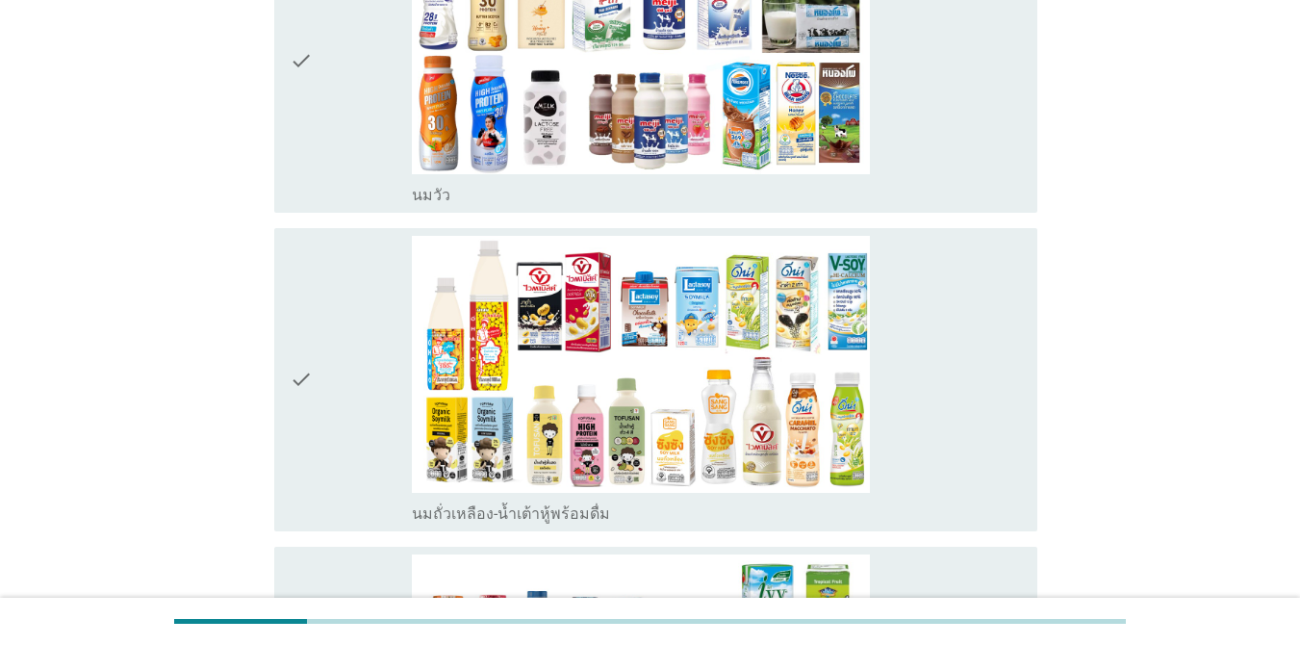
click at [287, 134] on div "check check_box_outline_blank [PERSON_NAME]" at bounding box center [655, 61] width 763 height 303
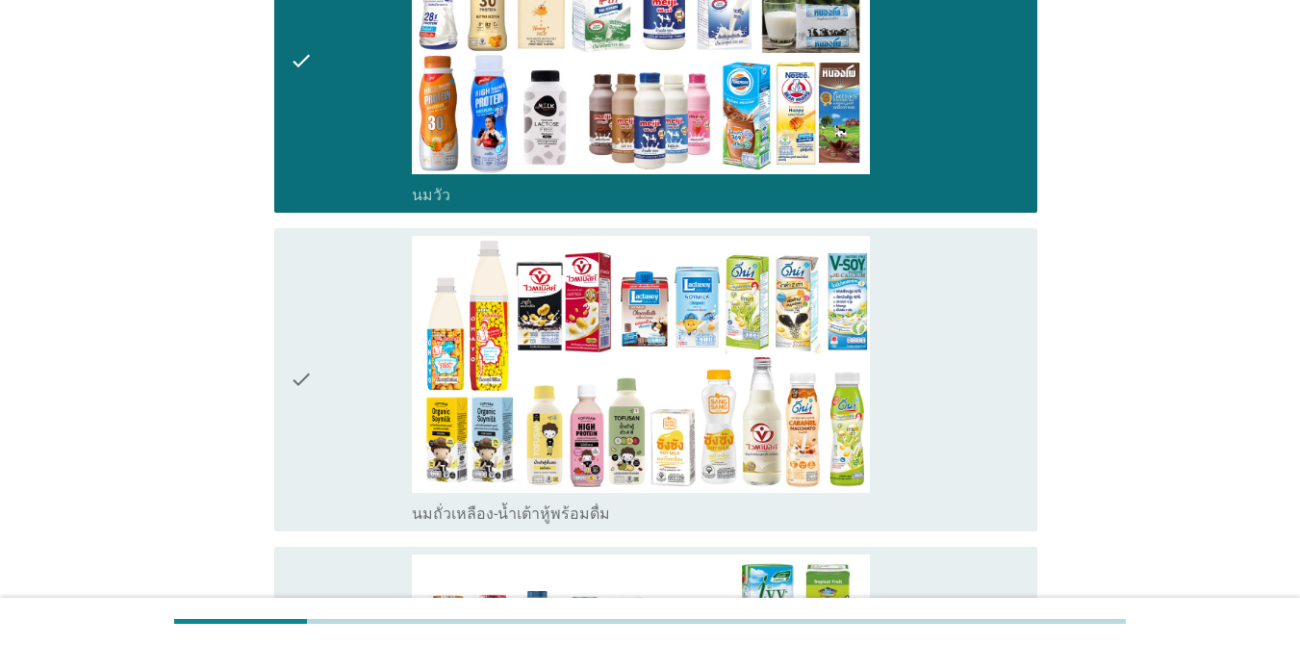
click at [306, 343] on icon "check" at bounding box center [301, 380] width 23 height 288
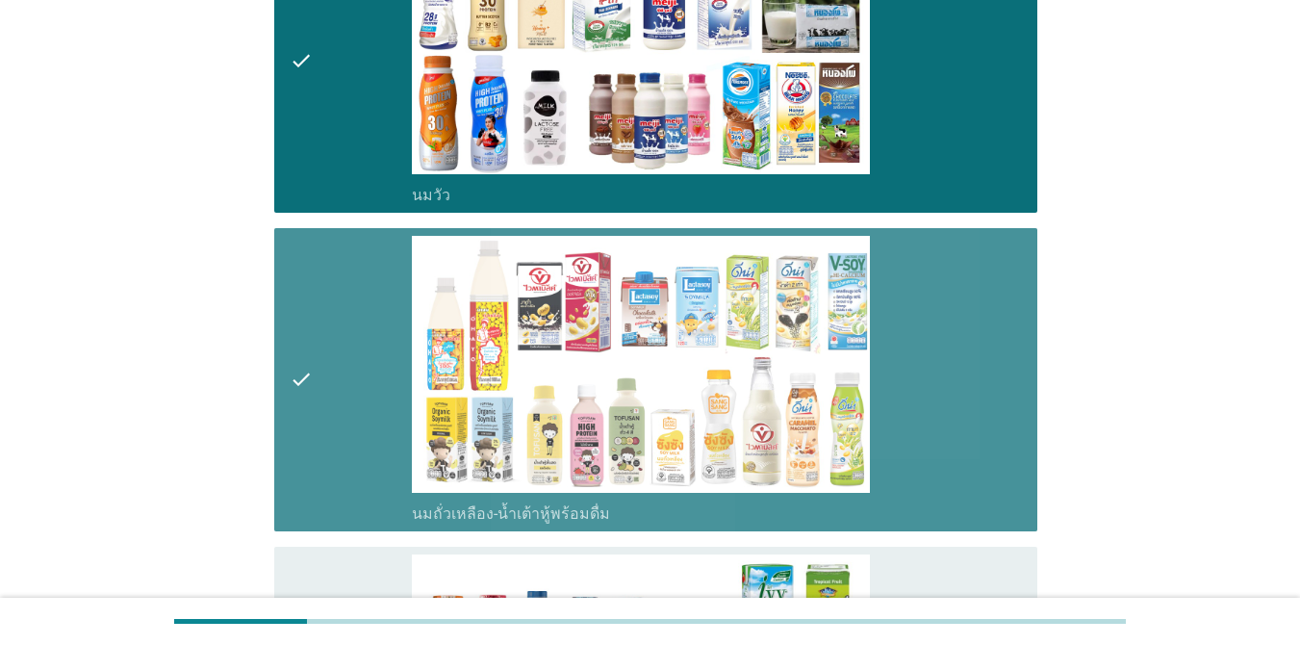
scroll to position [674, 0]
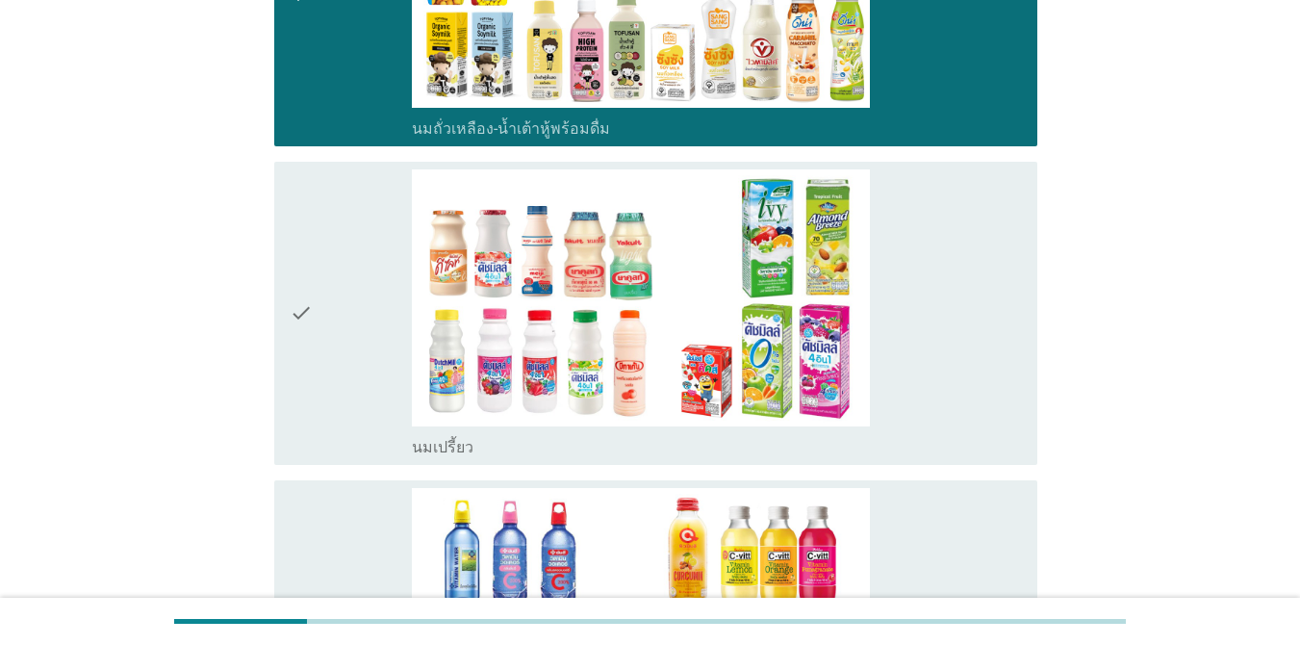
click at [295, 327] on icon "check" at bounding box center [301, 313] width 23 height 288
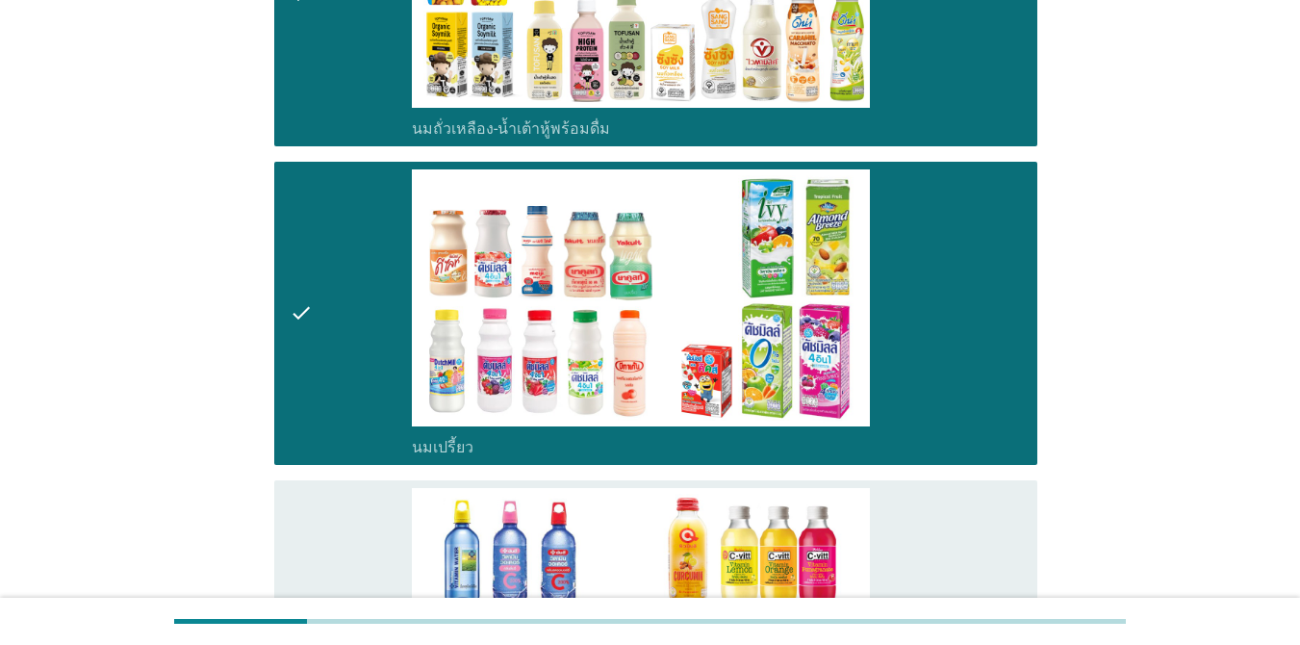
scroll to position [1090, 0]
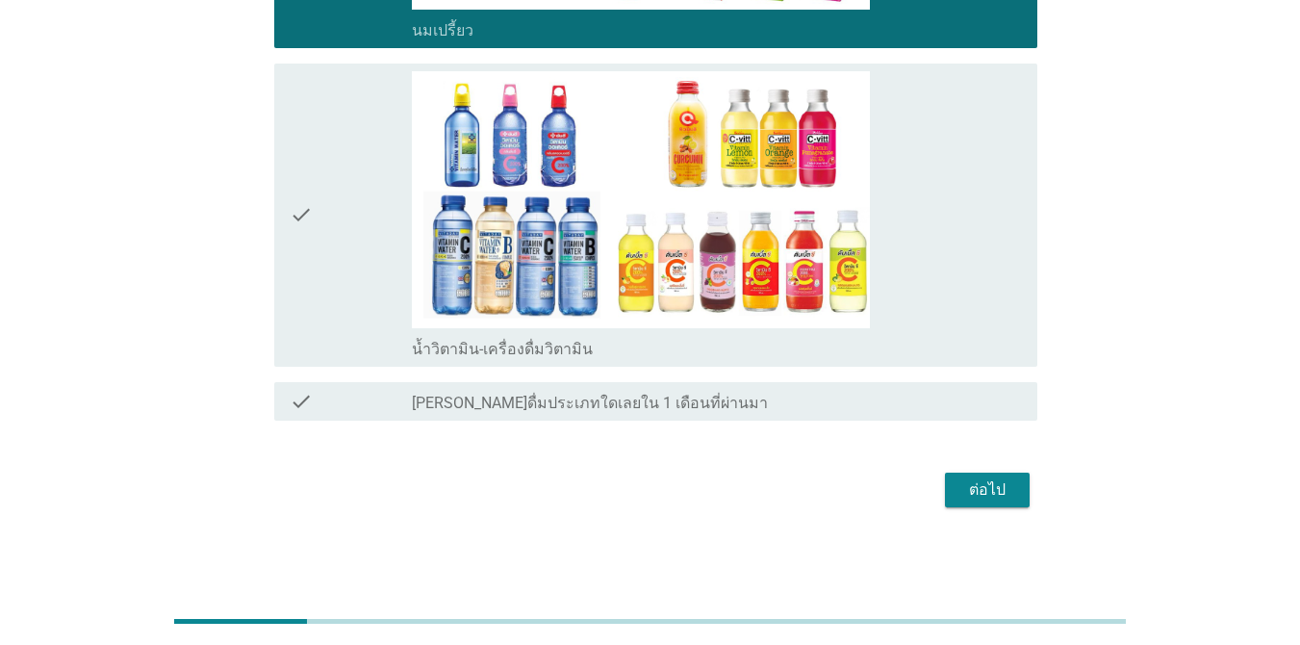
click at [295, 246] on icon "check" at bounding box center [301, 215] width 23 height 288
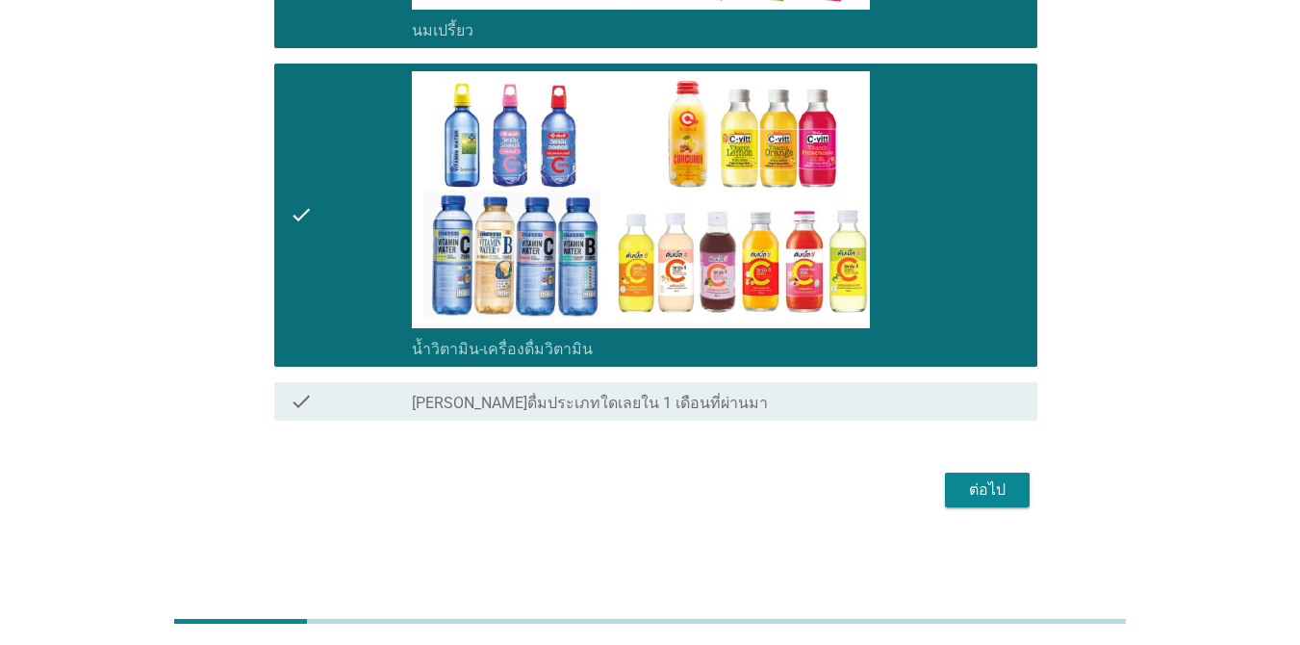
click at [947, 490] on div "ต่อไป" at bounding box center [987, 489] width 54 height 23
